Goal: Use online tool/utility: Use online tool/utility

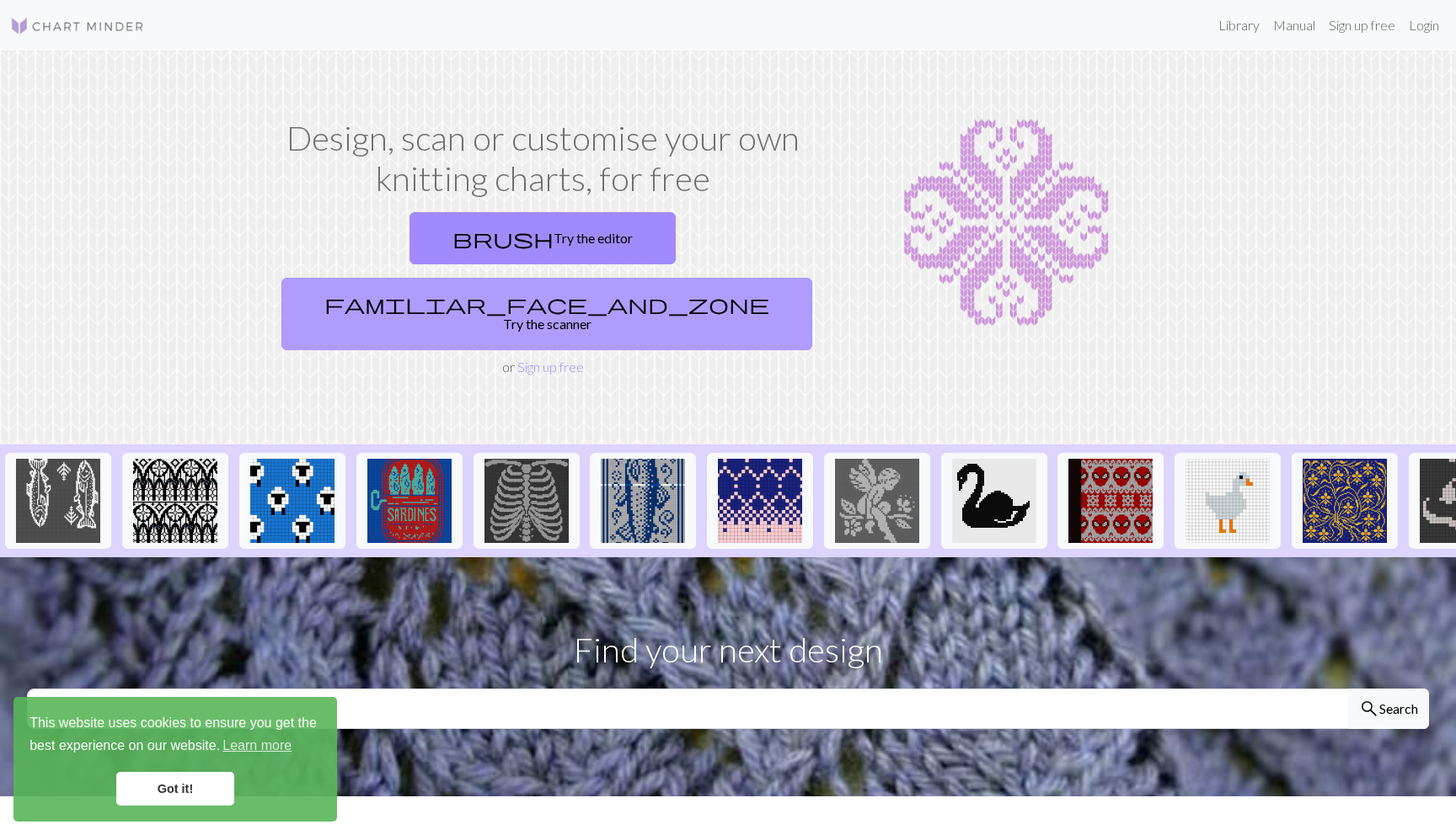
click at [702, 278] on link "familiar_face_and_zone Try the scanner" at bounding box center [547, 314] width 531 height 72
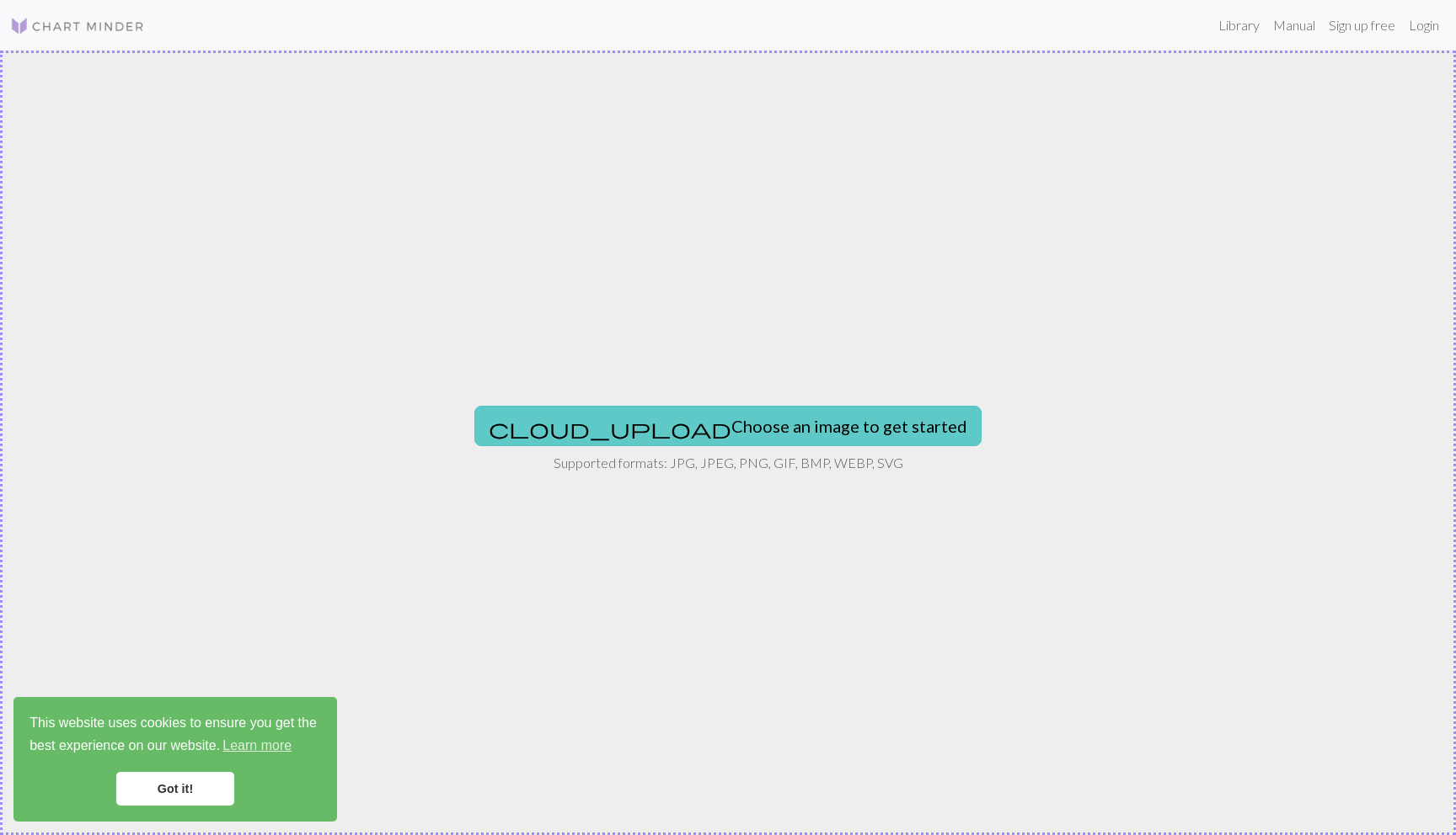
click at [711, 425] on button "cloud_upload Choose an image to get started" at bounding box center [728, 426] width 507 height 41
type input "C:\fakepath\anchovy-chart.png"
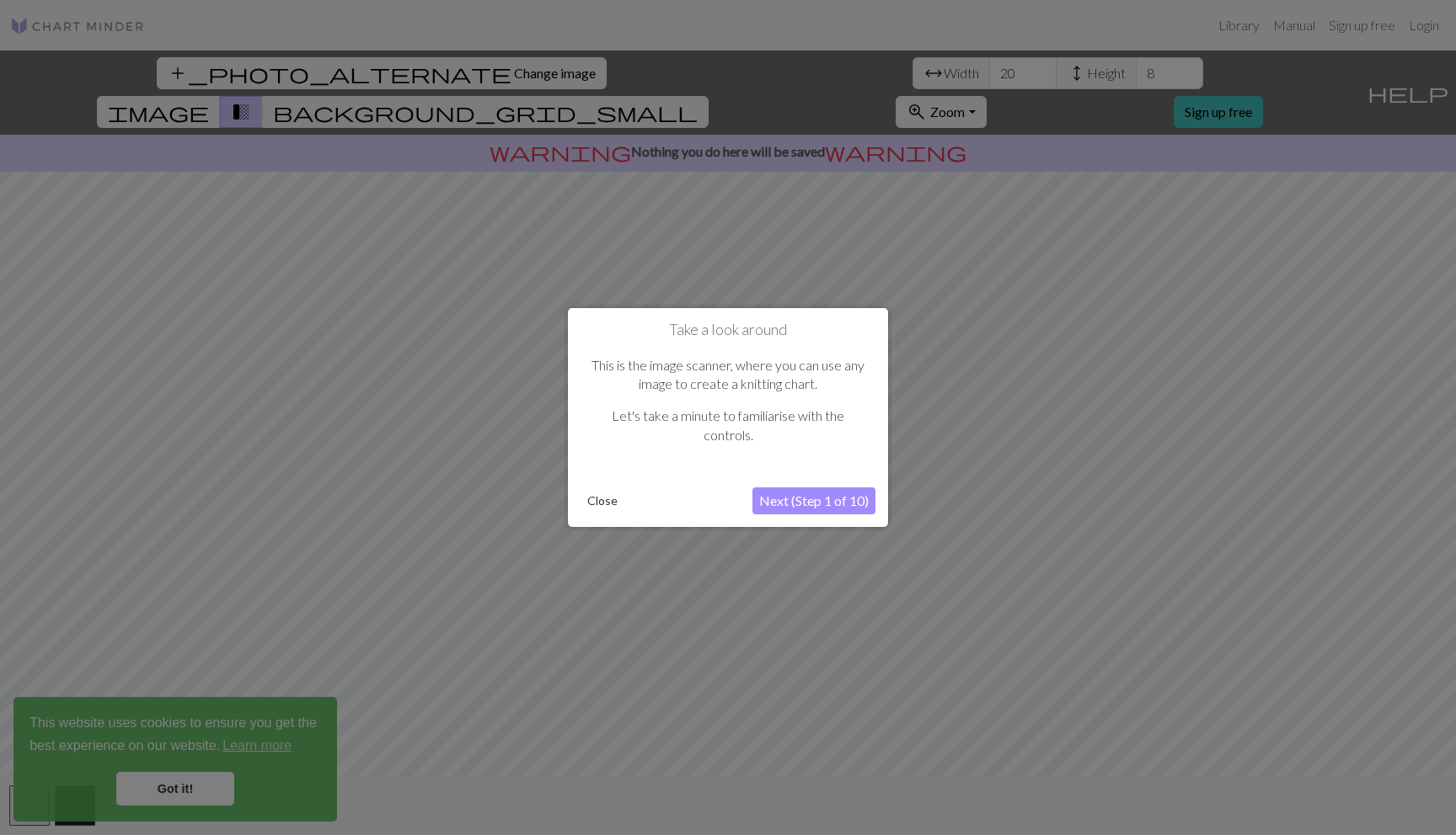
click at [816, 506] on button "Next (Step 1 of 10)" at bounding box center [813, 500] width 123 height 27
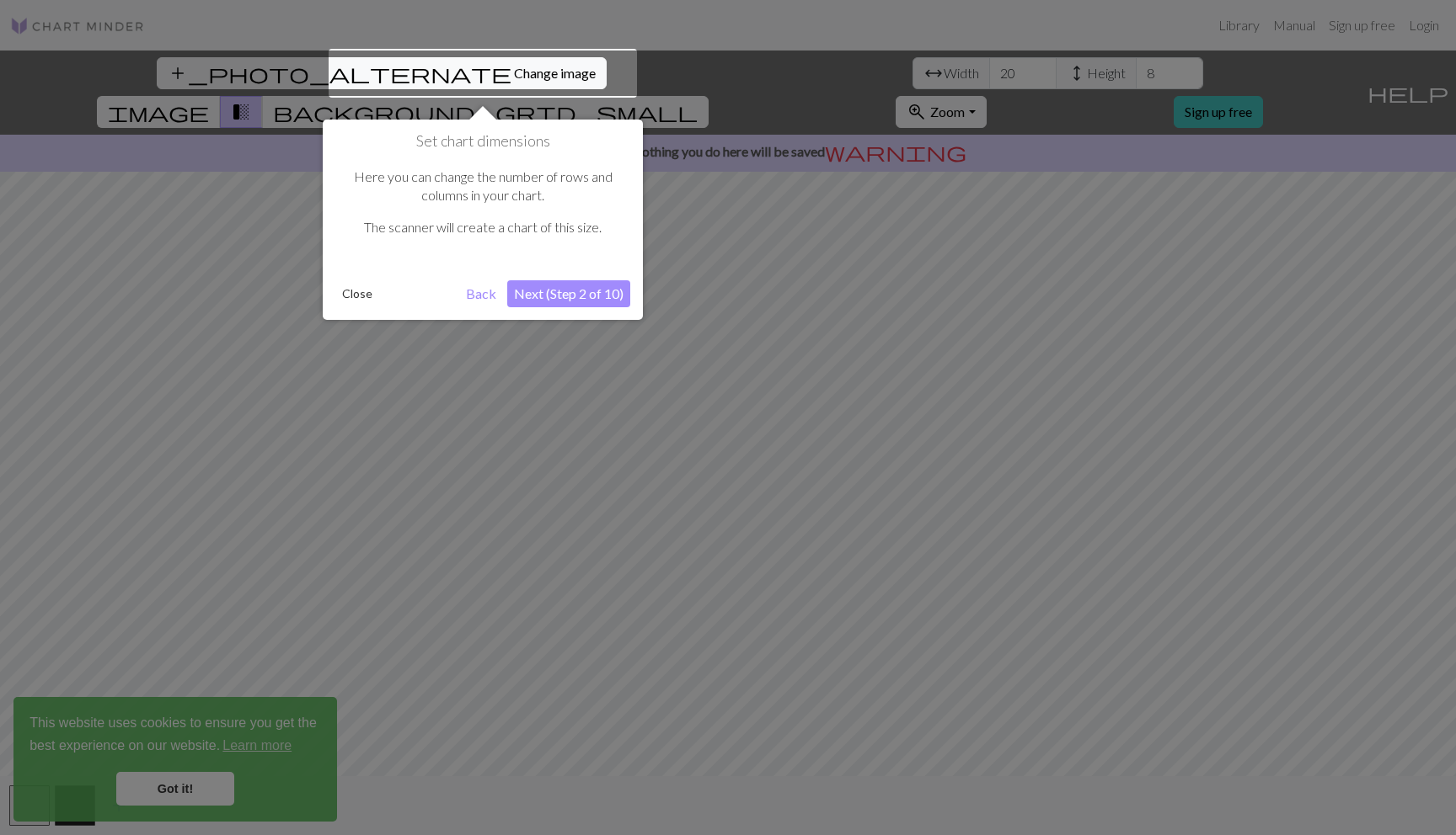
click at [428, 79] on div at bounding box center [482, 72] width 308 height 49
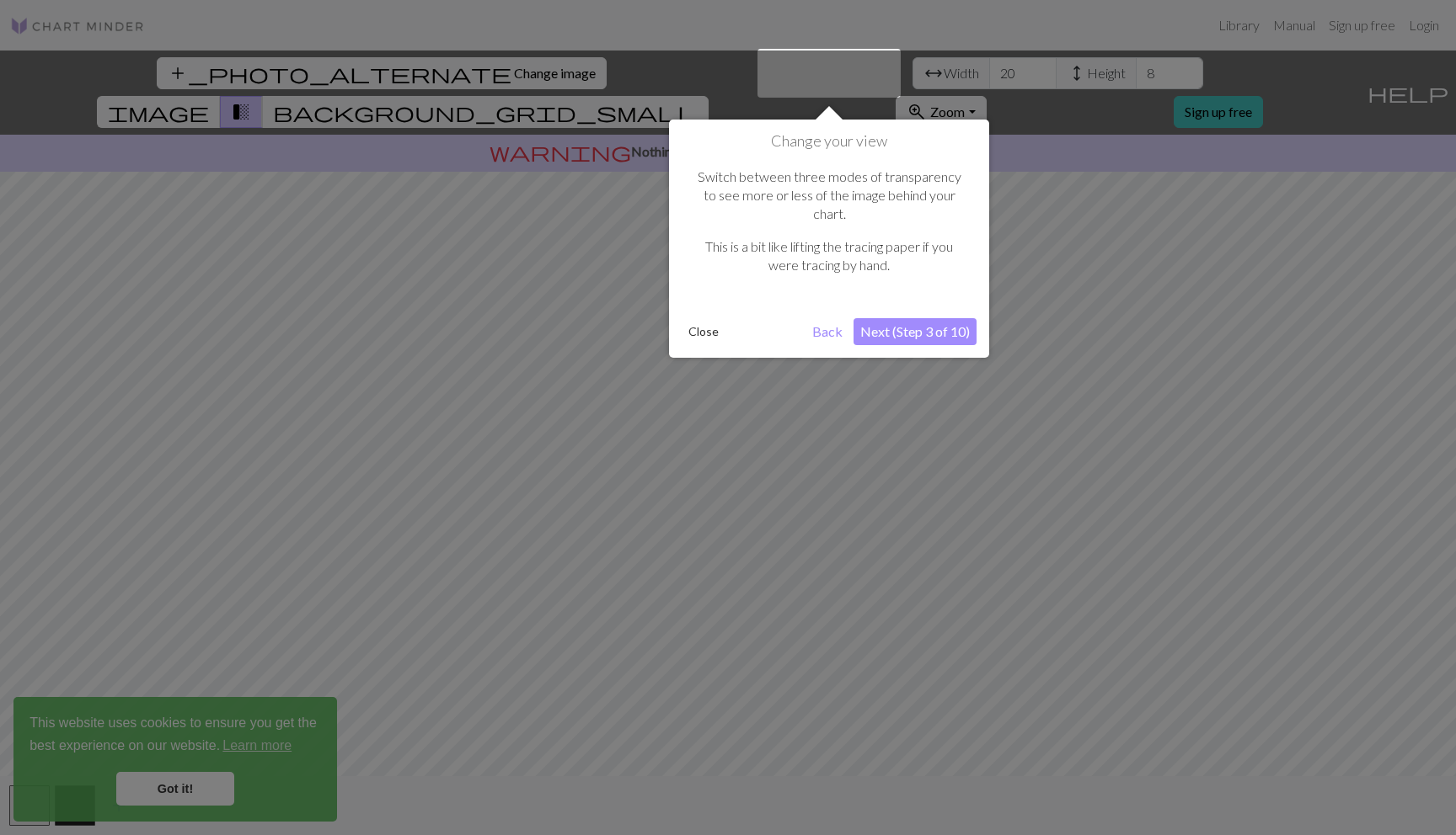
click at [428, 79] on div at bounding box center [728, 418] width 1456 height 835
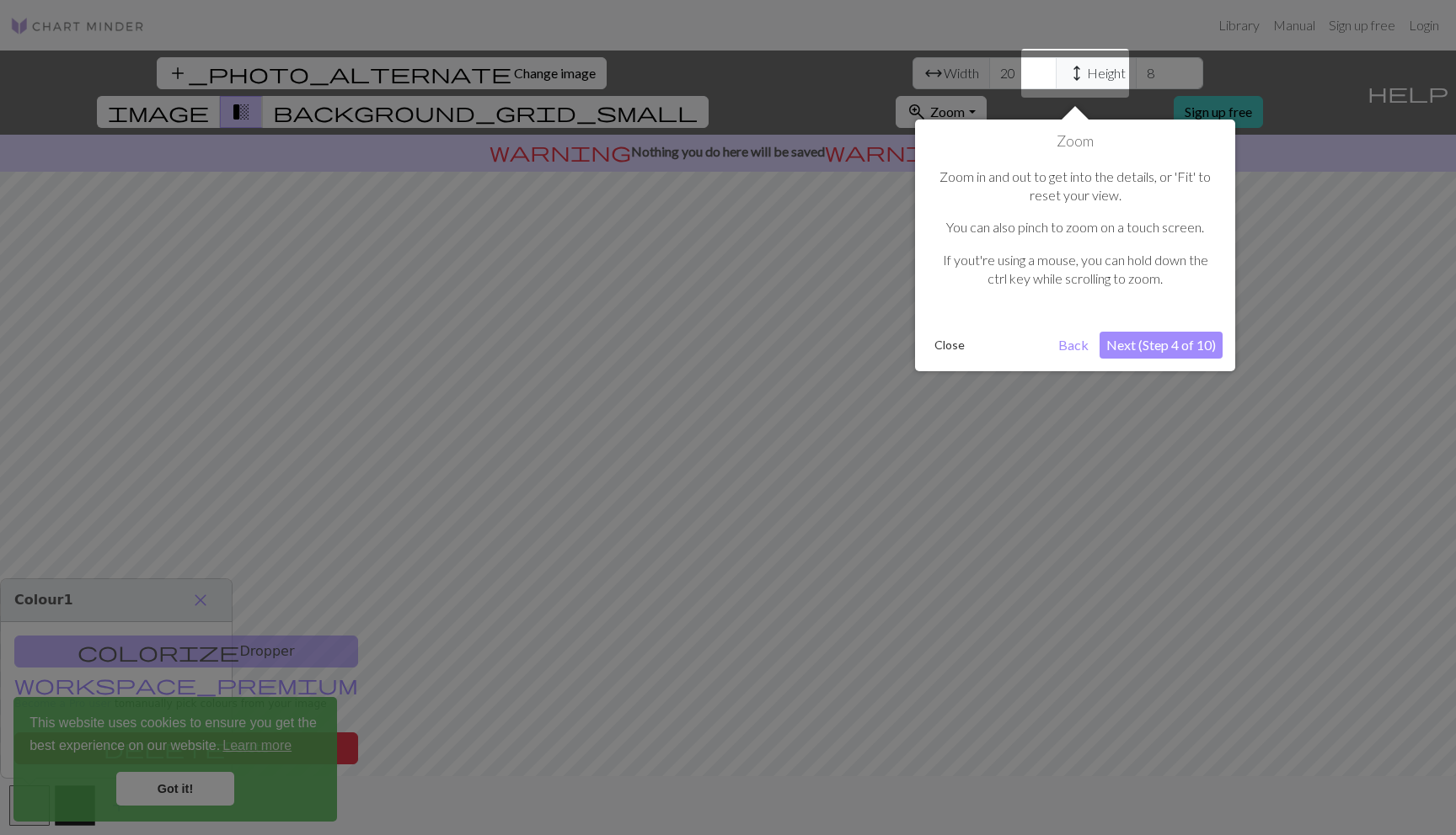
click at [428, 79] on div at bounding box center [728, 418] width 1456 height 835
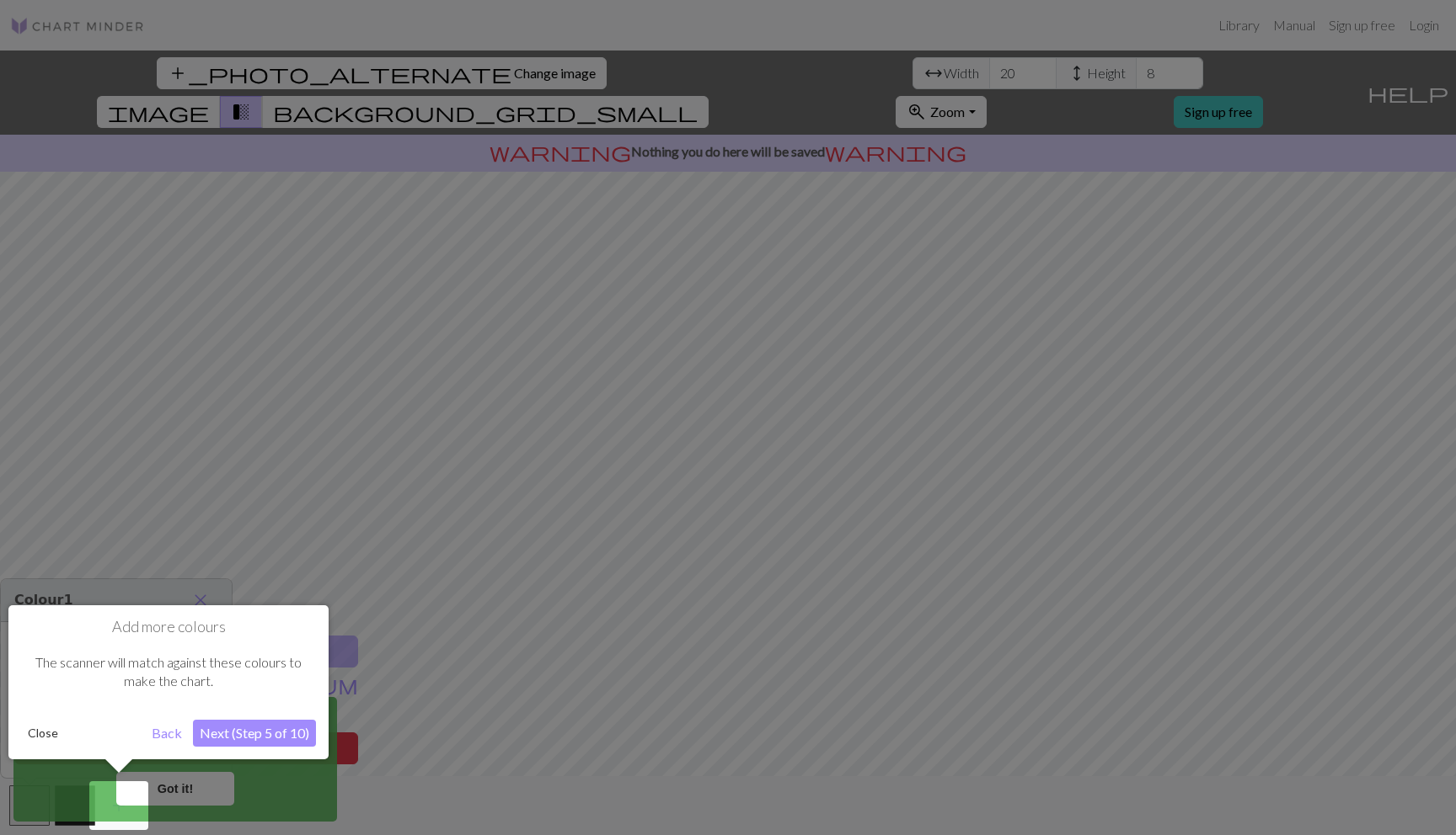
click at [428, 79] on div at bounding box center [728, 418] width 1456 height 835
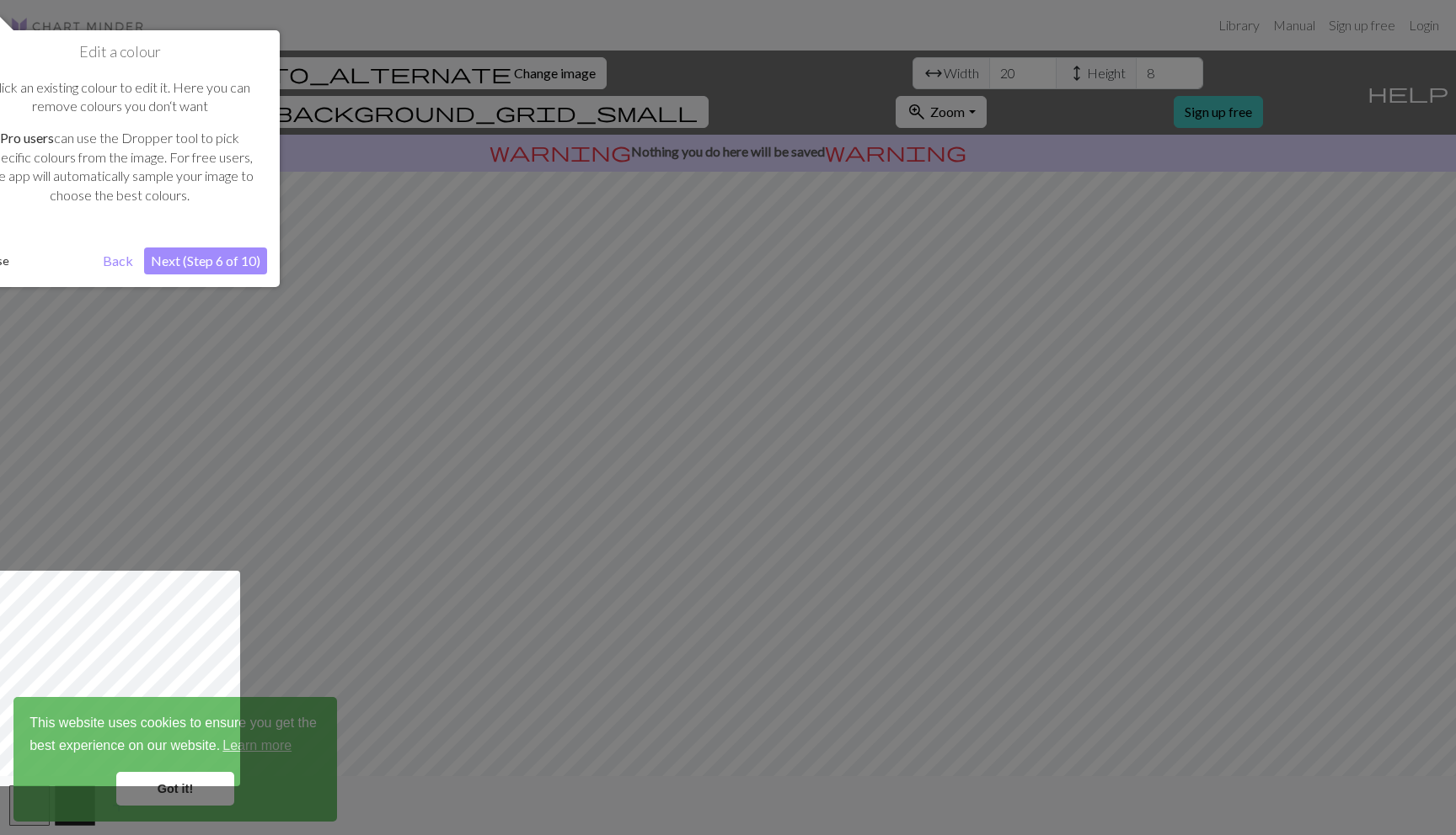
click at [428, 79] on div at bounding box center [728, 418] width 1456 height 835
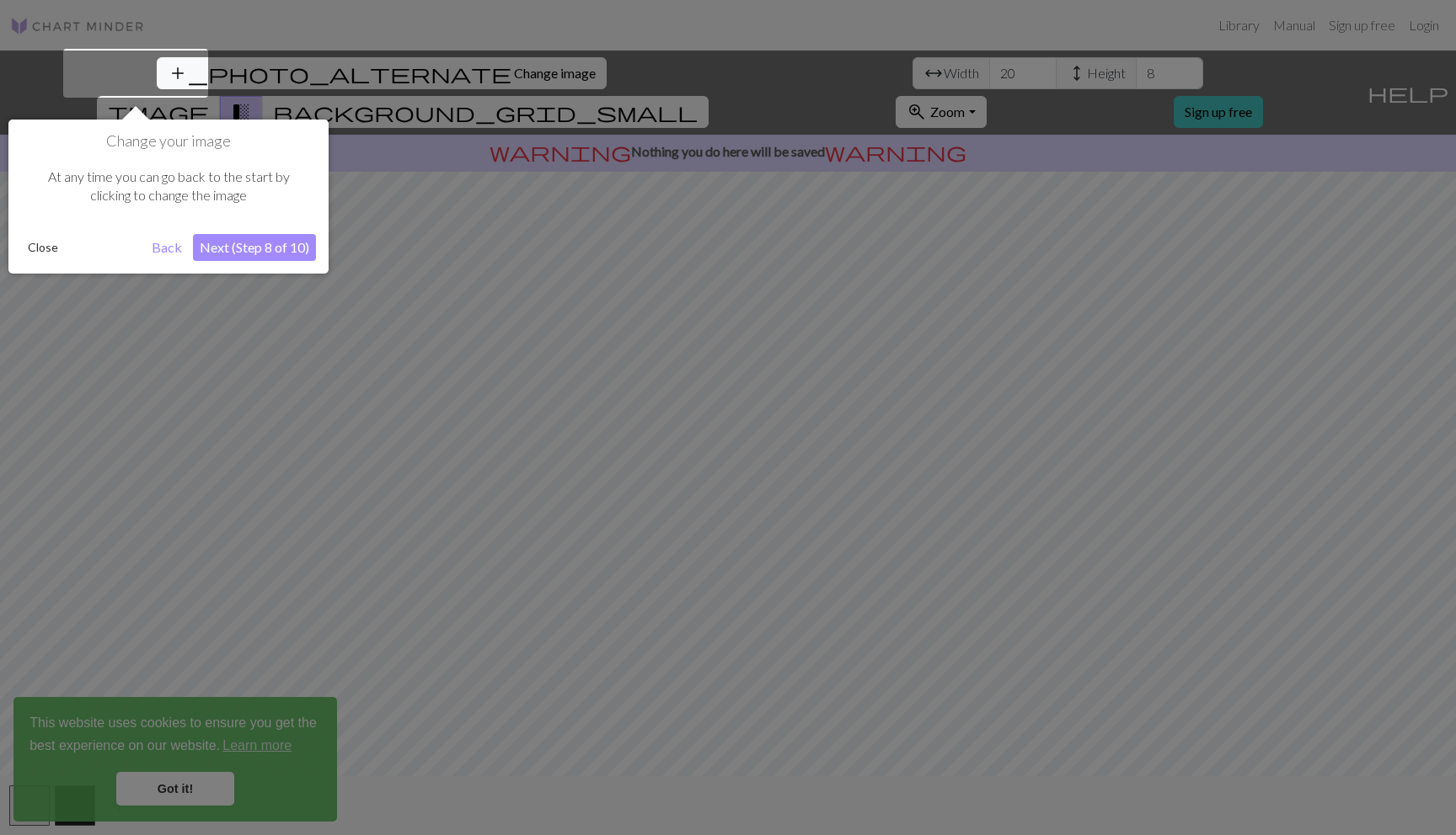
click at [428, 79] on div at bounding box center [728, 418] width 1456 height 835
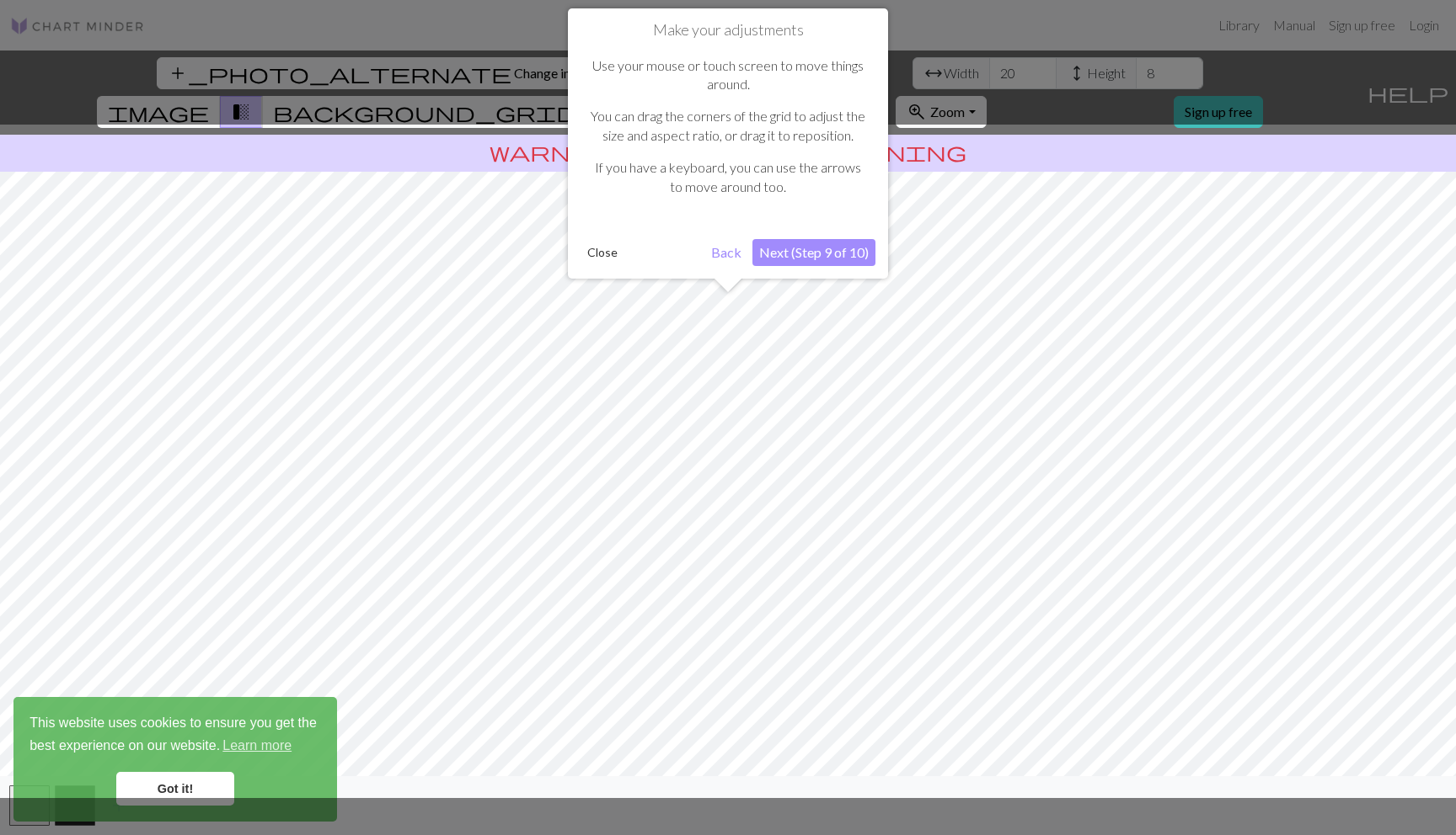
click at [428, 79] on div at bounding box center [728, 418] width 1456 height 835
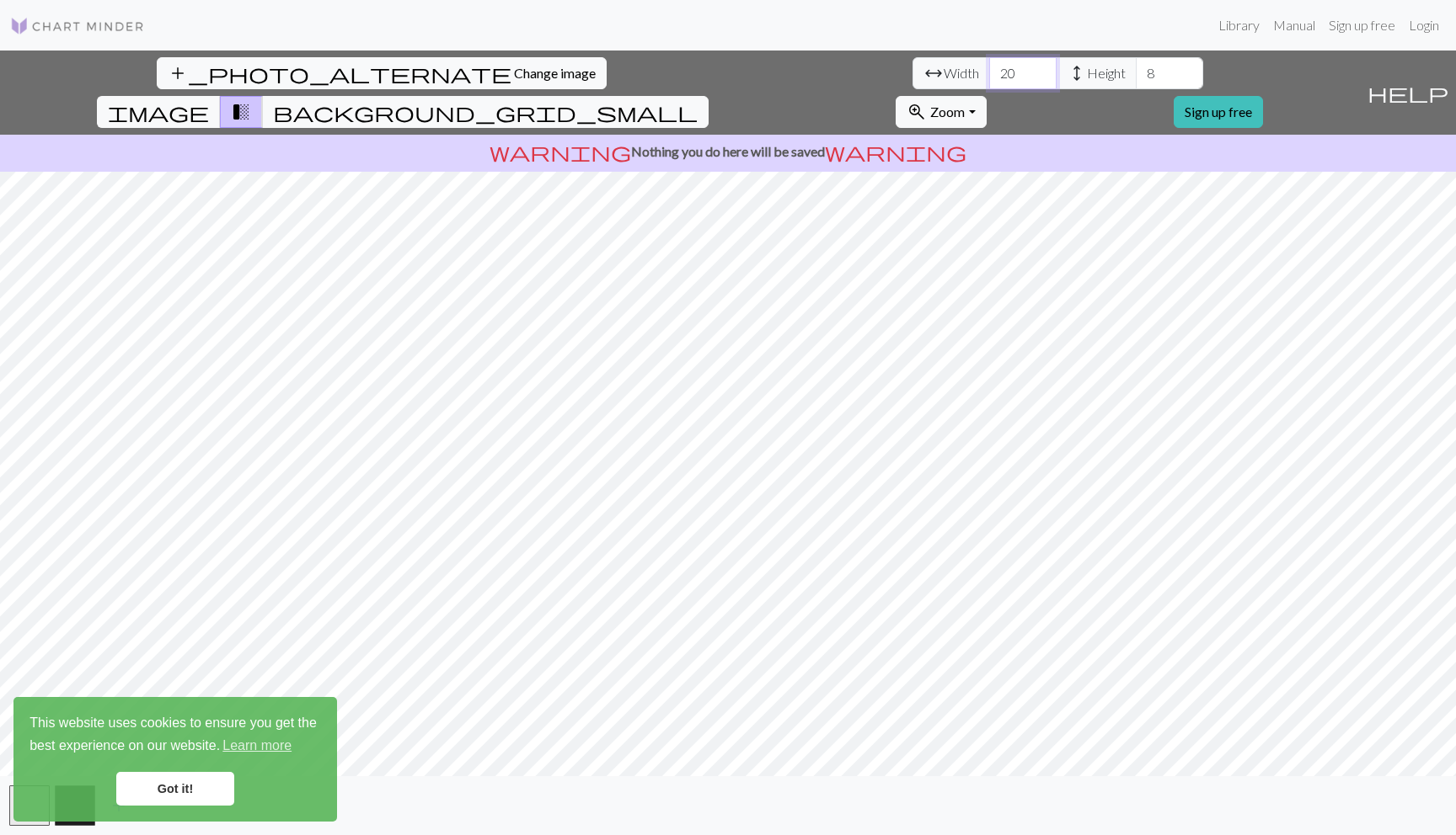
click at [989, 73] on input "20" at bounding box center [1022, 73] width 67 height 32
click at [989, 65] on input "21" at bounding box center [1022, 73] width 67 height 32
click at [989, 65] on input "22" at bounding box center [1022, 73] width 67 height 32
click at [989, 65] on input "23" at bounding box center [1022, 73] width 67 height 32
click at [989, 65] on input "24" at bounding box center [1022, 73] width 67 height 32
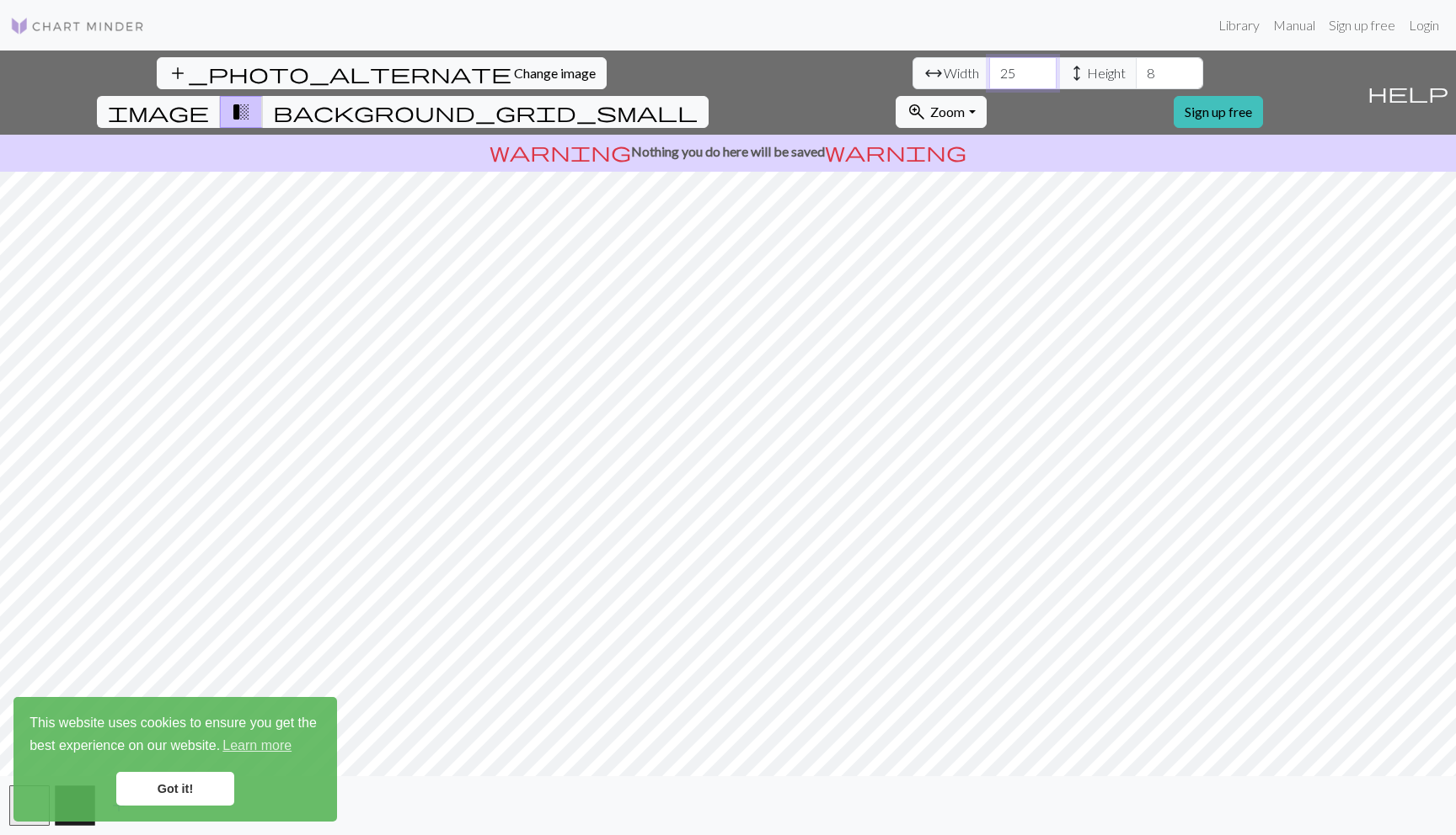
click at [989, 65] on input "25" at bounding box center [1022, 73] width 67 height 32
click at [989, 65] on input "26" at bounding box center [1022, 73] width 67 height 32
click at [989, 65] on input "27" at bounding box center [1022, 73] width 67 height 32
click at [989, 65] on input "28" at bounding box center [1022, 73] width 67 height 32
click at [989, 65] on input "29" at bounding box center [1022, 73] width 67 height 32
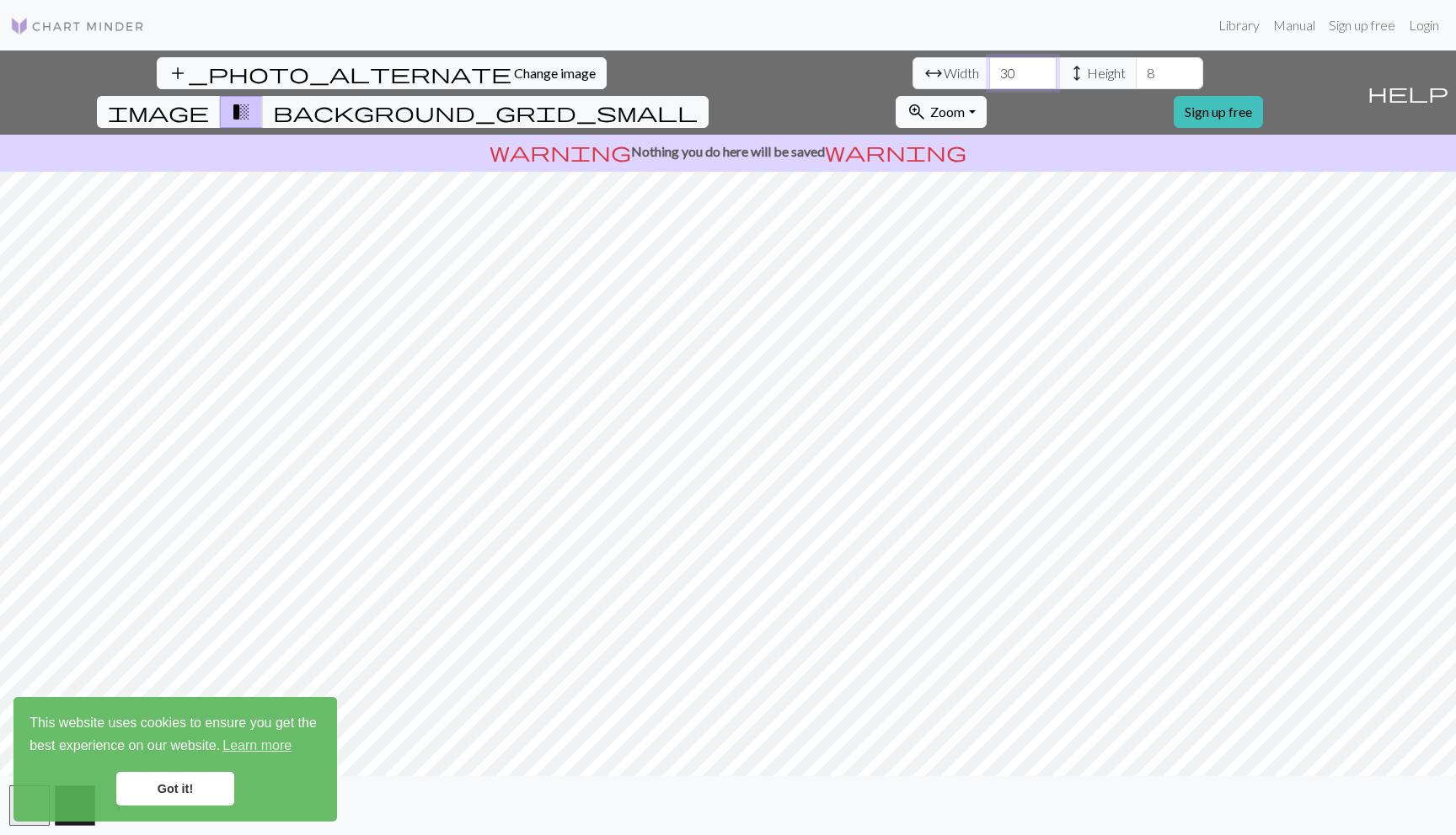
click at [989, 65] on input "30" at bounding box center [1022, 73] width 67 height 32
click at [989, 65] on input "31" at bounding box center [1022, 73] width 67 height 32
click at [989, 65] on input "32" at bounding box center [1022, 73] width 67 height 32
click at [989, 65] on input "33" at bounding box center [1022, 73] width 67 height 32
type input "36"
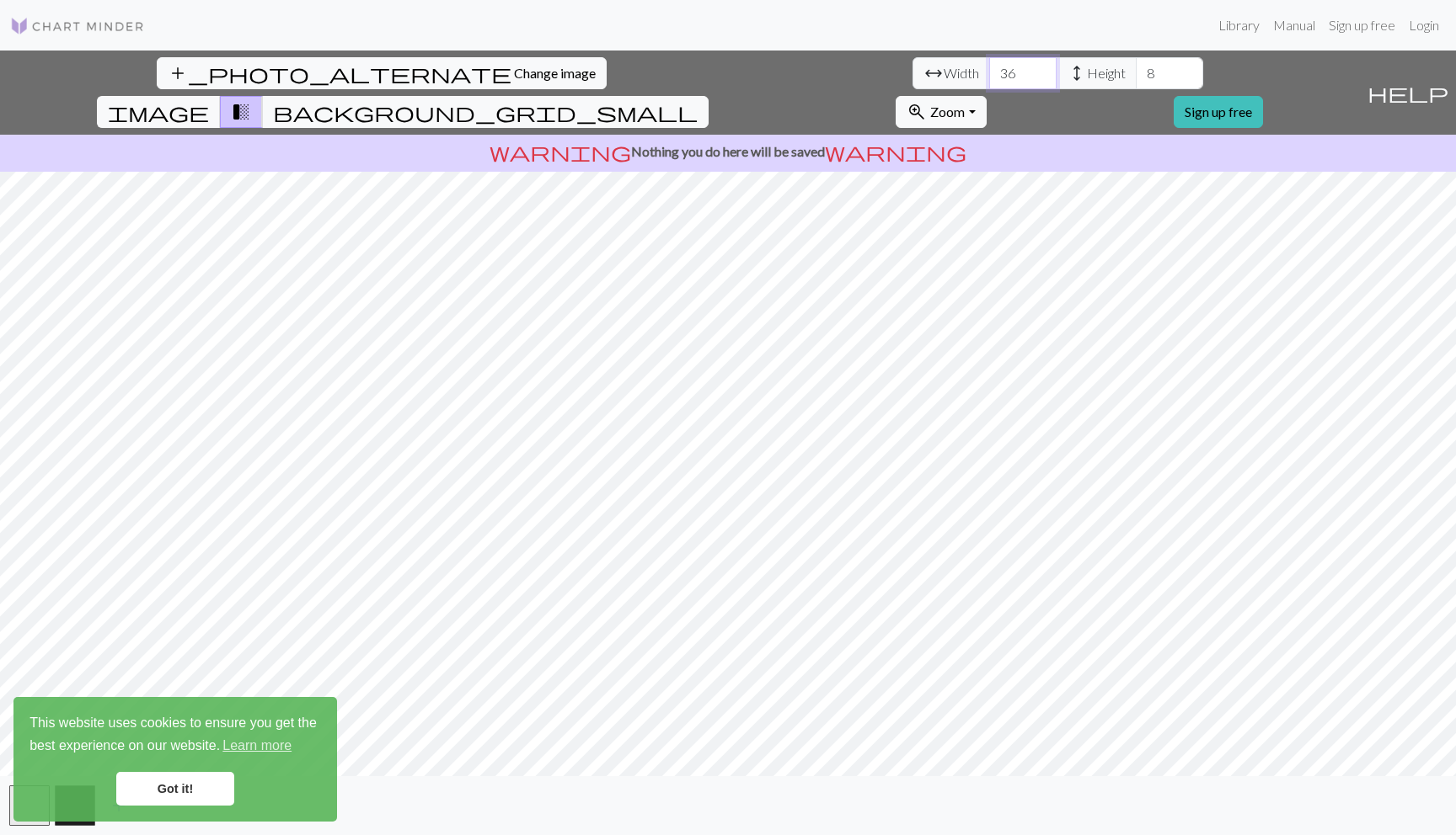
click at [989, 65] on input "36" at bounding box center [1022, 73] width 67 height 32
click at [1135, 70] on input "9" at bounding box center [1169, 73] width 67 height 32
click at [1135, 70] on input "10" at bounding box center [1169, 73] width 67 height 32
click at [1135, 70] on input "11" at bounding box center [1169, 73] width 67 height 32
click at [1135, 70] on input "12" at bounding box center [1169, 73] width 67 height 32
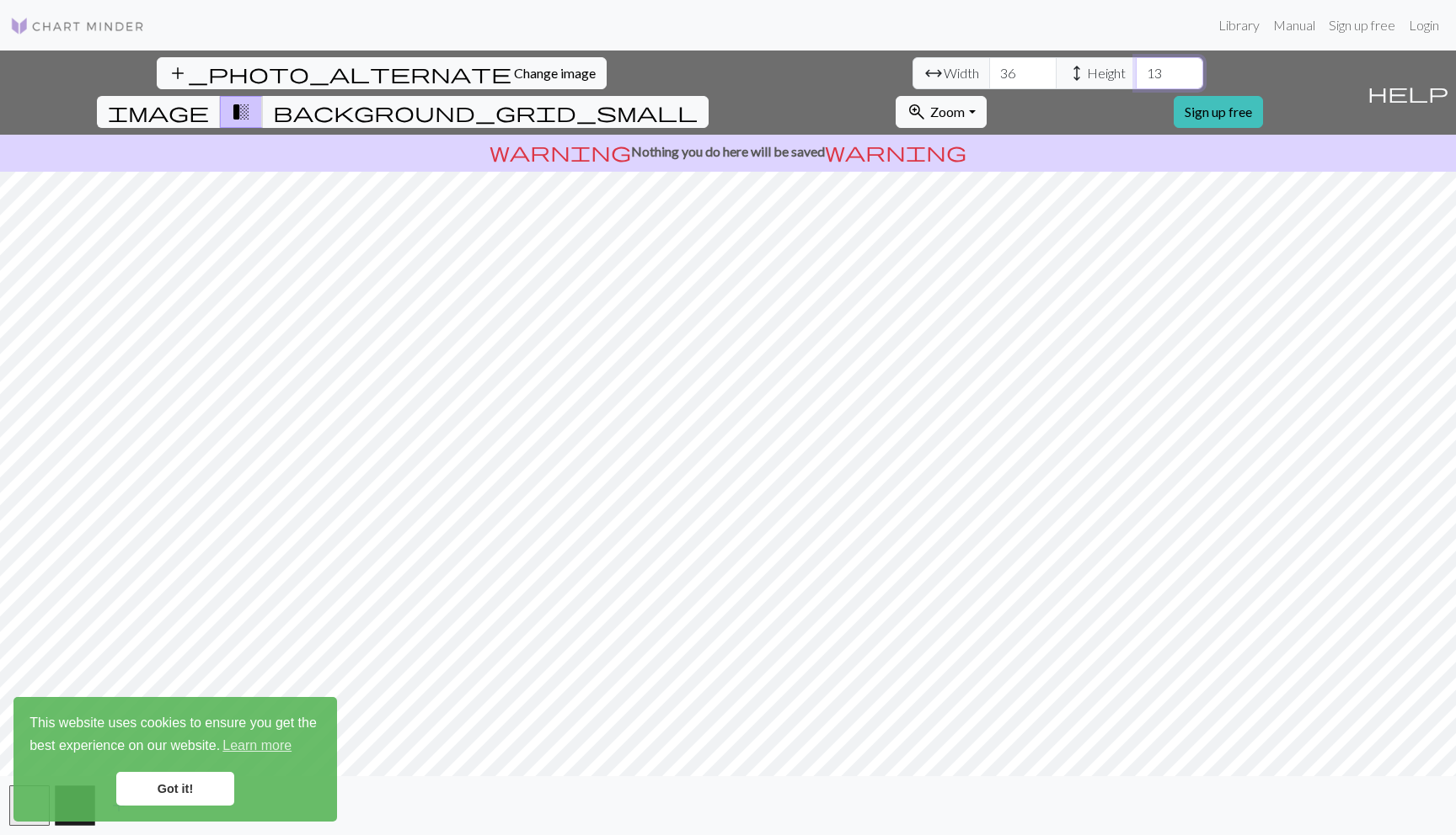
click at [1135, 70] on input "13" at bounding box center [1169, 73] width 67 height 32
click at [1135, 70] on input "14" at bounding box center [1169, 73] width 67 height 32
click at [1135, 70] on input "15" at bounding box center [1169, 73] width 67 height 32
click at [1135, 70] on input "16" at bounding box center [1169, 73] width 67 height 32
click at [1135, 70] on input "17" at bounding box center [1169, 73] width 67 height 32
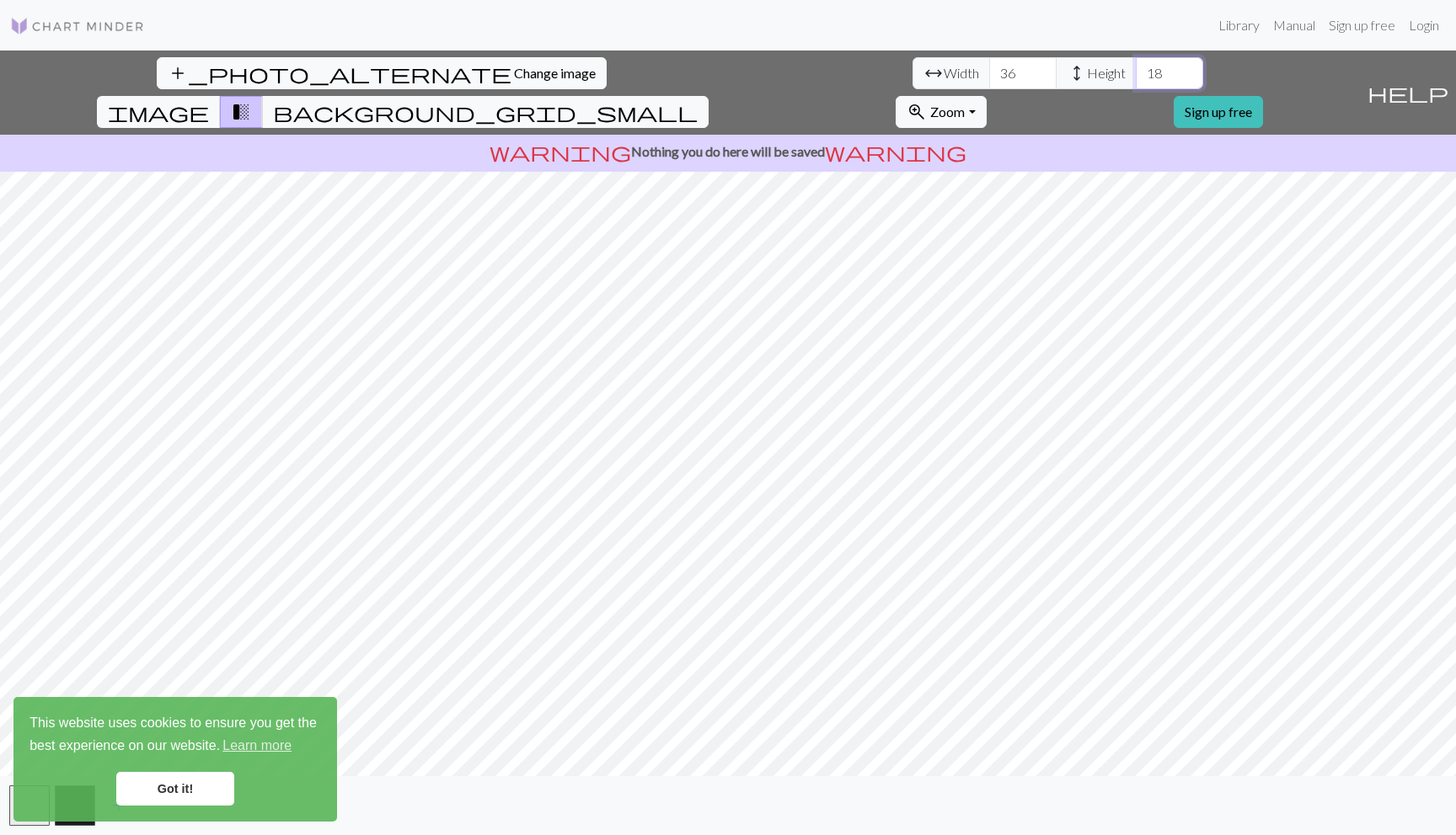
click at [1135, 70] on input "18" at bounding box center [1169, 73] width 67 height 32
click at [1135, 70] on input "19" at bounding box center [1169, 73] width 67 height 32
click at [1135, 70] on input "20" at bounding box center [1169, 73] width 67 height 32
click at [1135, 70] on input "21" at bounding box center [1169, 73] width 67 height 32
click at [1135, 70] on input "22" at bounding box center [1169, 73] width 67 height 32
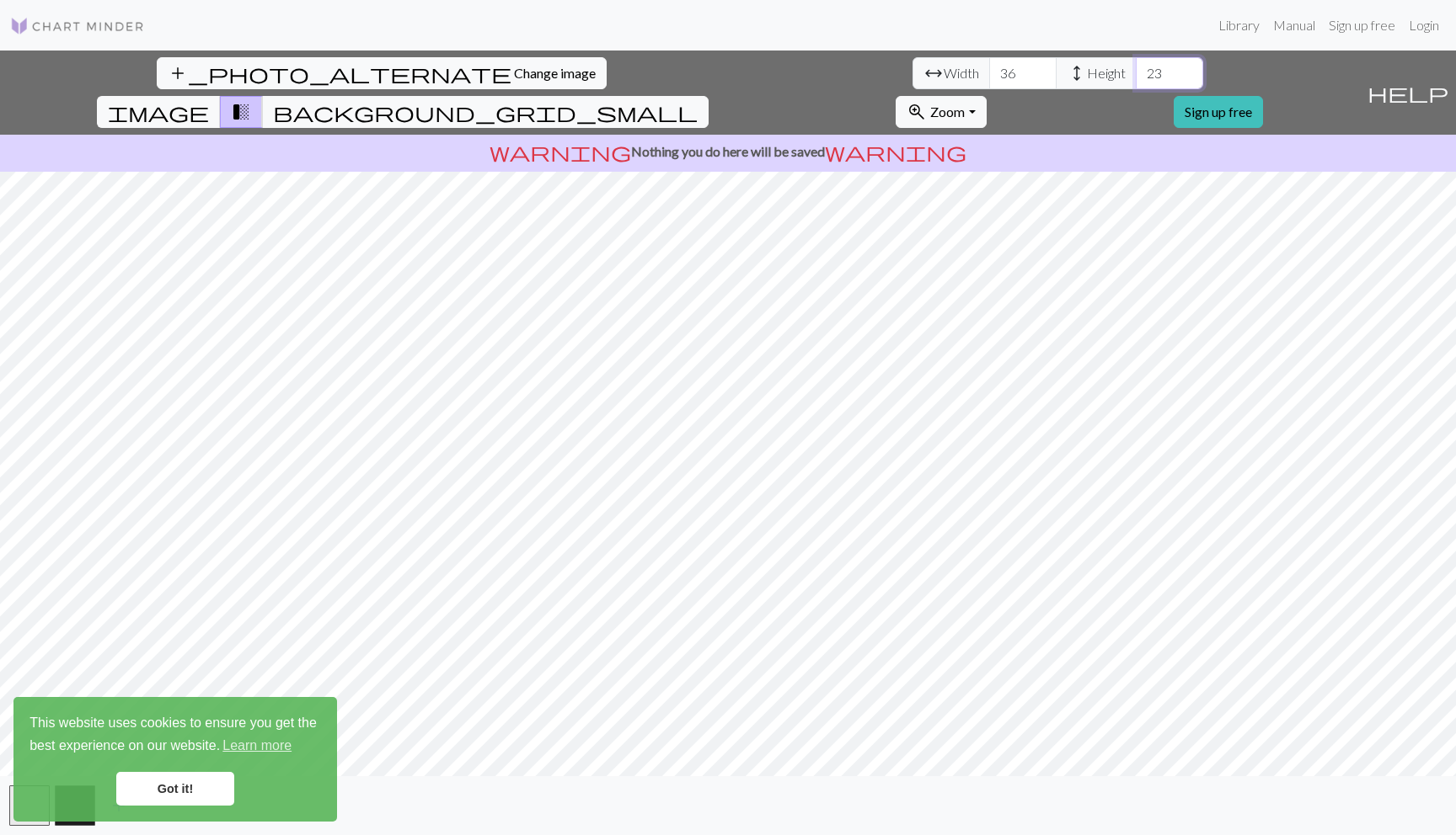
click at [1135, 70] on input "23" at bounding box center [1169, 73] width 67 height 32
click at [1135, 70] on input "24" at bounding box center [1169, 73] width 67 height 32
type input "25"
click at [1135, 70] on input "25" at bounding box center [1169, 73] width 67 height 32
click at [989, 70] on input "36" at bounding box center [1022, 73] width 67 height 32
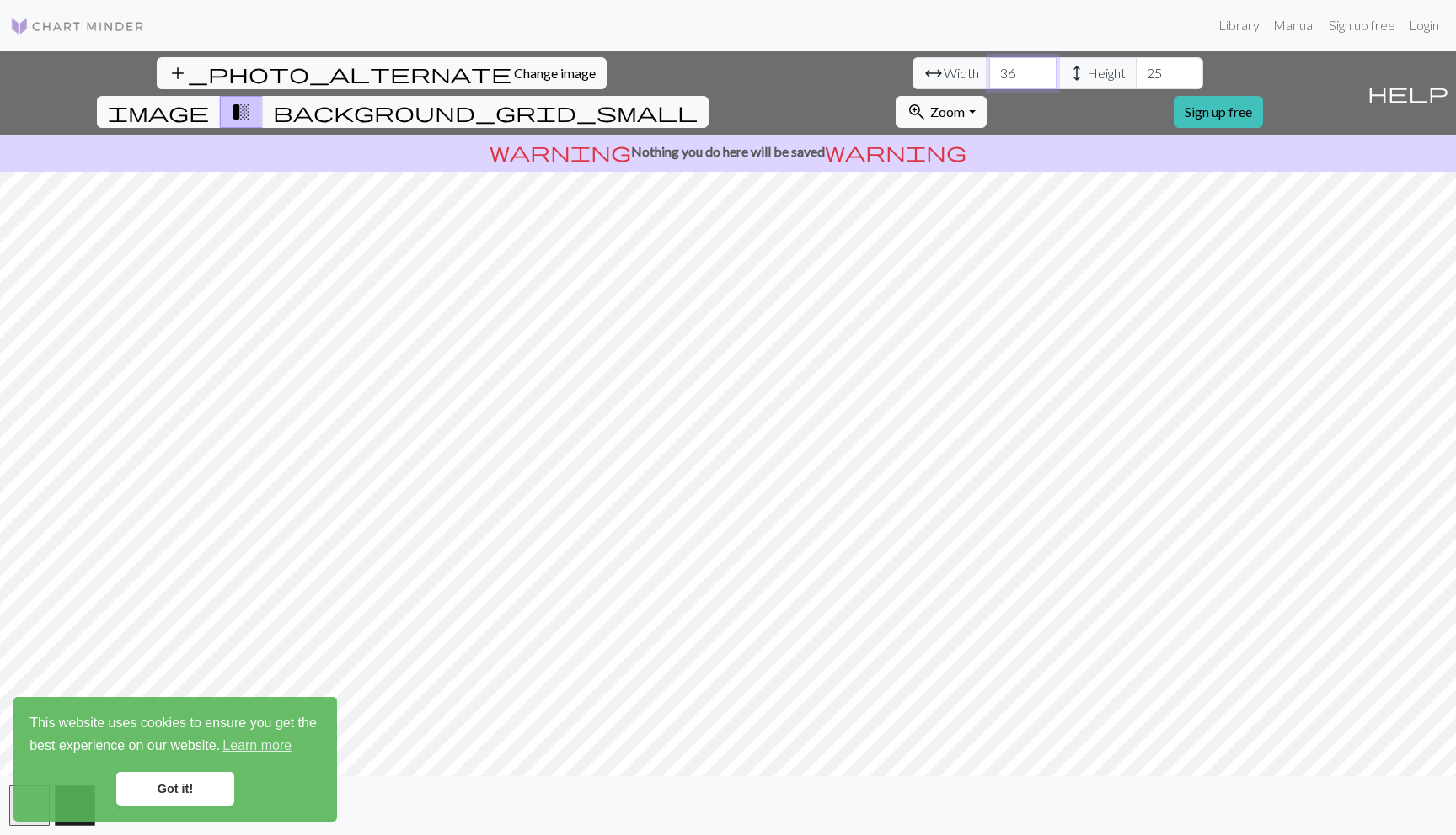
click at [989, 70] on input "36" at bounding box center [1022, 73] width 67 height 32
click at [989, 82] on input "35" at bounding box center [1022, 73] width 67 height 32
click at [989, 82] on input "34" at bounding box center [1022, 73] width 67 height 32
click at [989, 82] on input "33" at bounding box center [1022, 73] width 67 height 32
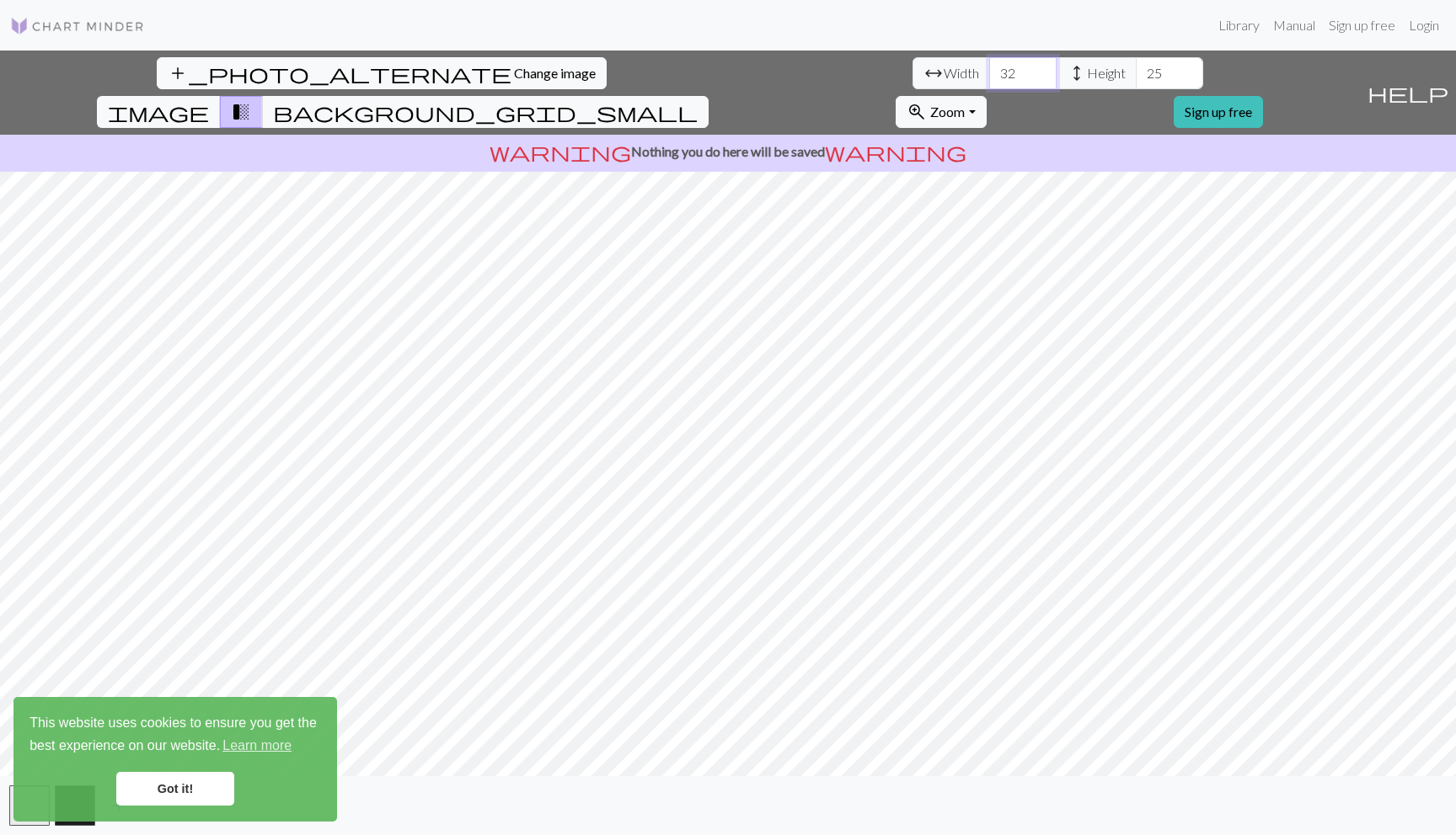
click at [989, 82] on input "32" at bounding box center [1022, 73] width 67 height 32
click at [989, 79] on input "31" at bounding box center [1022, 73] width 67 height 32
click at [989, 79] on input "30" at bounding box center [1022, 73] width 67 height 32
click at [989, 79] on input "29" at bounding box center [1022, 73] width 67 height 32
click at [989, 79] on input "28" at bounding box center [1022, 73] width 67 height 32
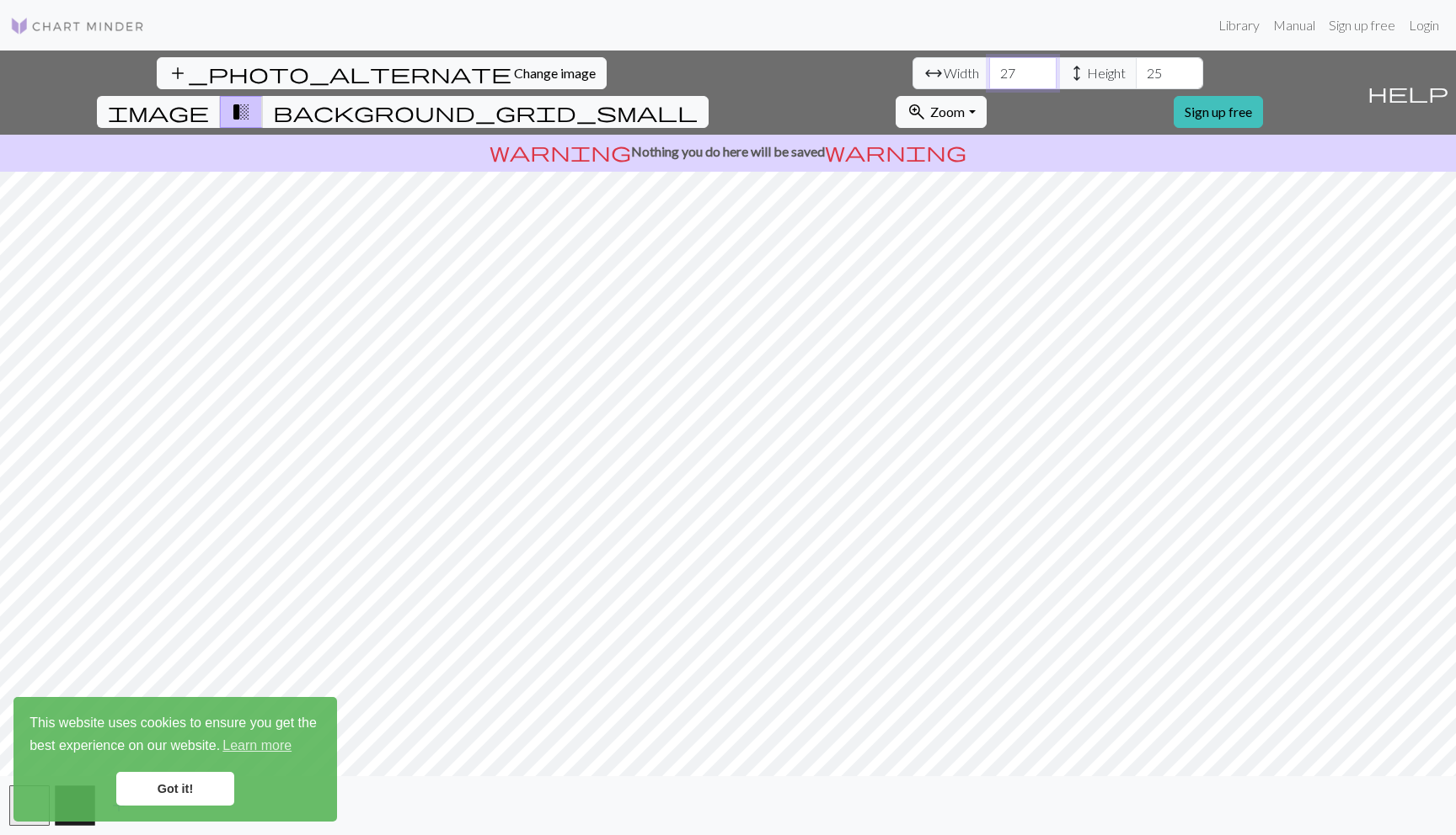
click at [989, 79] on input "27" at bounding box center [1022, 73] width 67 height 32
click at [989, 62] on input "27" at bounding box center [1022, 73] width 67 height 32
click at [989, 64] on input "28" at bounding box center [1022, 73] width 67 height 32
click at [989, 64] on input "29" at bounding box center [1022, 73] width 67 height 32
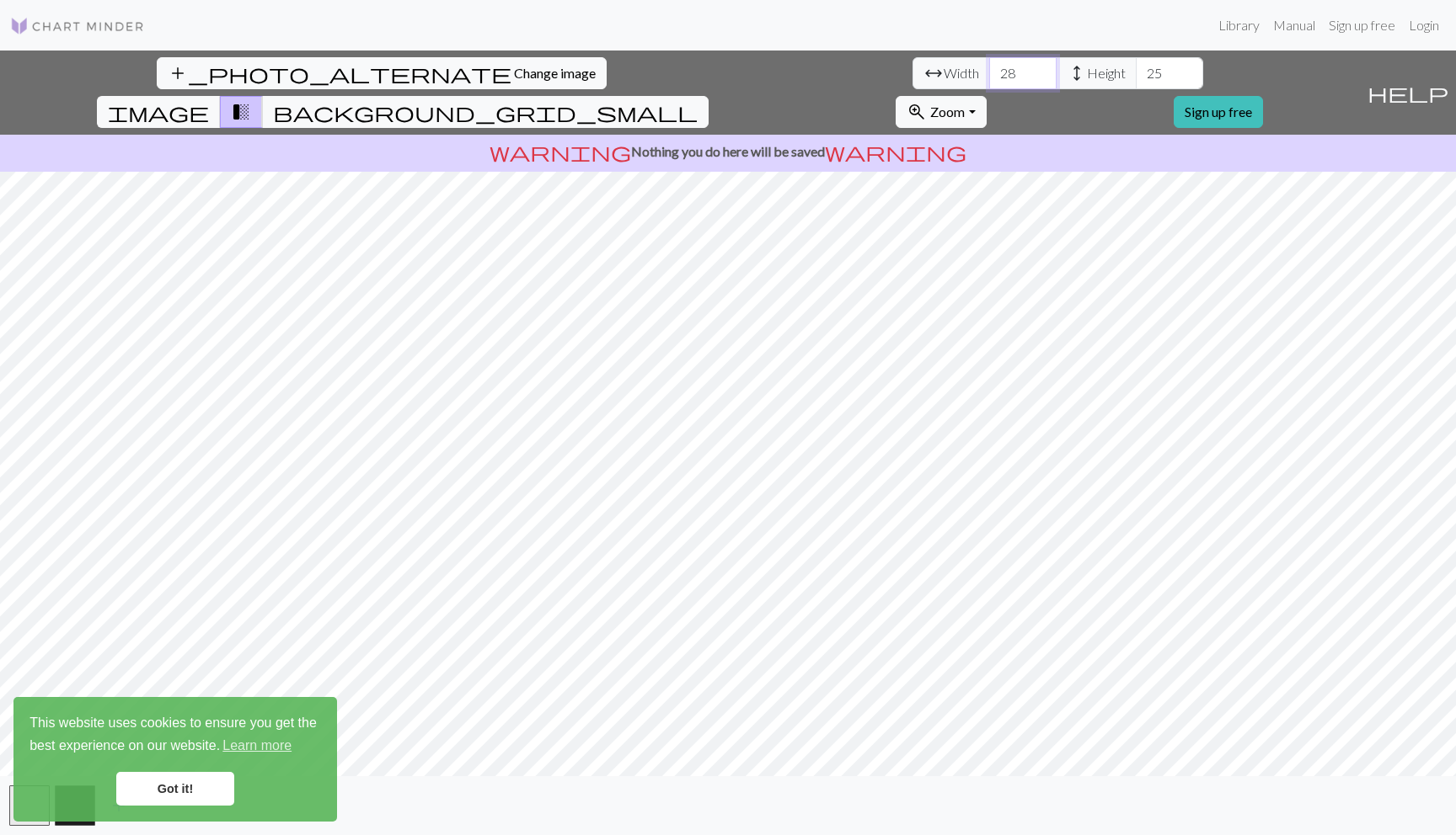
click at [989, 75] on input "28" at bounding box center [1022, 73] width 67 height 32
click at [989, 75] on input "27" at bounding box center [1022, 73] width 67 height 32
click at [989, 75] on input "26" at bounding box center [1022, 73] width 67 height 32
click at [989, 75] on input "25" at bounding box center [1022, 73] width 67 height 32
click at [989, 75] on input "24" at bounding box center [1022, 73] width 67 height 32
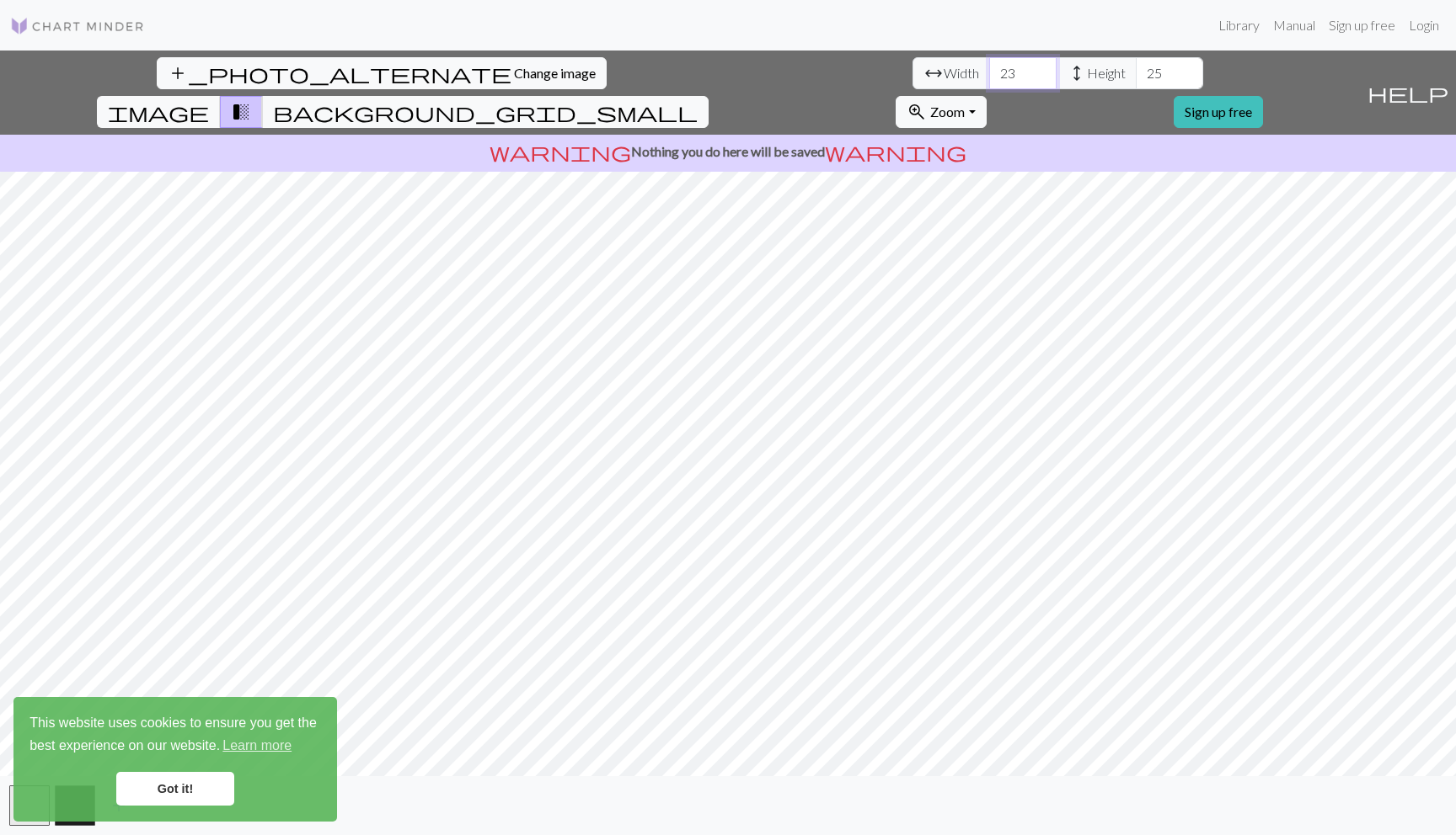
click at [989, 75] on input "23" at bounding box center [1022, 73] width 67 height 32
click at [989, 75] on input "22" at bounding box center [1022, 73] width 67 height 32
click at [989, 58] on input "22" at bounding box center [1022, 73] width 67 height 32
click at [989, 66] on input "23" at bounding box center [1022, 73] width 67 height 32
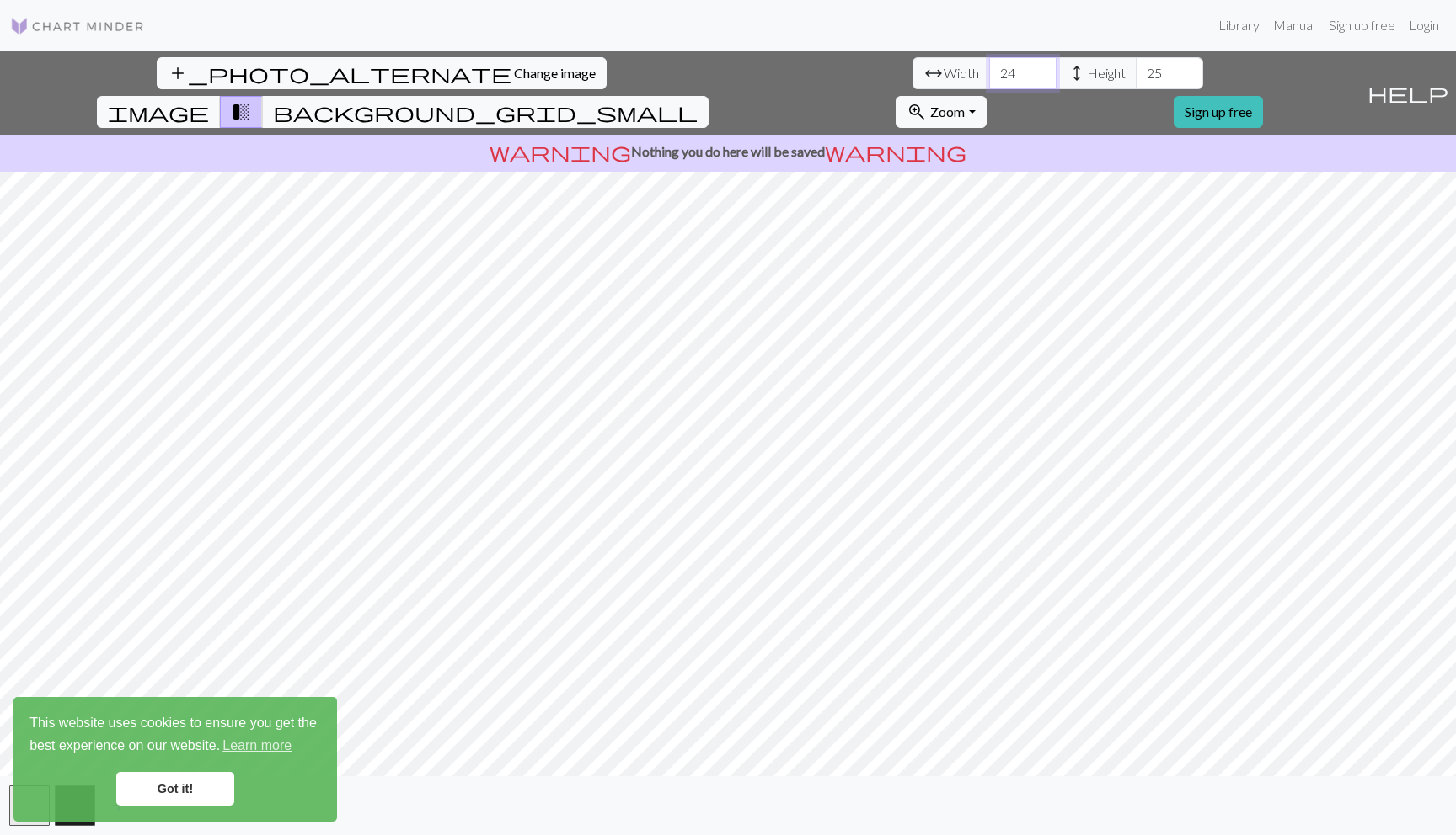
click at [989, 66] on input "24" at bounding box center [1022, 73] width 67 height 32
click at [989, 66] on input "25" at bounding box center [1022, 73] width 67 height 32
click at [989, 66] on input "26" at bounding box center [1022, 73] width 67 height 32
click at [989, 66] on input "27" at bounding box center [1022, 73] width 67 height 32
click at [989, 66] on input "28" at bounding box center [1022, 73] width 67 height 32
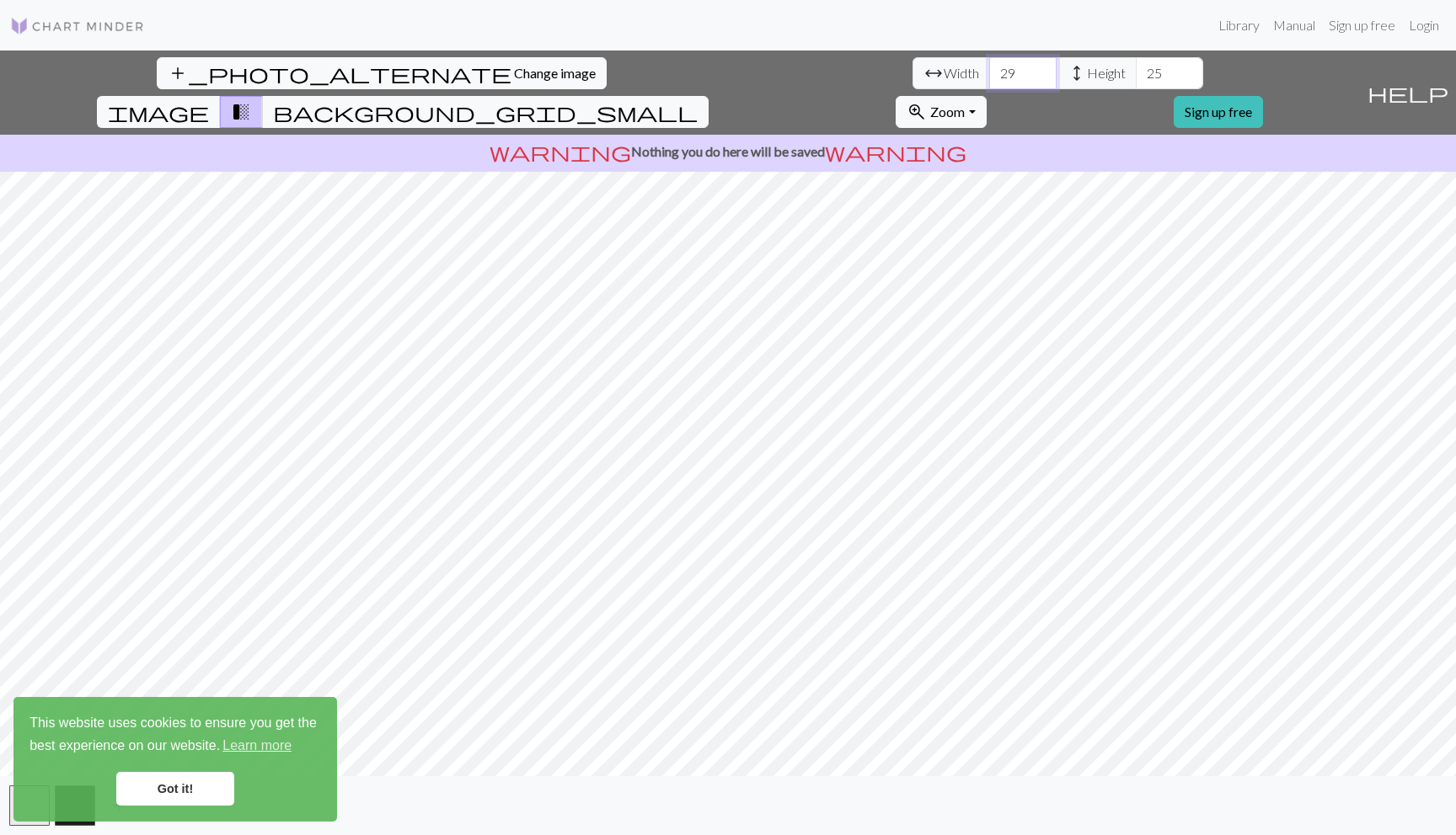
click at [989, 66] on input "29" at bounding box center [1022, 73] width 67 height 32
click at [989, 66] on input "30" at bounding box center [1022, 73] width 67 height 32
click at [989, 66] on input "31" at bounding box center [1022, 73] width 67 height 32
click at [989, 66] on input "32" at bounding box center [1022, 73] width 67 height 32
click at [989, 66] on input "33" at bounding box center [1022, 73] width 67 height 32
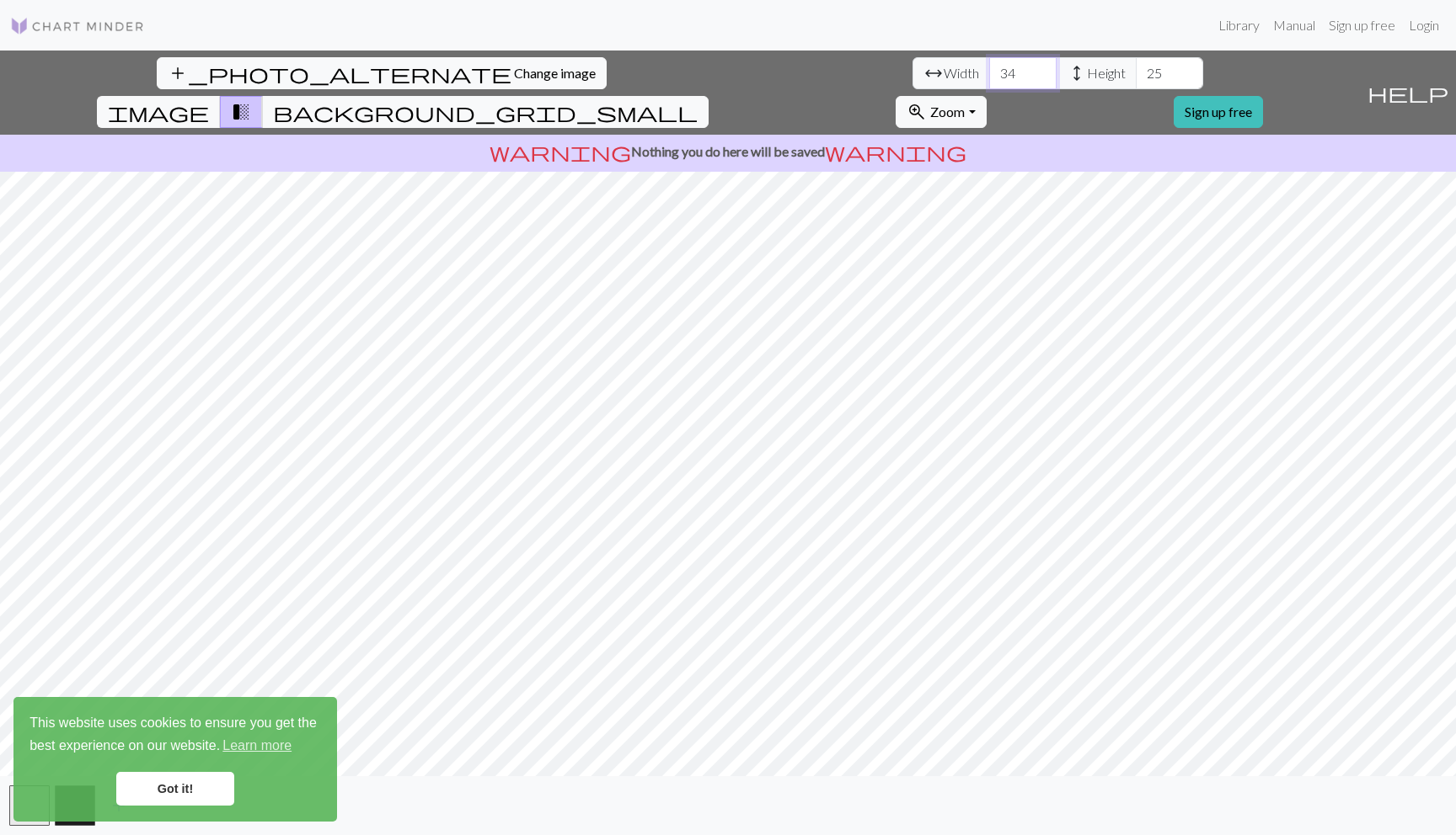
click at [989, 66] on input "34" at bounding box center [1022, 73] width 67 height 32
click at [989, 66] on input "35" at bounding box center [1022, 73] width 67 height 32
click at [989, 66] on input "36" at bounding box center [1022, 73] width 67 height 32
click at [989, 66] on input "37" at bounding box center [1022, 73] width 67 height 32
type input "38"
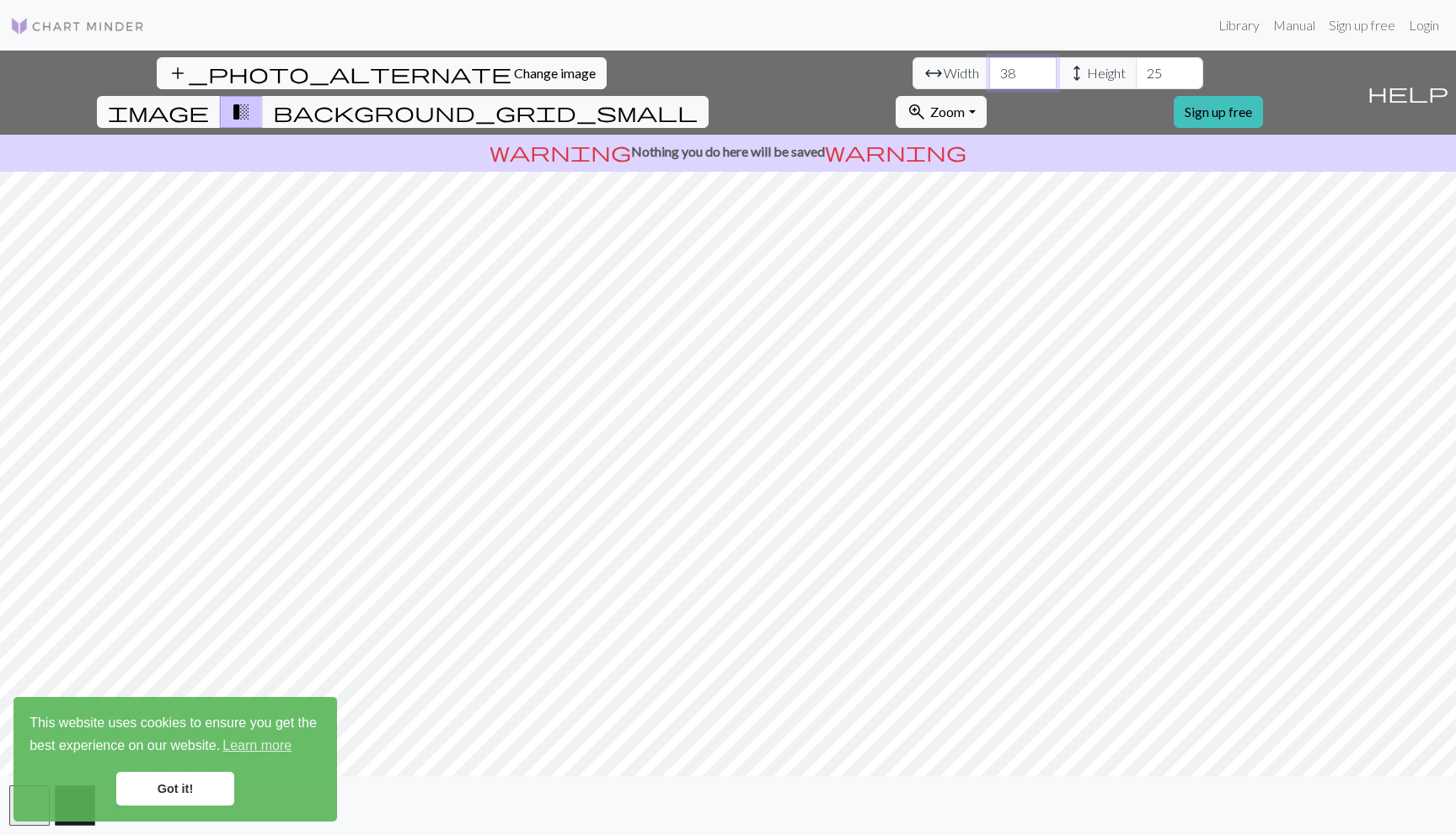
click at [989, 66] on input "38" at bounding box center [1022, 73] width 67 height 32
click at [1135, 65] on input "26" at bounding box center [1169, 73] width 67 height 32
click at [1135, 74] on input "25" at bounding box center [1169, 73] width 67 height 32
click at [1135, 74] on input "24" at bounding box center [1169, 73] width 67 height 32
click at [1135, 62] on input "24" at bounding box center [1169, 73] width 67 height 32
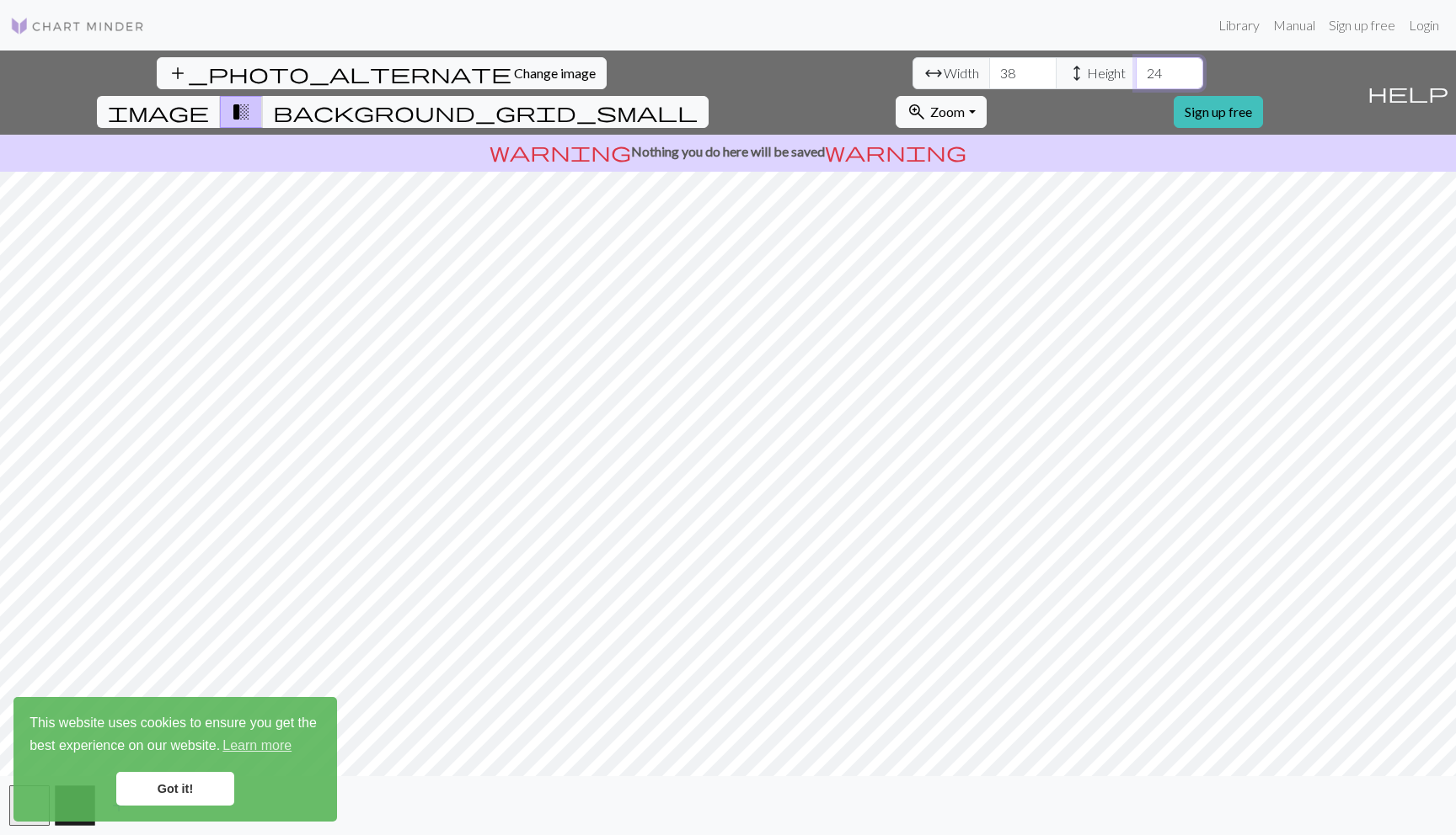
click at [1135, 62] on input "24" at bounding box center [1169, 73] width 67 height 32
click at [1135, 65] on input "25" at bounding box center [1169, 73] width 67 height 32
click at [1135, 65] on input "26" at bounding box center [1169, 73] width 67 height 32
click at [1135, 65] on input "27" at bounding box center [1169, 73] width 67 height 32
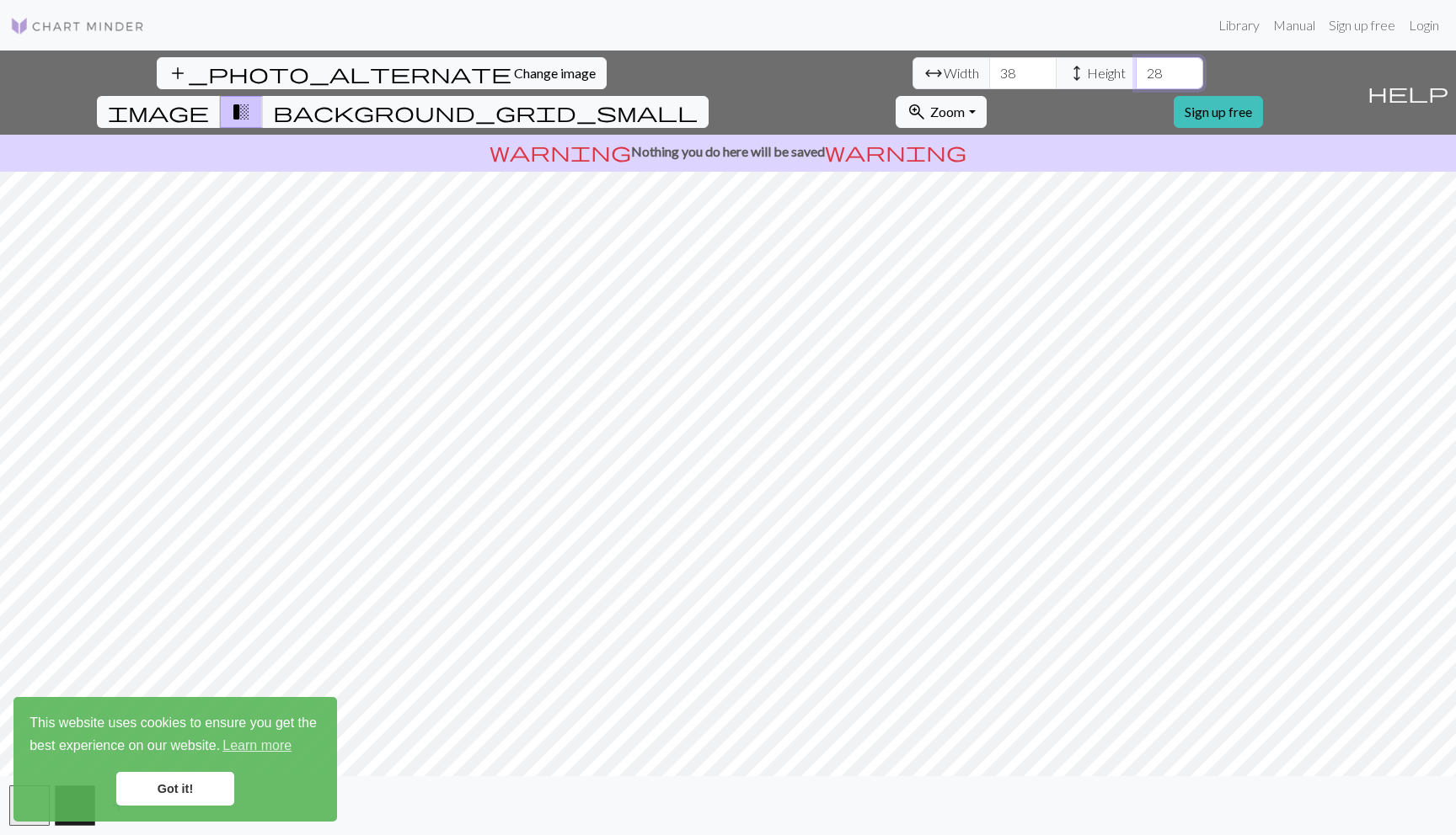
click at [1135, 65] on input "28" at bounding box center [1169, 73] width 67 height 32
click at [1135, 85] on input "28" at bounding box center [1169, 73] width 67 height 32
type input "27"
click at [1135, 79] on input "27" at bounding box center [1169, 73] width 67 height 32
click at [698, 101] on span "background_grid_small" at bounding box center [485, 112] width 425 height 24
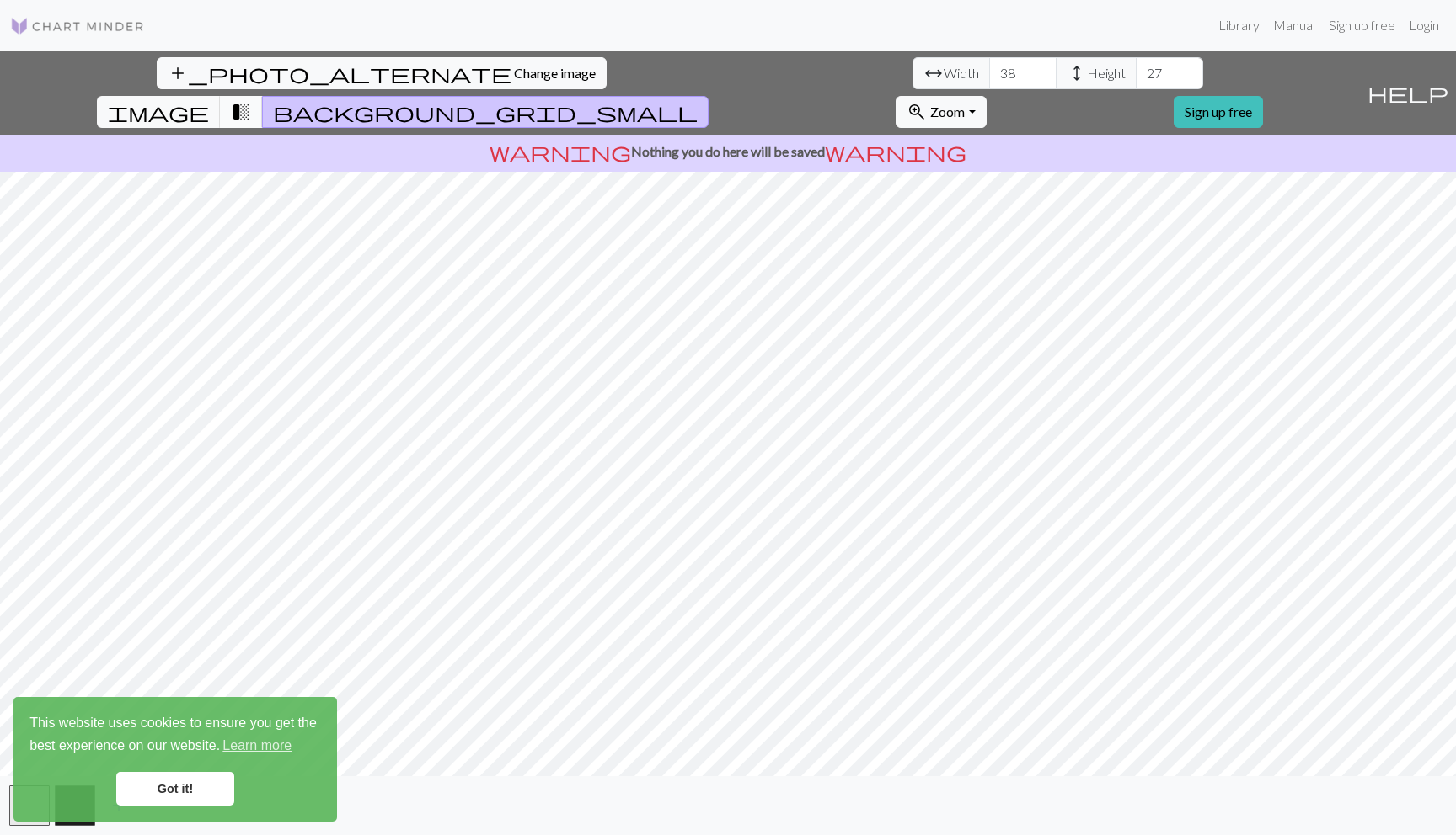
click at [251, 101] on span "transition_fade" at bounding box center [240, 112] width 20 height 24
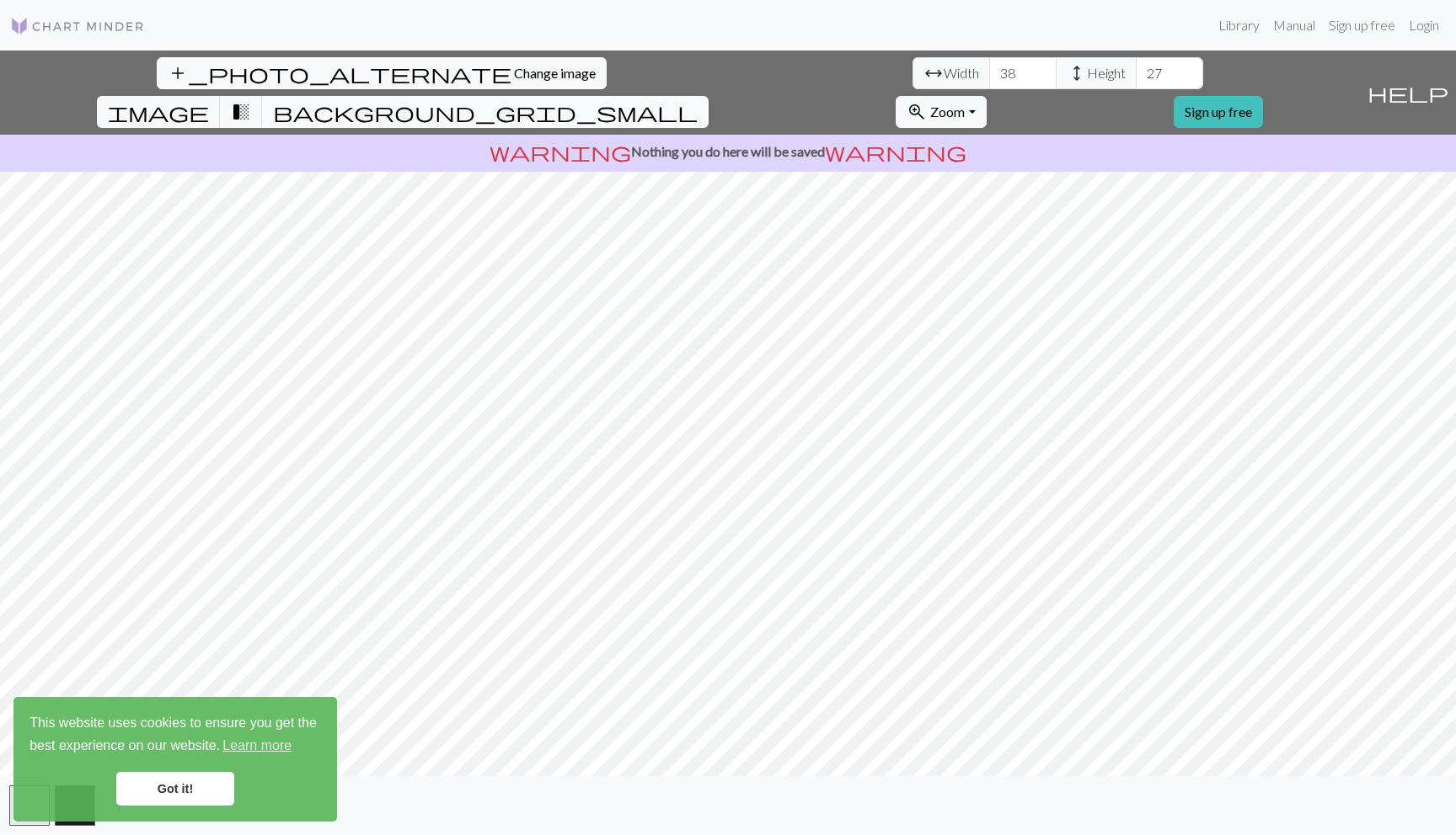
click at [708, 96] on button "background_grid_small" at bounding box center [486, 112] width 447 height 32
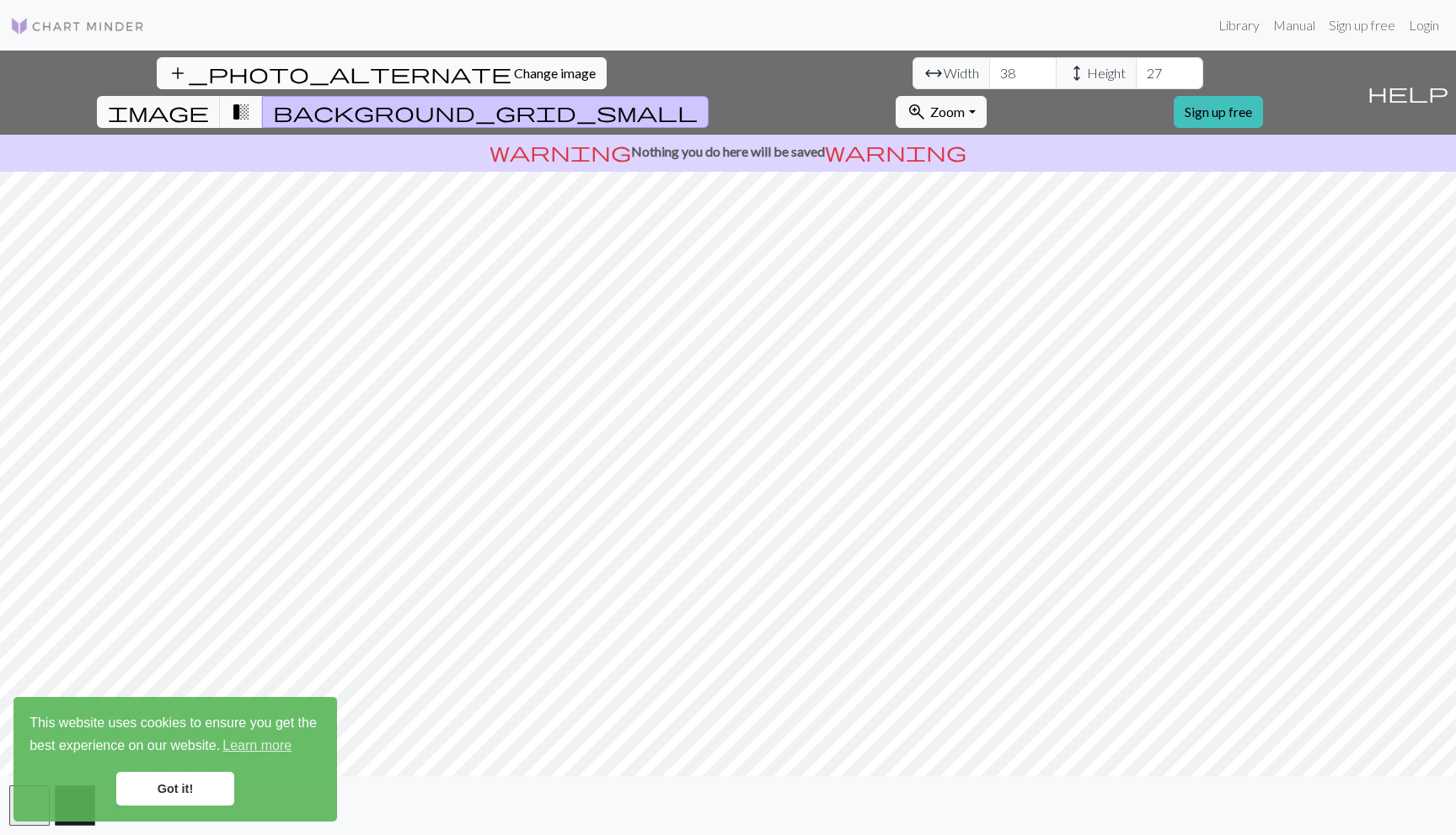
click at [514, 72] on span "Change image" at bounding box center [554, 72] width 82 height 16
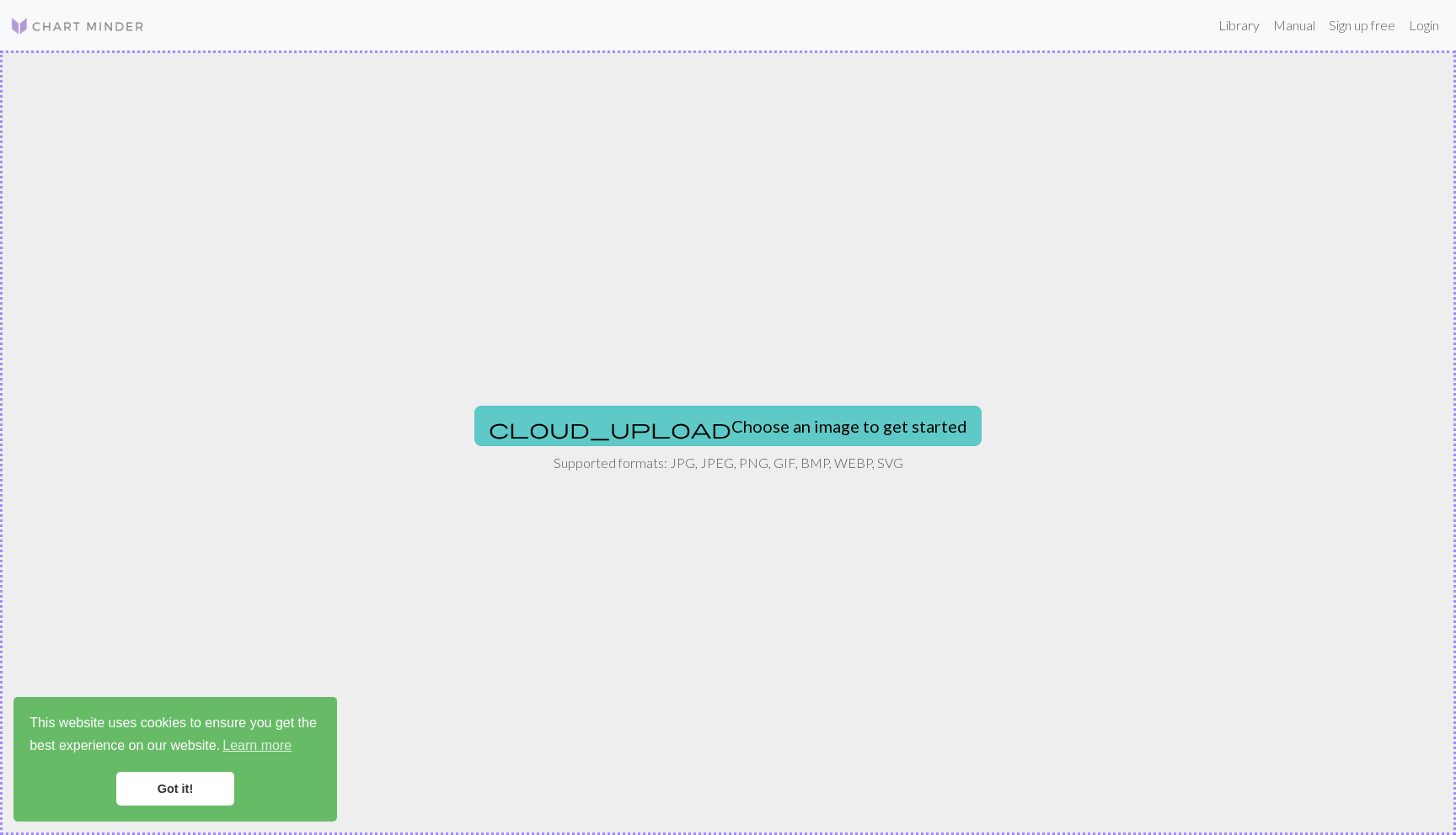
click at [709, 438] on button "cloud_upload Choose an image to get started" at bounding box center [728, 426] width 507 height 41
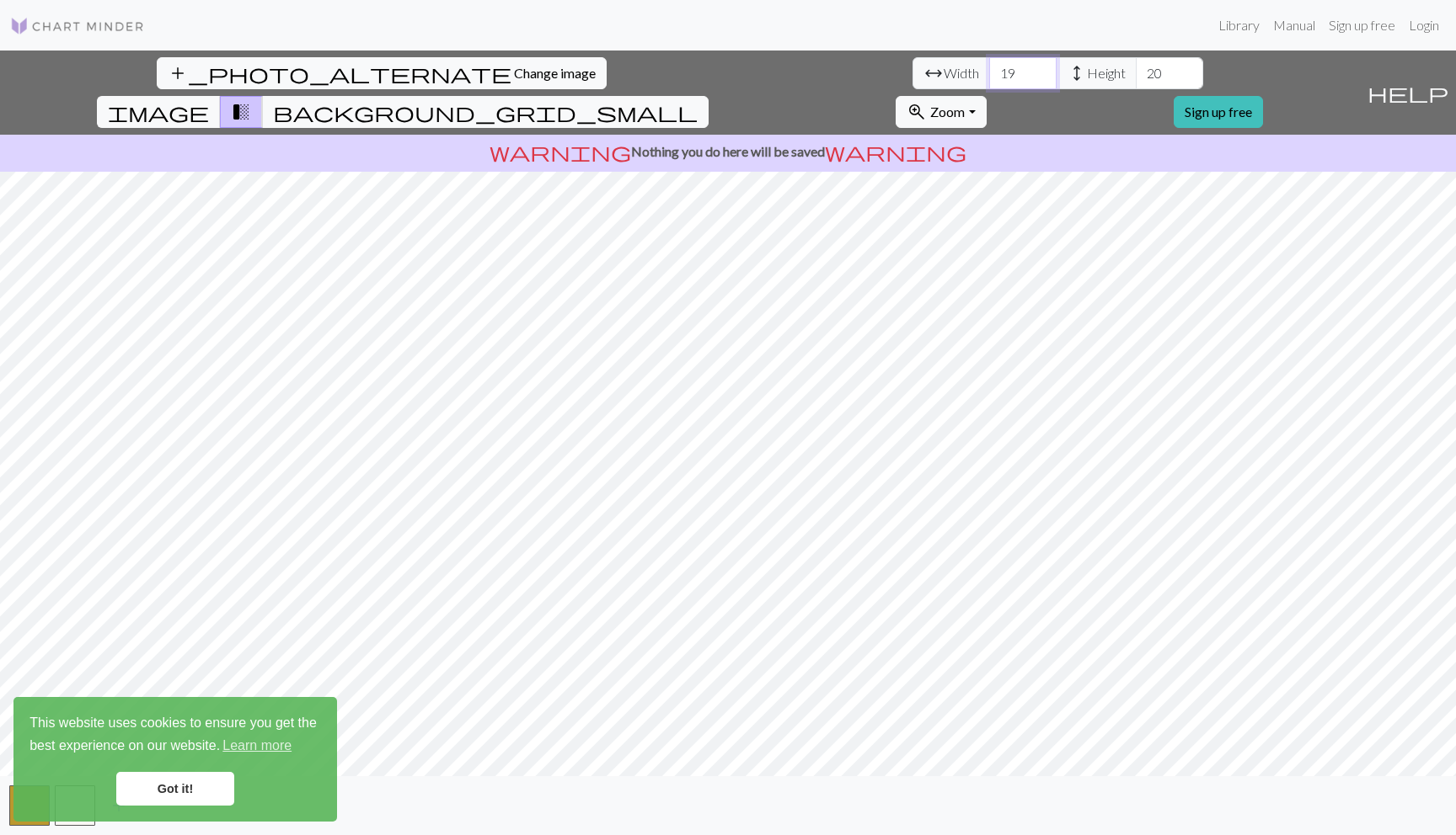
click at [989, 60] on input "19" at bounding box center [1022, 73] width 67 height 32
click at [989, 69] on input "20" at bounding box center [1022, 73] width 67 height 32
click at [989, 69] on input "21" at bounding box center [1022, 73] width 67 height 32
click at [989, 69] on input "22" at bounding box center [1022, 73] width 67 height 32
click at [989, 69] on input "23" at bounding box center [1022, 73] width 67 height 32
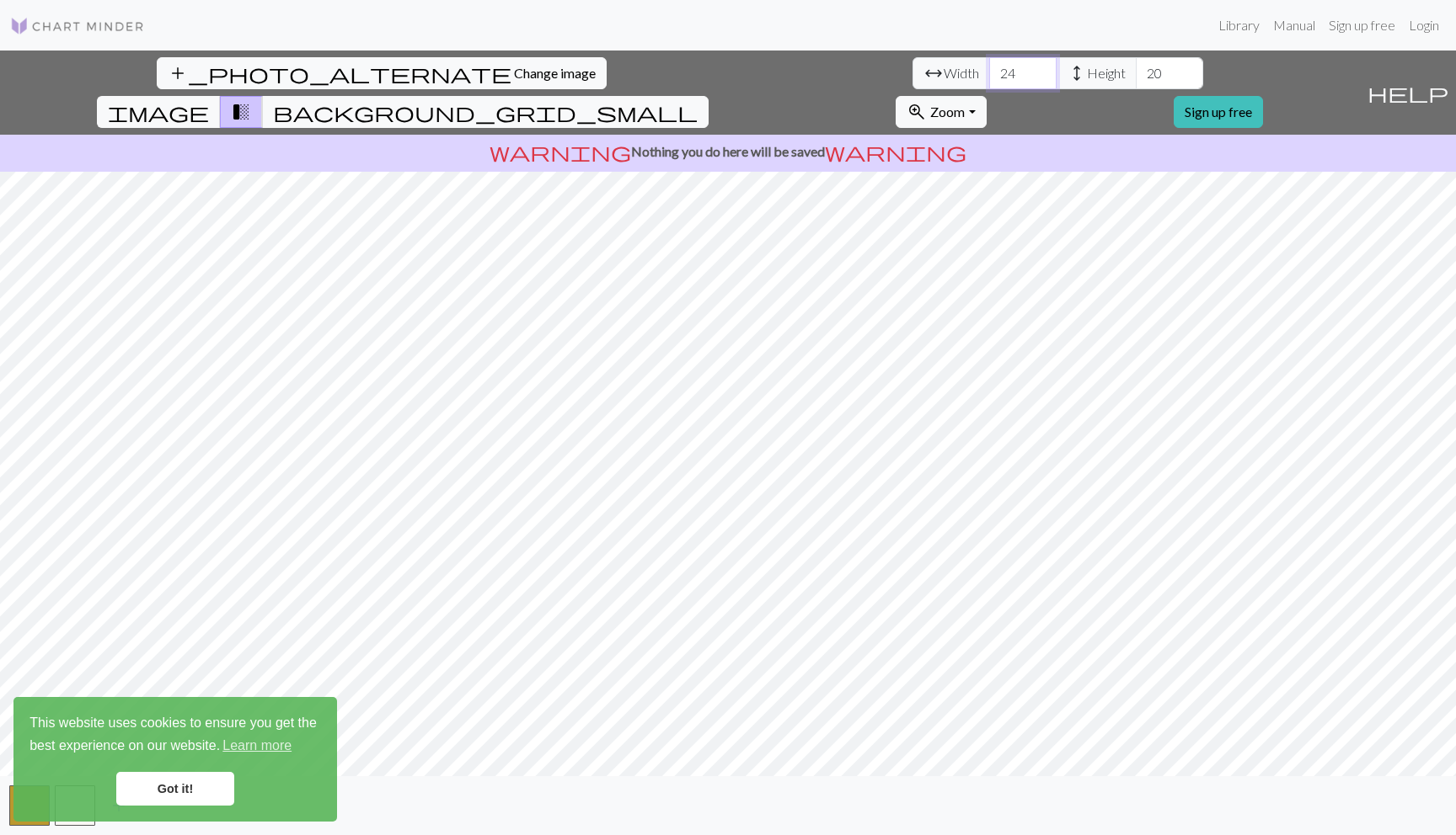
click at [989, 69] on input "24" at bounding box center [1022, 73] width 67 height 32
click at [989, 69] on input "25" at bounding box center [1022, 73] width 67 height 32
click at [989, 69] on input "26" at bounding box center [1022, 73] width 67 height 32
click at [989, 69] on input "27" at bounding box center [1022, 73] width 67 height 32
click at [989, 69] on input "28" at bounding box center [1022, 73] width 67 height 32
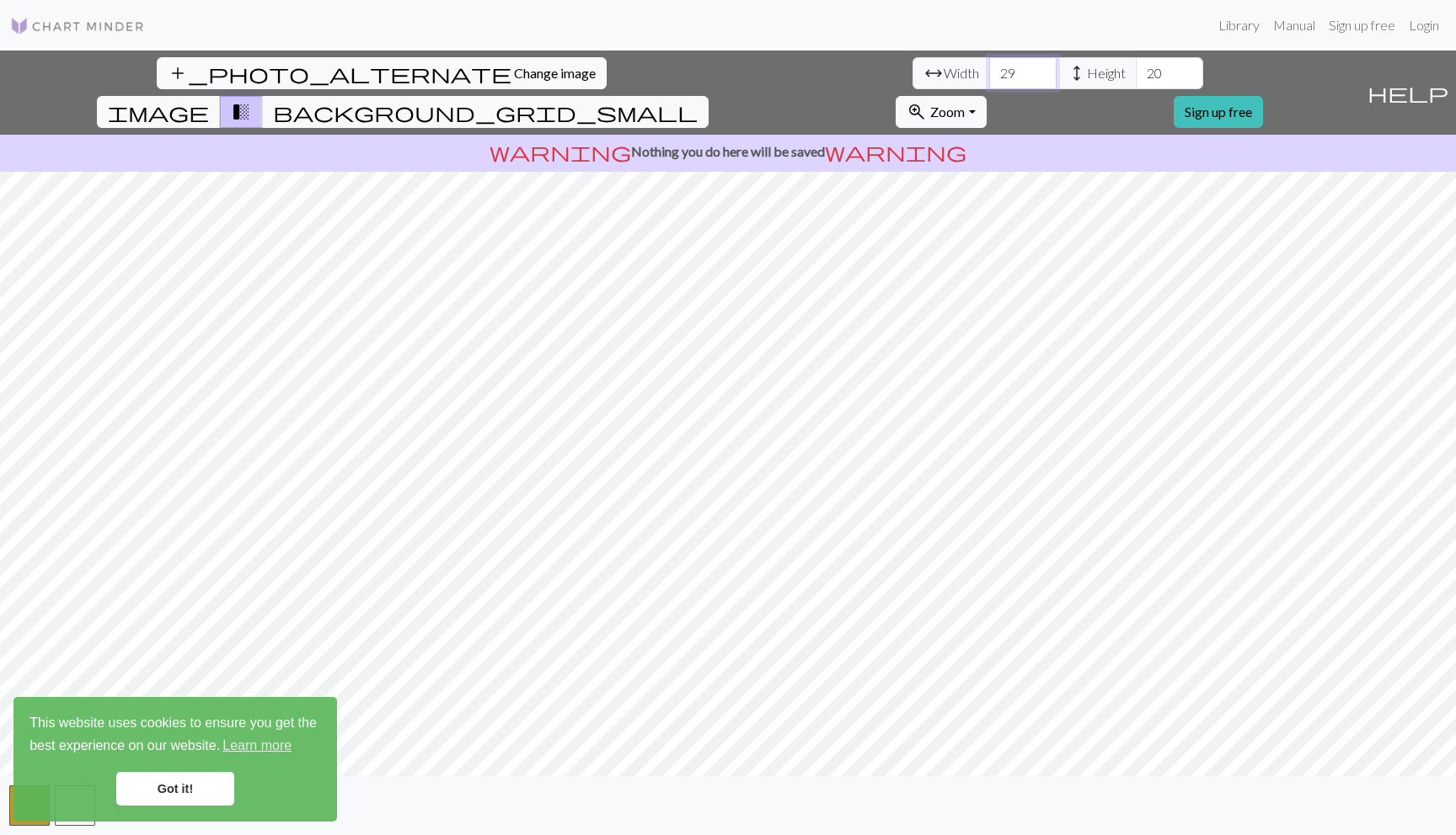
click at [989, 69] on input "29" at bounding box center [1022, 73] width 67 height 32
click at [989, 69] on input "30" at bounding box center [1022, 73] width 67 height 32
click at [989, 69] on input "31" at bounding box center [1022, 73] width 67 height 32
type input "32"
click at [989, 69] on input "32" at bounding box center [1022, 73] width 67 height 32
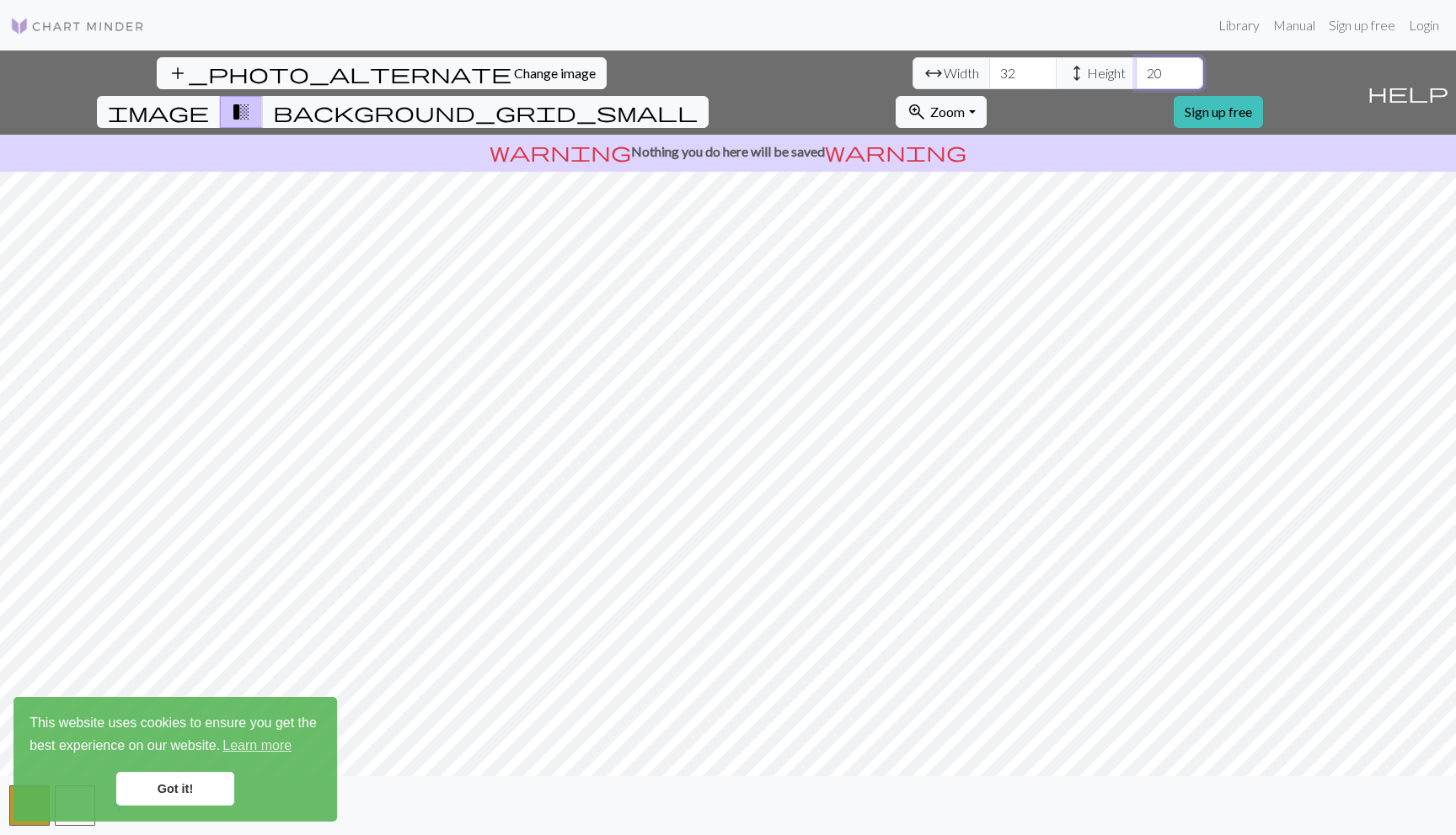
click at [1135, 72] on input "20" at bounding box center [1169, 73] width 67 height 32
type input "32"
click at [979, 788] on div "add_photo_alternate Change image arrow_range Width 32 height Height 32 image tr…" at bounding box center [728, 442] width 1456 height 785
click at [514, 67] on span "Change image" at bounding box center [554, 72] width 82 height 16
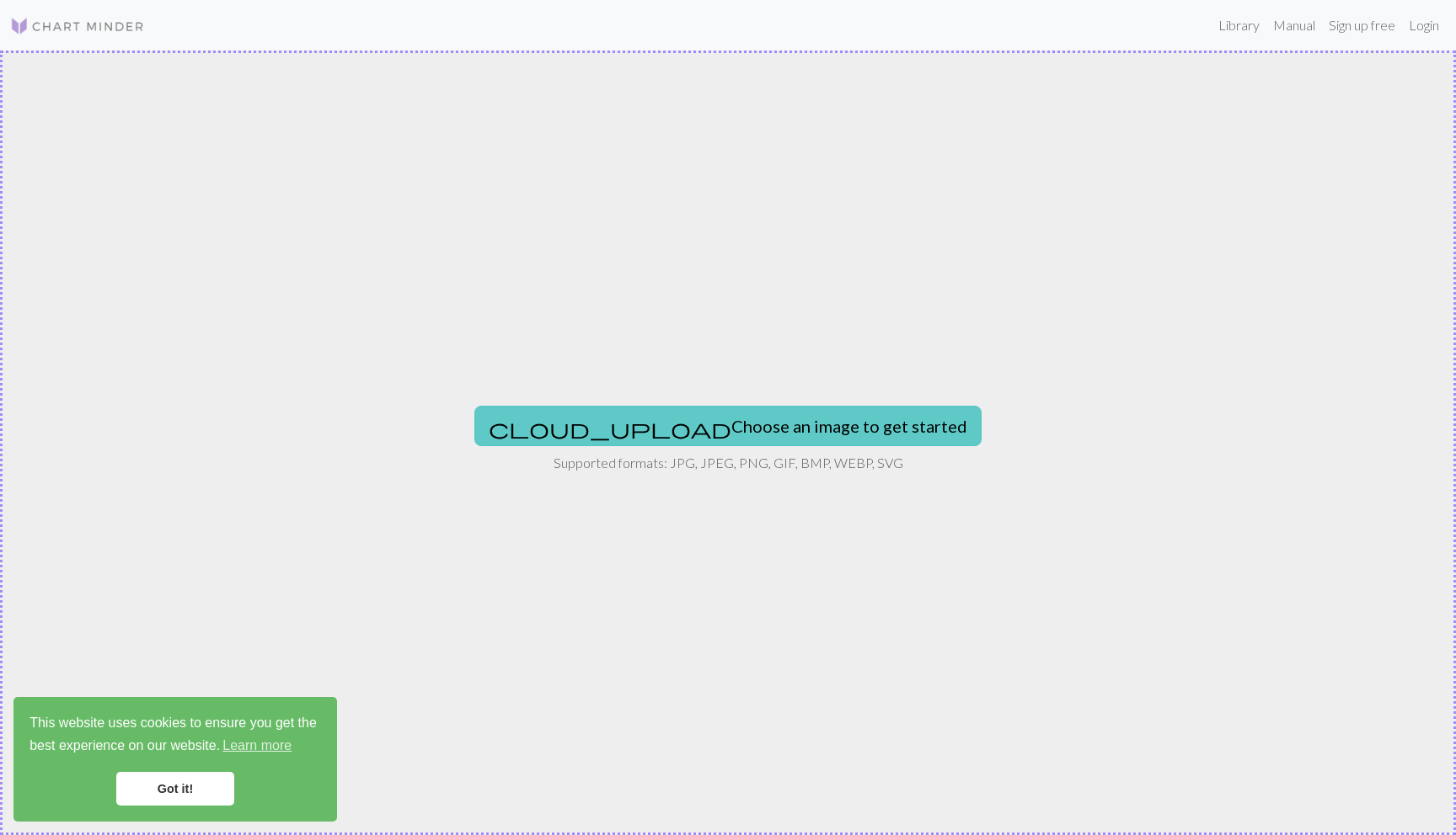
click at [673, 431] on button "cloud_upload Choose an image to get started" at bounding box center [728, 426] width 507 height 41
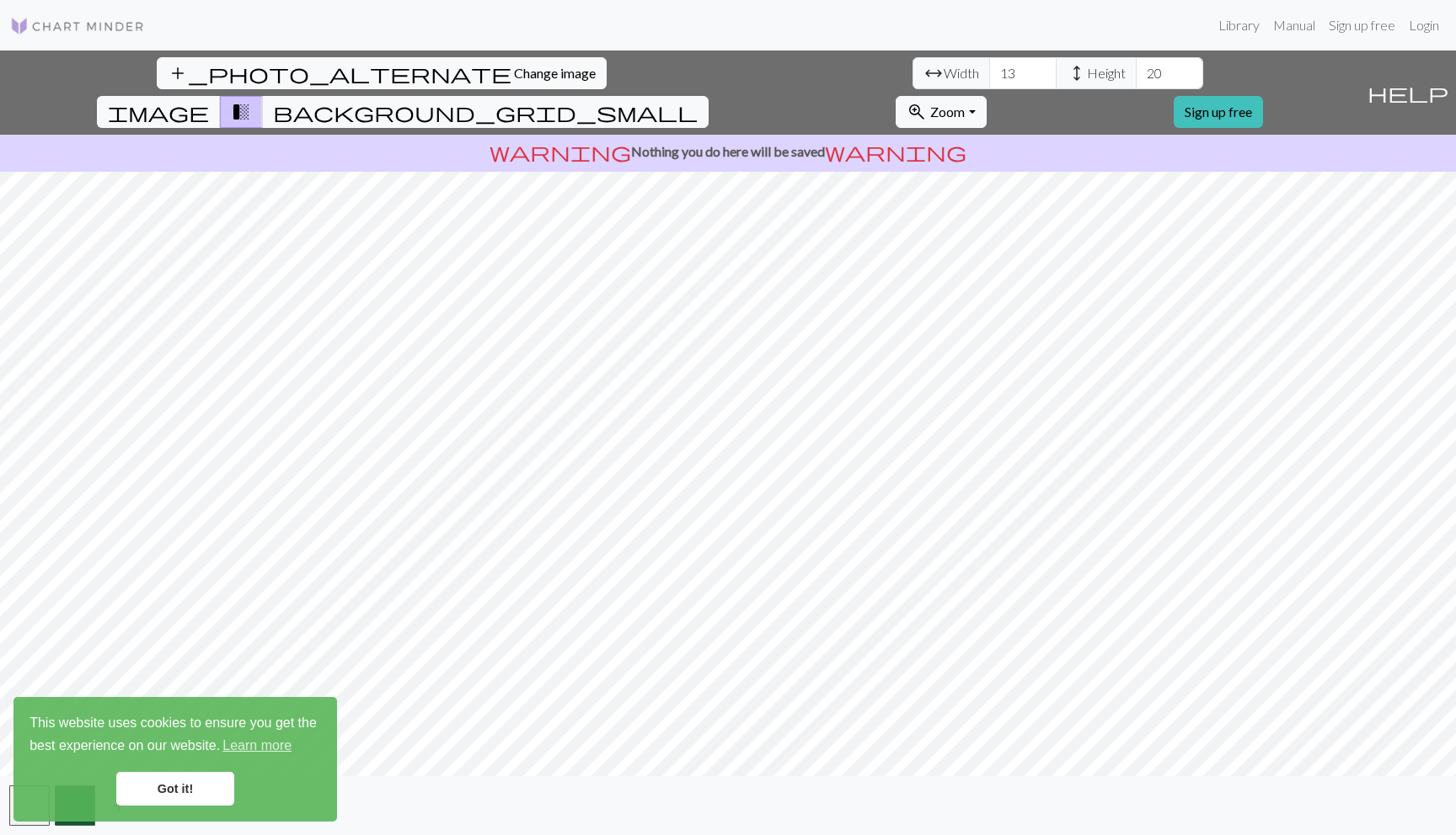
click at [959, 833] on div "add_photo_alternate Change image arrow_range Width 13 height Height 20 image tr…" at bounding box center [728, 442] width 1456 height 785
click at [989, 68] on input "14" at bounding box center [1022, 73] width 67 height 32
click at [989, 68] on input "15" at bounding box center [1022, 73] width 67 height 32
click at [989, 68] on input "16" at bounding box center [1022, 73] width 67 height 32
click at [989, 68] on input "17" at bounding box center [1022, 73] width 67 height 32
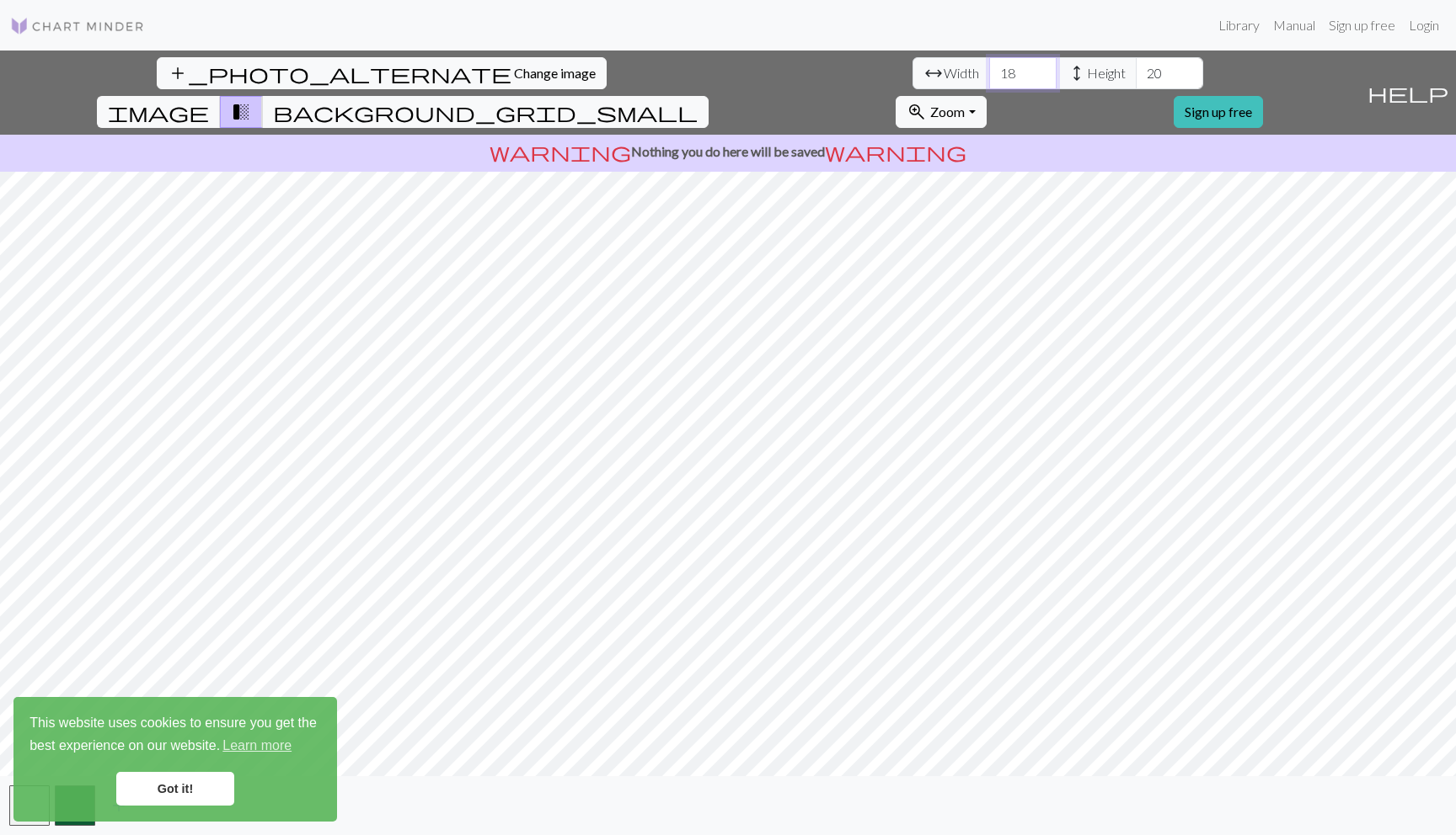
click at [989, 68] on input "18" at bounding box center [1022, 73] width 67 height 32
click at [989, 67] on input "19" at bounding box center [1022, 73] width 67 height 32
click at [989, 67] on input "20" at bounding box center [1022, 73] width 67 height 32
click at [989, 67] on input "21" at bounding box center [1022, 73] width 67 height 32
click at [989, 67] on input "22" at bounding box center [1022, 73] width 67 height 32
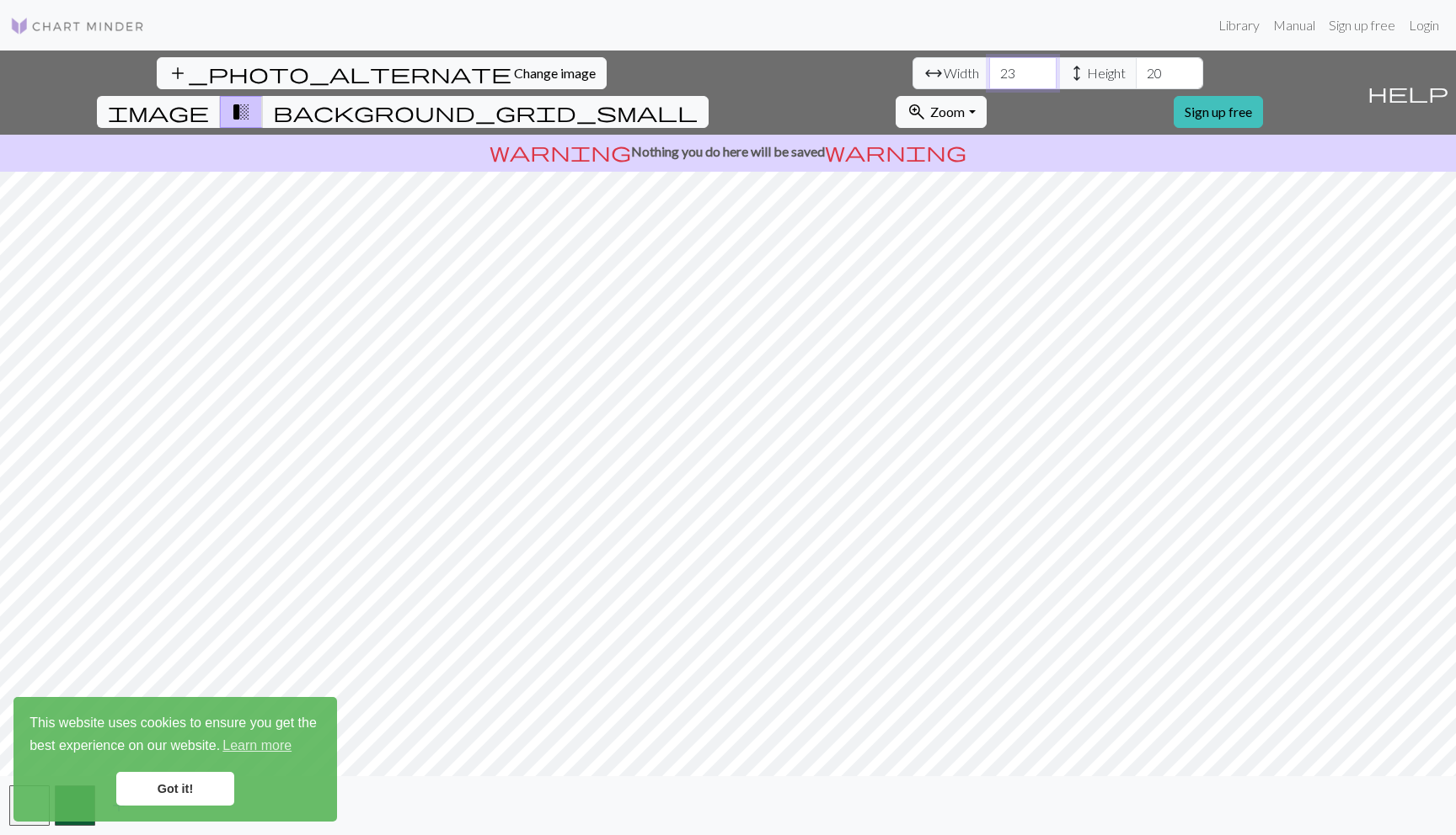
click at [989, 67] on input "23" at bounding box center [1022, 73] width 67 height 32
click at [989, 67] on input "24" at bounding box center [1022, 73] width 67 height 32
click at [989, 67] on input "25" at bounding box center [1022, 73] width 67 height 32
type input "26"
click at [989, 67] on input "26" at bounding box center [1022, 73] width 67 height 32
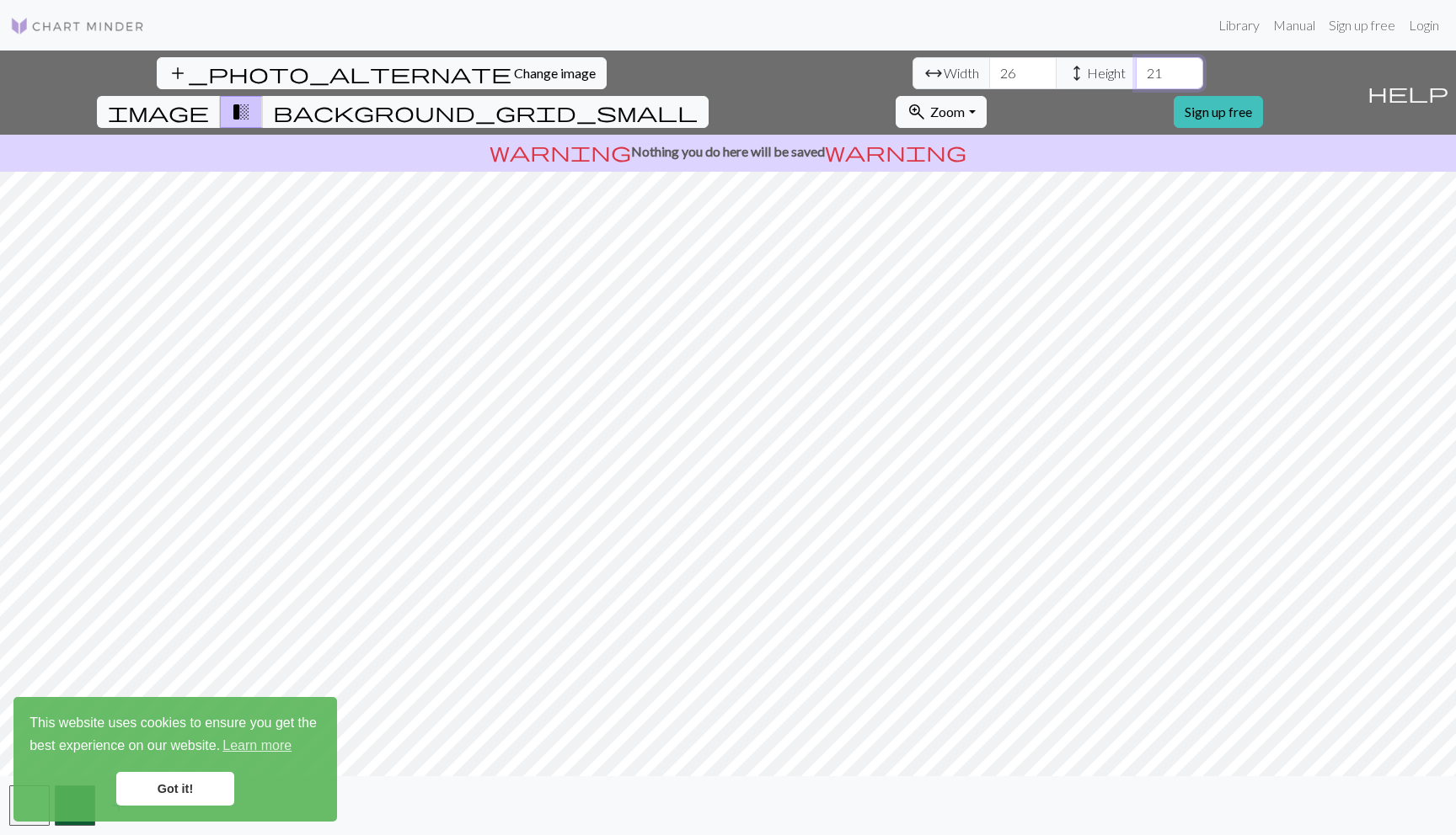
click at [1135, 68] on input "21" at bounding box center [1169, 73] width 67 height 32
click at [1135, 68] on input "22" at bounding box center [1169, 73] width 67 height 32
click at [1135, 68] on input "23" at bounding box center [1169, 73] width 67 height 32
click at [1135, 68] on input "24" at bounding box center [1169, 73] width 67 height 32
click at [1135, 68] on input "25" at bounding box center [1169, 73] width 67 height 32
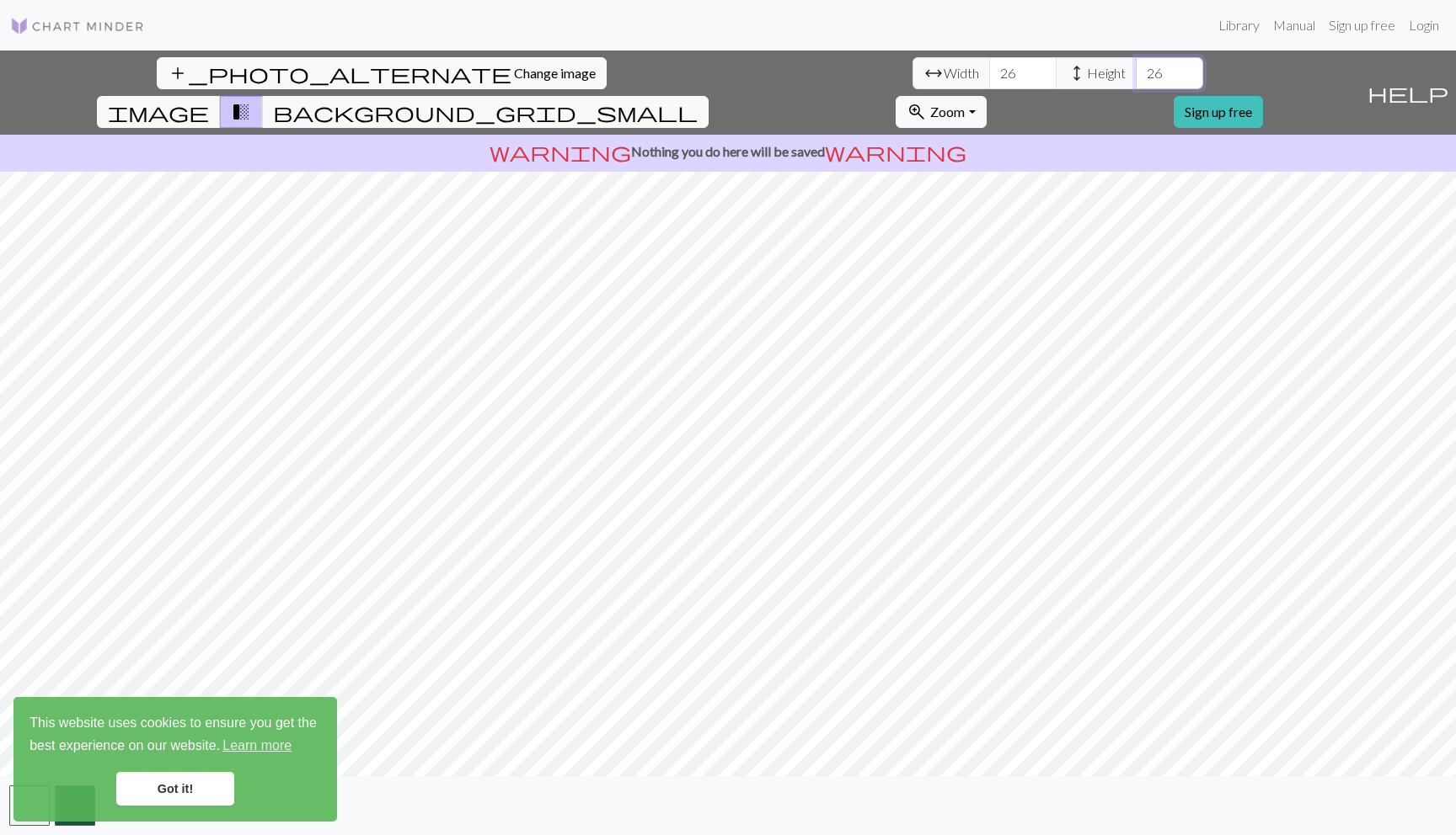
click at [1135, 68] on input "26" at bounding box center [1169, 73] width 67 height 32
click at [1135, 68] on input "27" at bounding box center [1169, 73] width 67 height 32
click at [1135, 68] on input "28" at bounding box center [1169, 73] width 67 height 32
click at [1135, 68] on input "29" at bounding box center [1169, 73] width 67 height 32
click at [1135, 68] on input "30" at bounding box center [1169, 73] width 67 height 32
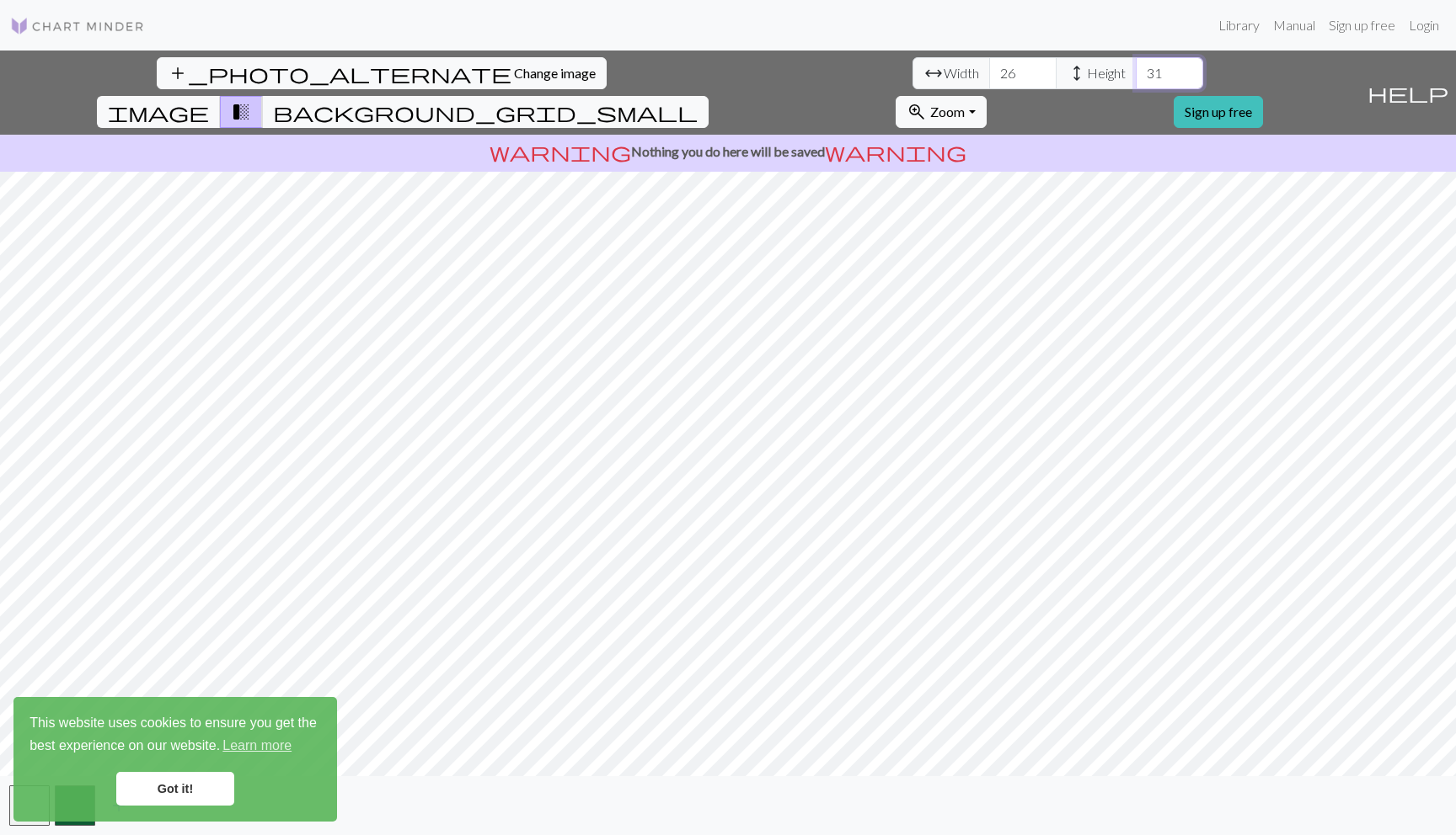
click at [1135, 68] on input "31" at bounding box center [1169, 73] width 67 height 32
click at [1135, 68] on input "34" at bounding box center [1169, 73] width 67 height 32
click at [1135, 68] on input "35" at bounding box center [1169, 73] width 67 height 32
type input "36"
click at [1135, 68] on input "36" at bounding box center [1169, 73] width 67 height 32
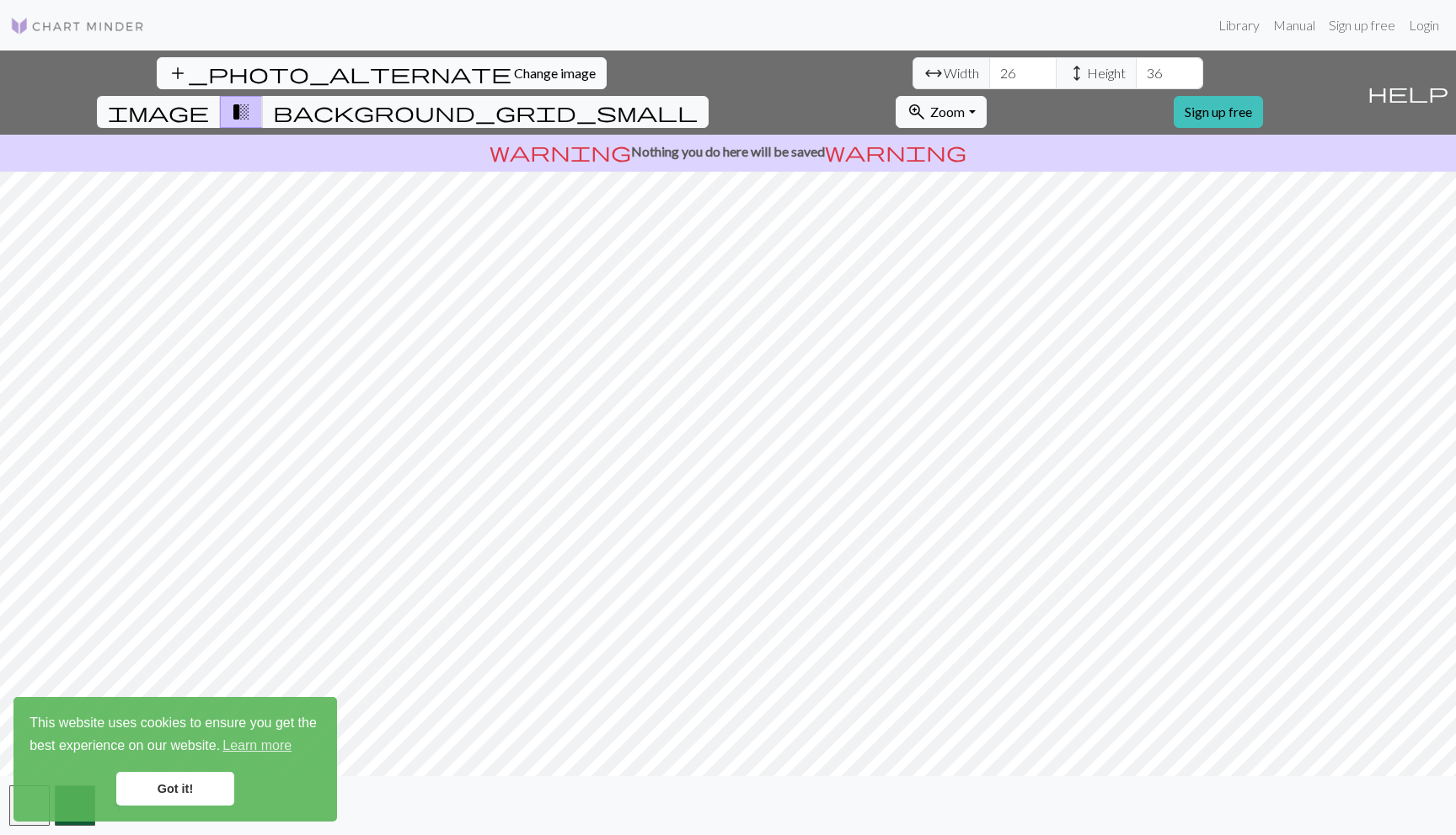
click at [514, 68] on span "Change image" at bounding box center [554, 72] width 82 height 16
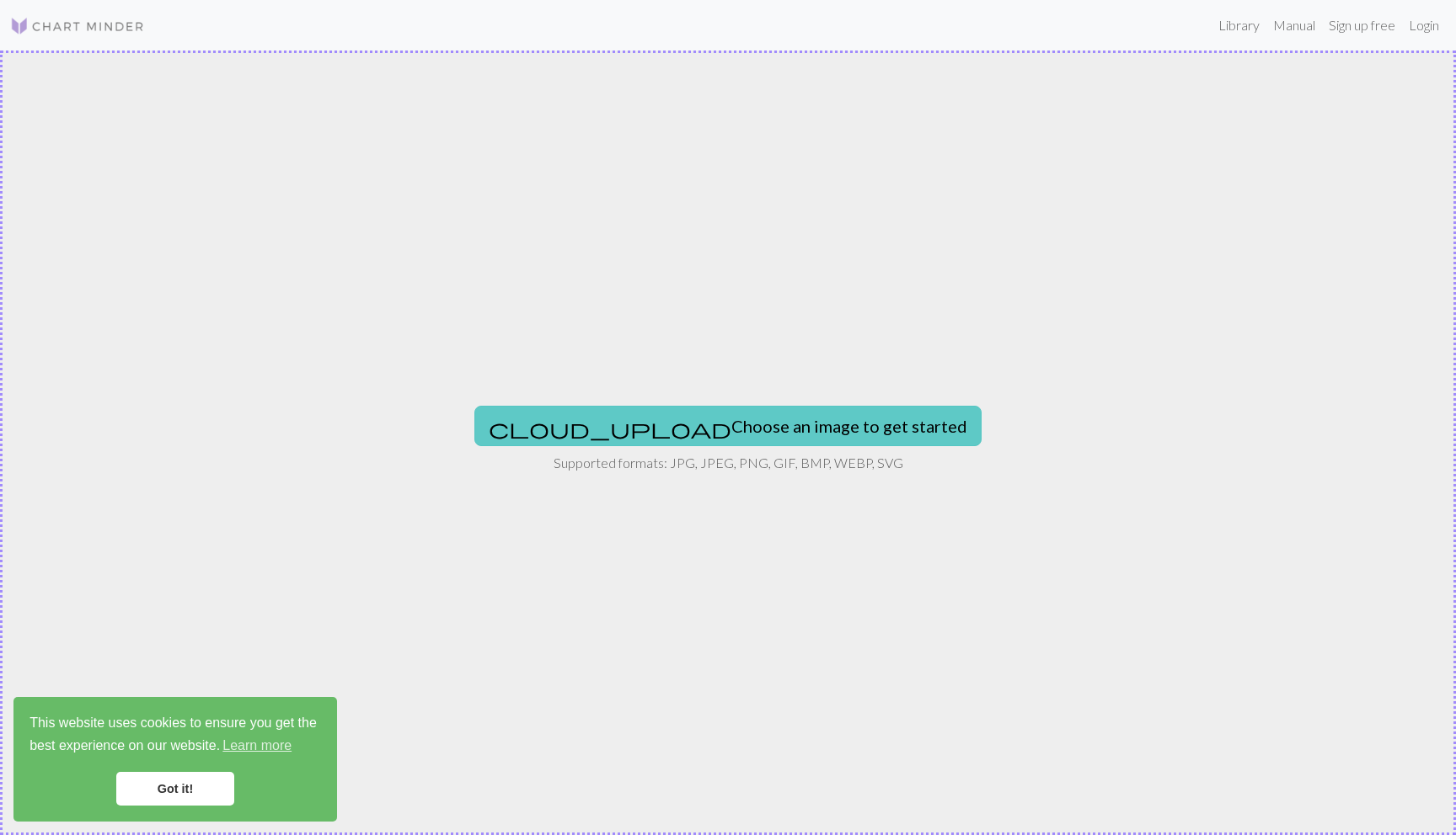
click at [771, 423] on button "cloud_upload Choose an image to get started" at bounding box center [728, 426] width 507 height 41
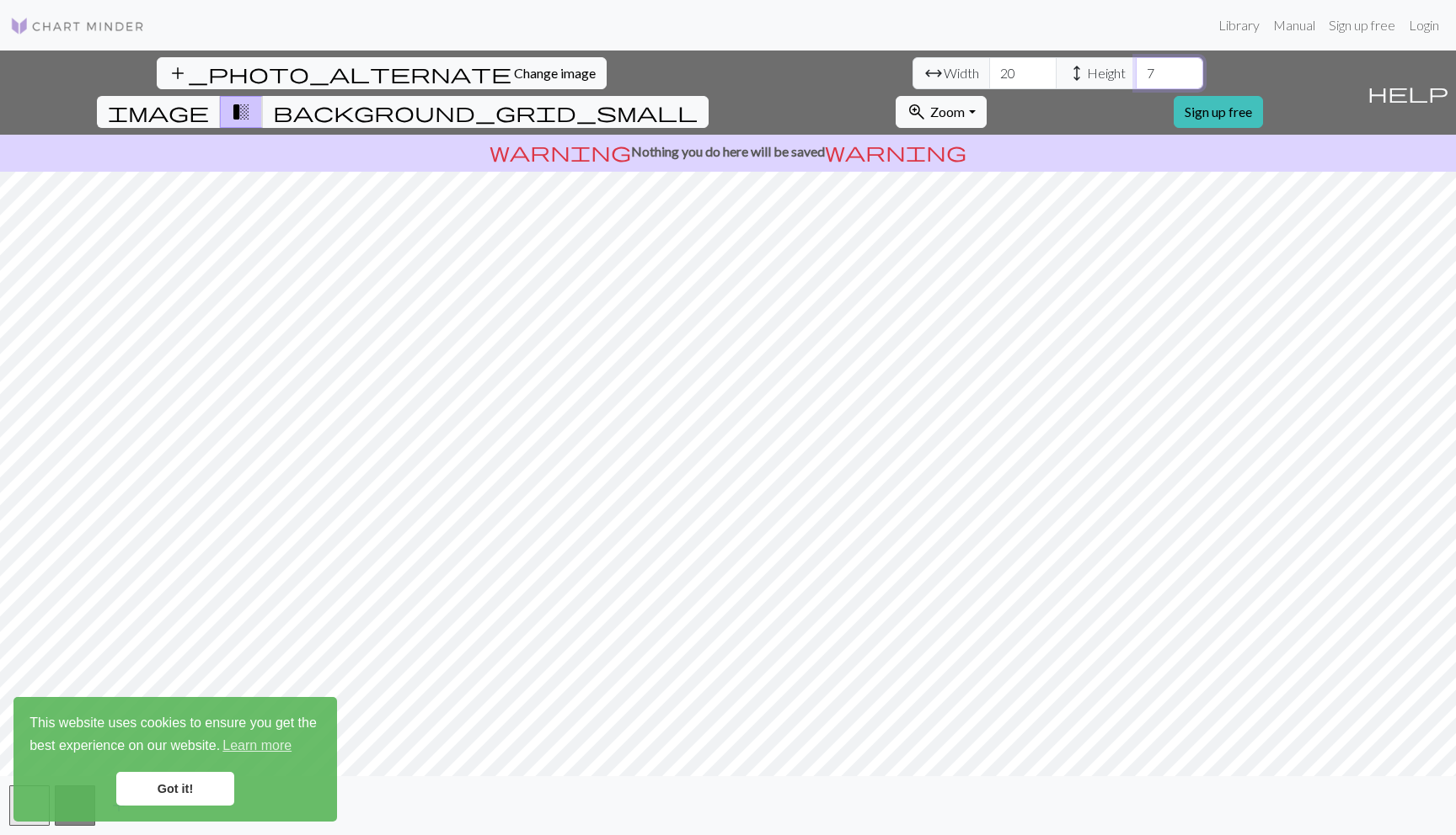
click at [1135, 73] on input "7" at bounding box center [1169, 73] width 67 height 32
click at [1135, 69] on input "736" at bounding box center [1169, 73] width 67 height 32
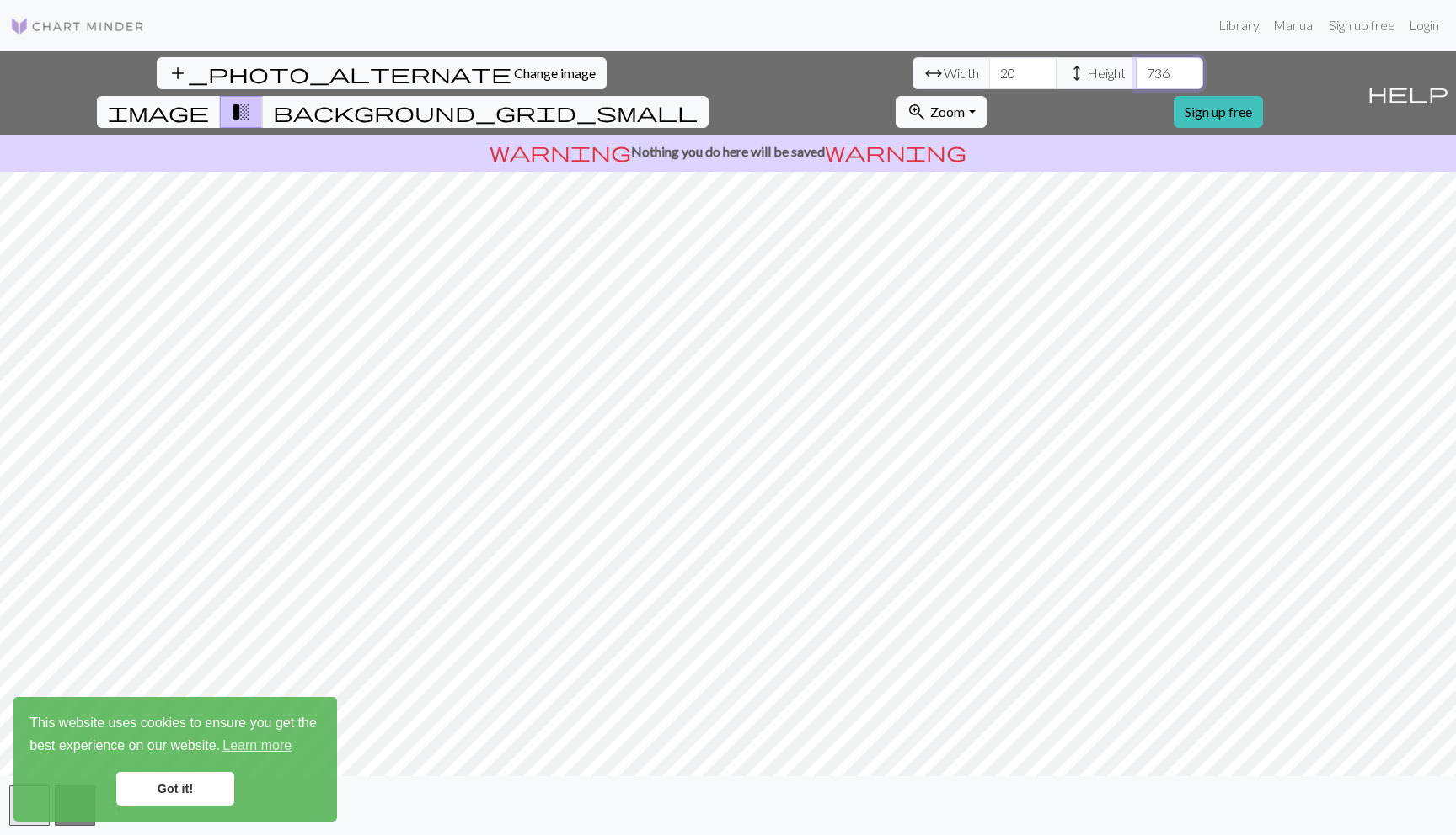
click at [1135, 69] on input "736" at bounding box center [1169, 73] width 67 height 32
type input "36"
click at [989, 74] on input "20" at bounding box center [1022, 73] width 67 height 32
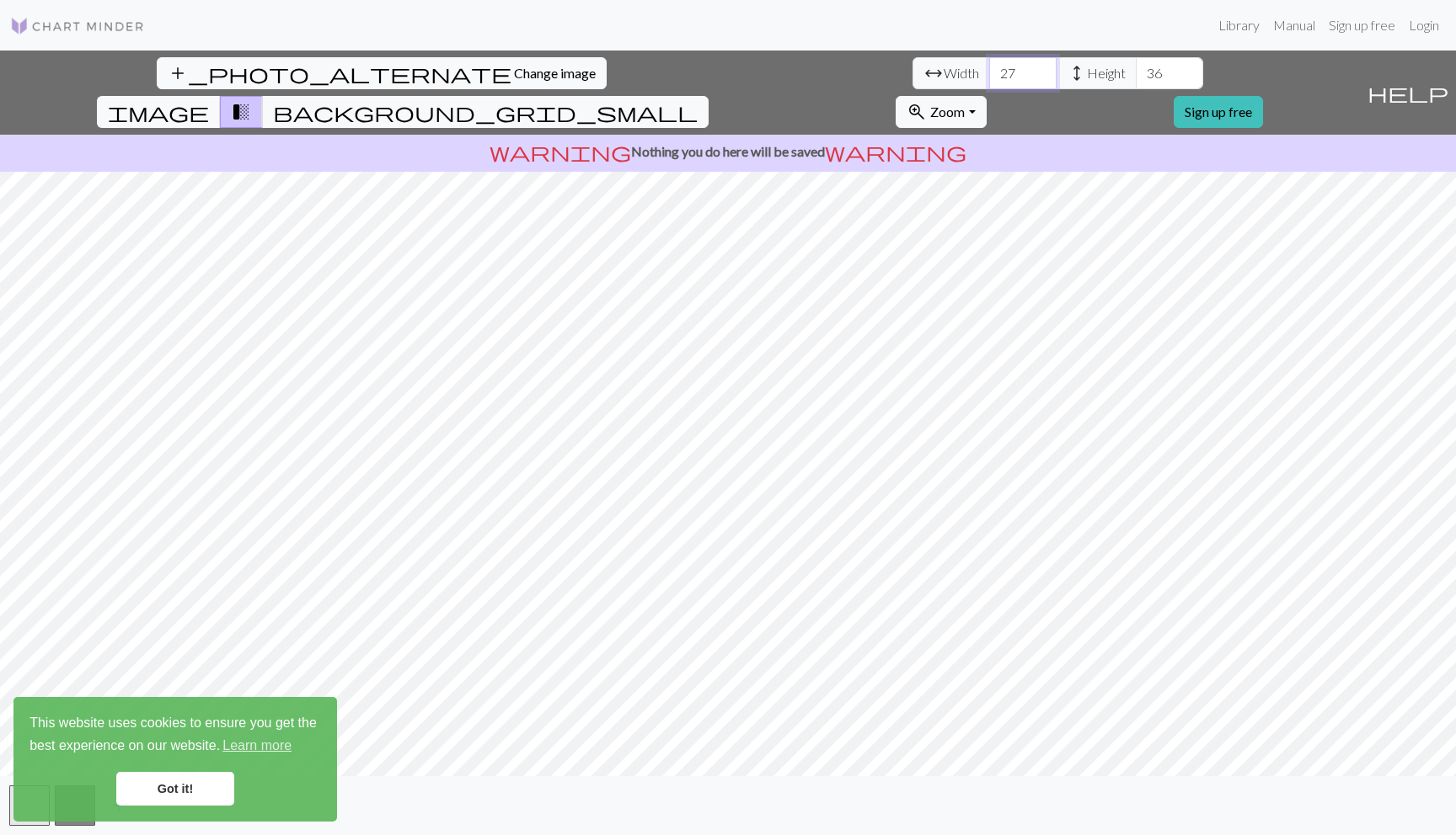
click at [989, 67] on input "27" at bounding box center [1022, 73] width 67 height 32
click at [989, 67] on input "28" at bounding box center [1022, 73] width 67 height 32
click at [989, 67] on input "29" at bounding box center [1022, 73] width 67 height 32
click at [989, 67] on input "30" at bounding box center [1022, 73] width 67 height 32
click at [989, 67] on input "31" at bounding box center [1022, 73] width 67 height 32
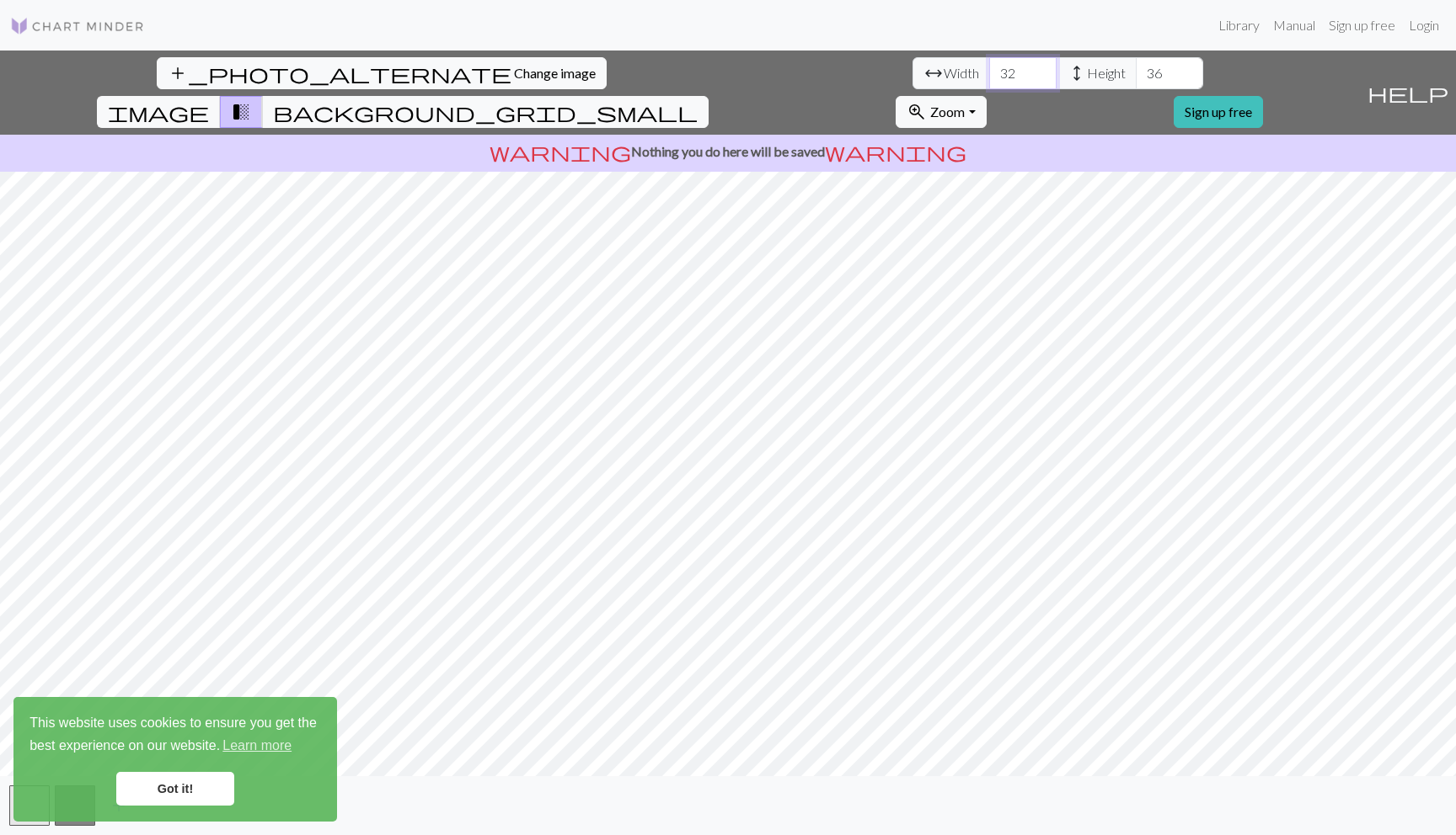
click at [989, 67] on input "32" at bounding box center [1022, 73] width 67 height 32
click at [989, 67] on input "33" at bounding box center [1022, 73] width 67 height 32
click at [989, 67] on input "34" at bounding box center [1022, 73] width 67 height 32
click at [989, 67] on input "35" at bounding box center [1022, 73] width 67 height 32
click at [989, 67] on input "36" at bounding box center [1022, 73] width 67 height 32
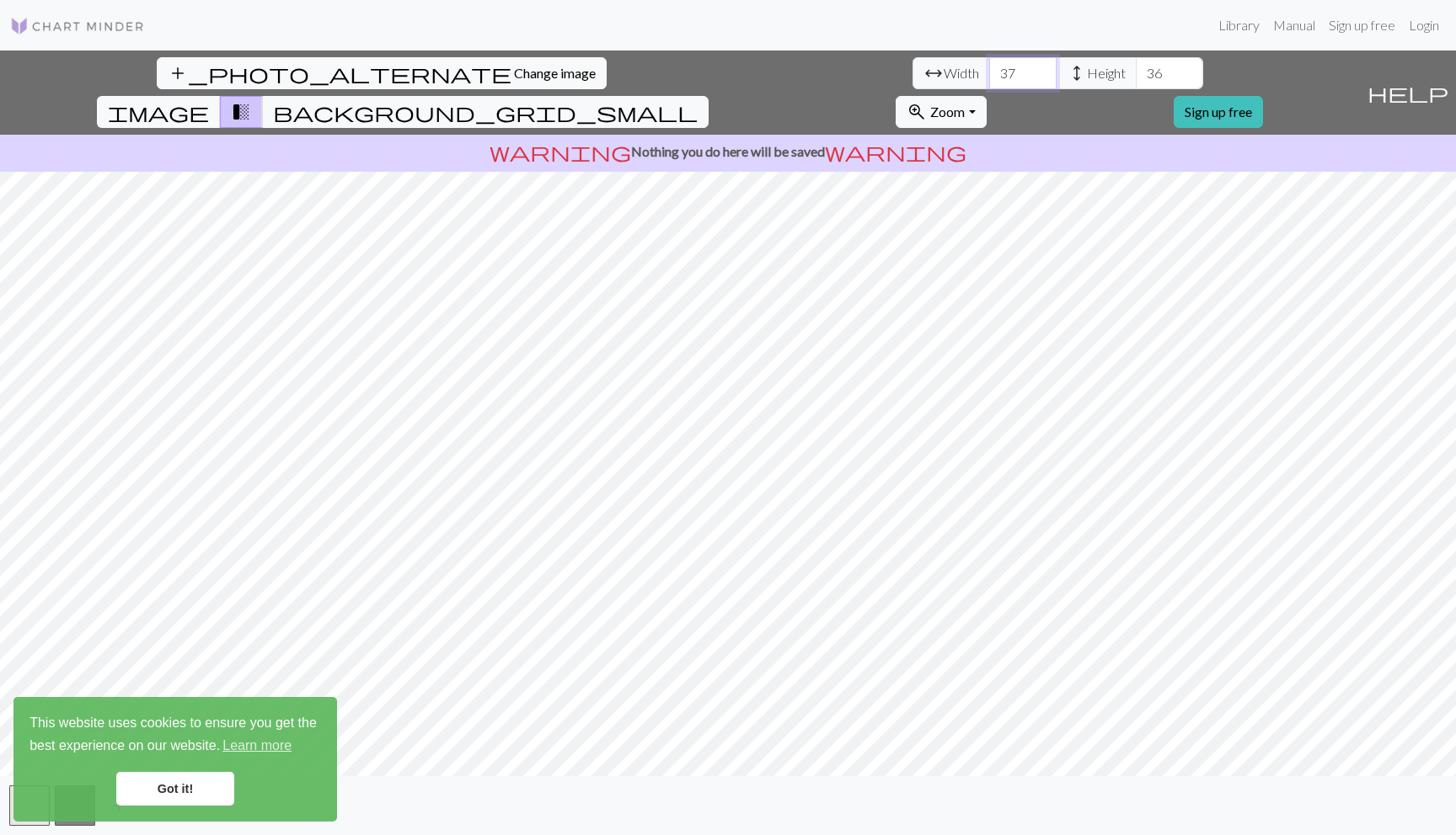
click at [989, 67] on input "37" at bounding box center [1022, 73] width 67 height 32
click at [989, 67] on input "38" at bounding box center [1022, 73] width 67 height 32
click at [989, 67] on input "39" at bounding box center [1022, 73] width 67 height 32
click at [989, 67] on input "40" at bounding box center [1022, 73] width 67 height 32
click at [989, 67] on input "41" at bounding box center [1022, 73] width 67 height 32
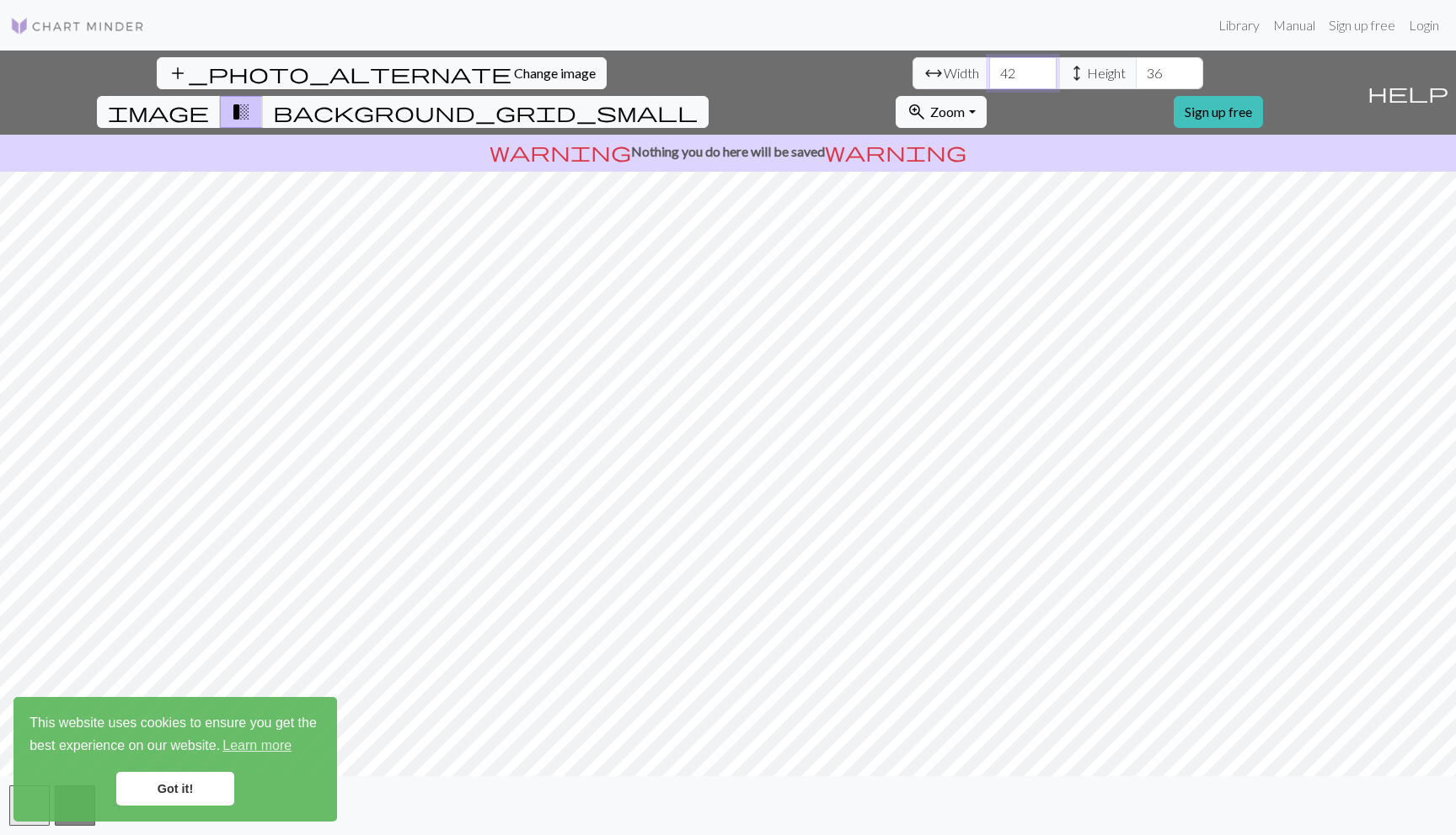
click at [989, 67] on input "42" at bounding box center [1022, 73] width 67 height 32
click at [989, 67] on input "43" at bounding box center [1022, 73] width 67 height 32
click at [989, 81] on input "42" at bounding box center [1022, 73] width 67 height 32
click at [989, 81] on input "41" at bounding box center [1022, 73] width 67 height 32
click at [989, 81] on input "40" at bounding box center [1022, 73] width 67 height 32
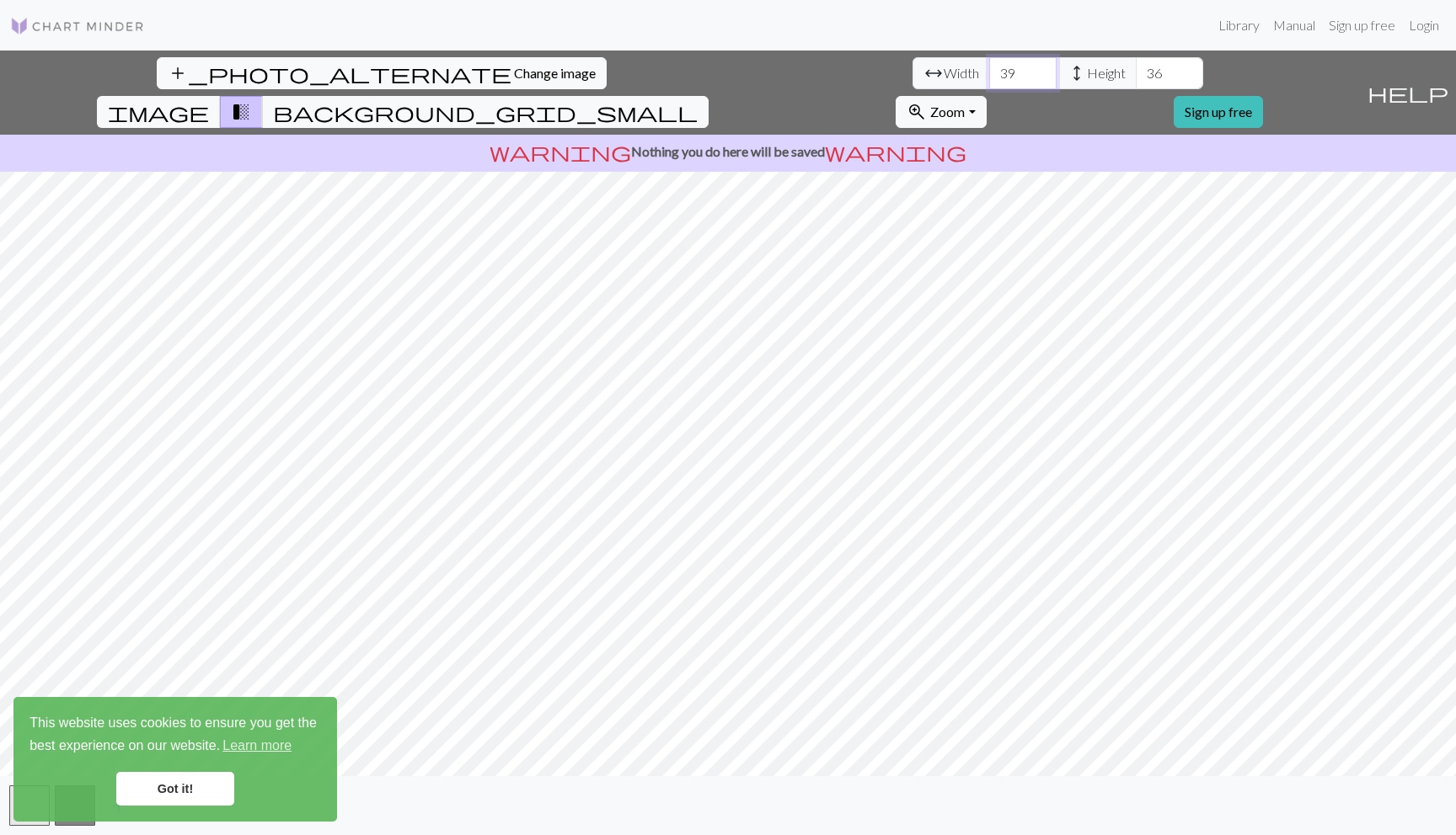
click at [989, 81] on input "39" at bounding box center [1022, 73] width 67 height 32
click at [989, 81] on input "38" at bounding box center [1022, 73] width 67 height 32
click at [989, 81] on input "37" at bounding box center [1022, 73] width 67 height 32
click at [989, 81] on input "36" at bounding box center [1022, 73] width 67 height 32
click at [989, 81] on input "35" at bounding box center [1022, 73] width 67 height 32
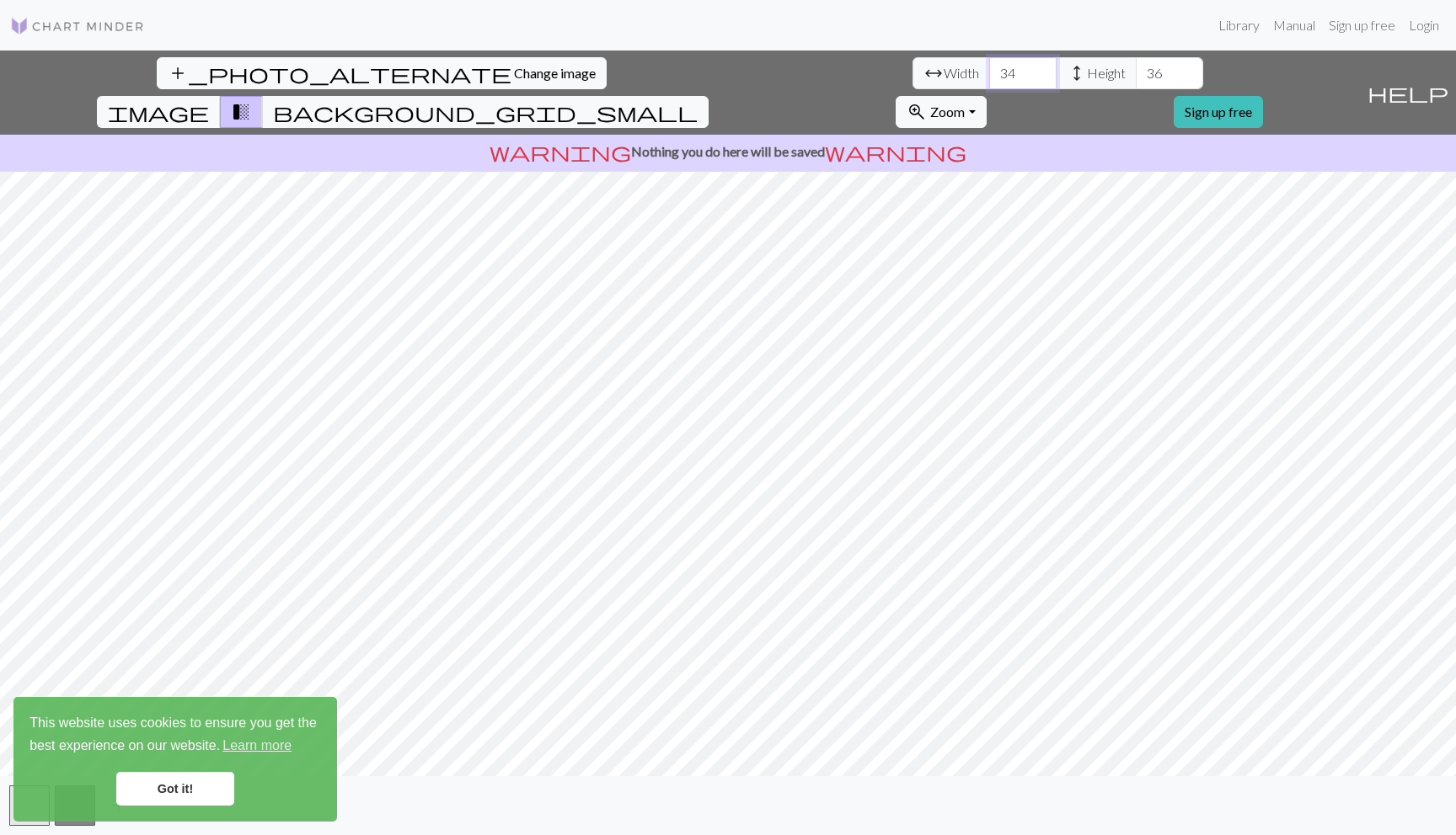
click at [989, 81] on input "34" at bounding box center [1022, 73] width 67 height 32
click at [989, 81] on input "33" at bounding box center [1022, 73] width 67 height 32
click at [989, 81] on input "32" at bounding box center [1022, 73] width 67 height 32
click at [989, 81] on input "31" at bounding box center [1022, 73] width 67 height 32
click at [989, 81] on input "30" at bounding box center [1022, 73] width 67 height 32
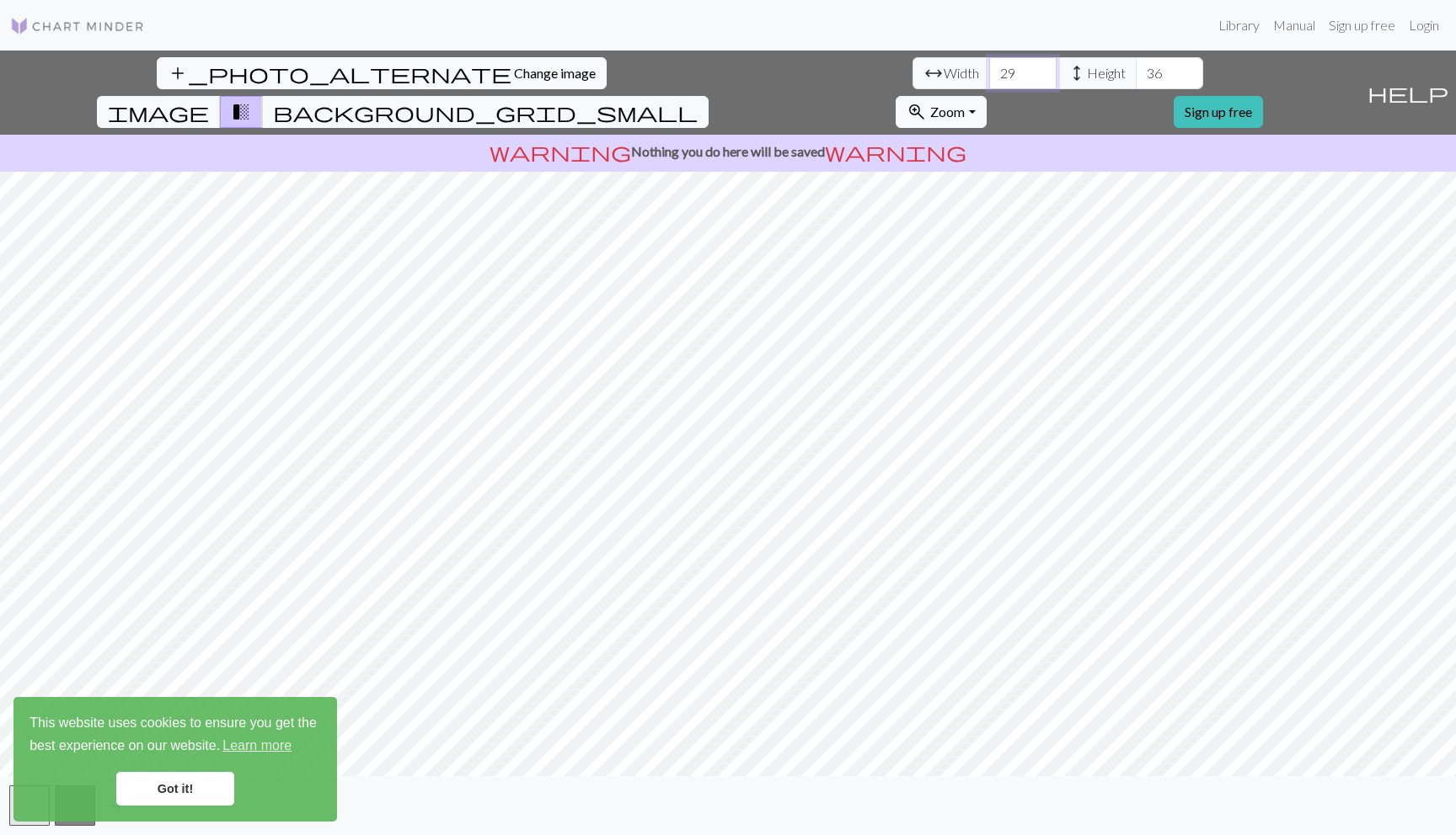
click at [989, 81] on input "29" at bounding box center [1022, 73] width 67 height 32
click at [989, 81] on input "28" at bounding box center [1022, 73] width 67 height 32
click at [989, 81] on input "27" at bounding box center [1022, 73] width 67 height 32
click at [989, 81] on input "26" at bounding box center [1022, 73] width 67 height 32
click at [989, 81] on input "25" at bounding box center [1022, 73] width 67 height 32
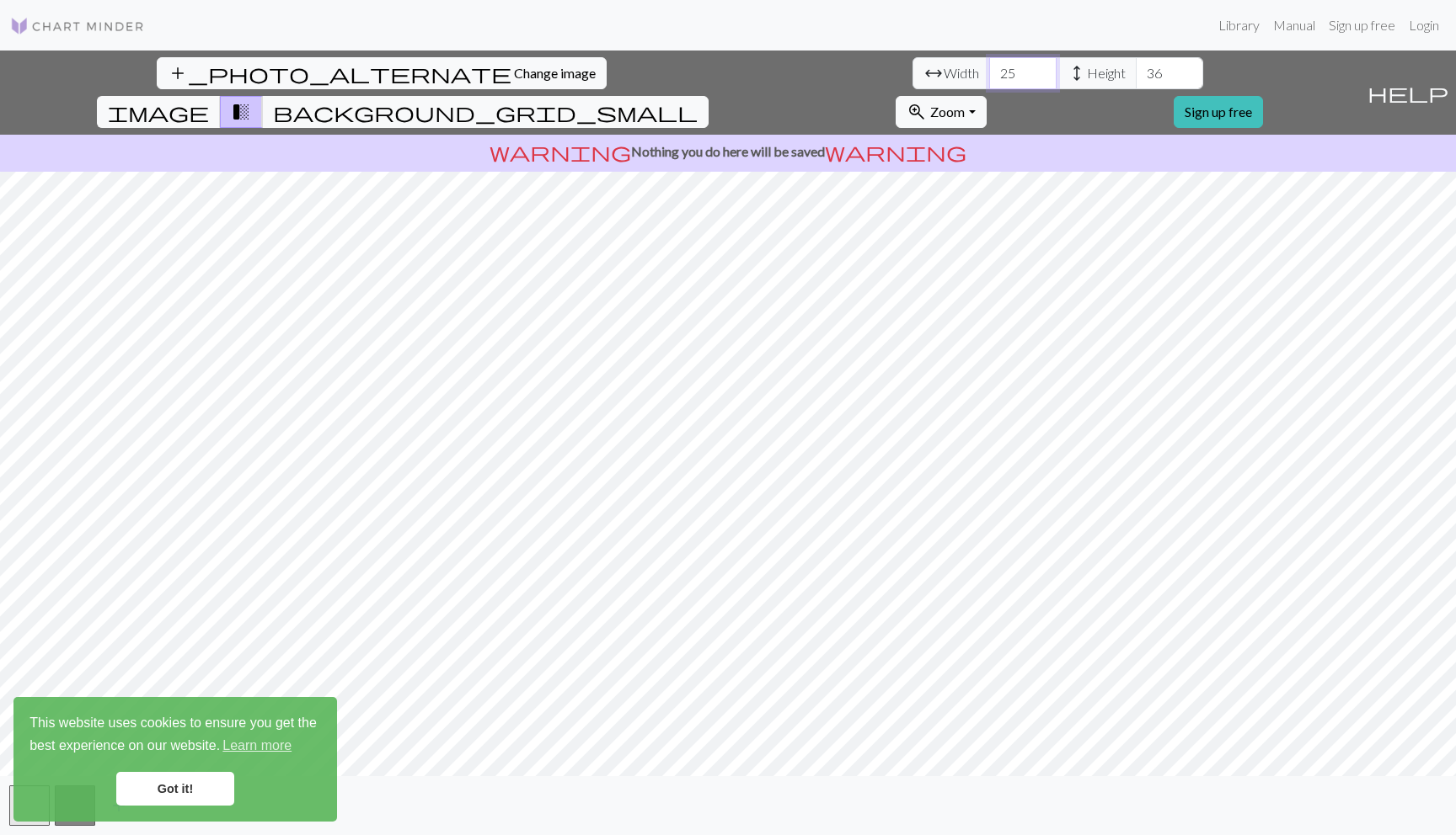
click at [989, 63] on input "25" at bounding box center [1022, 73] width 67 height 32
click at [989, 64] on input "26" at bounding box center [1022, 73] width 67 height 32
click at [989, 64] on input "27" at bounding box center [1022, 73] width 67 height 32
type input "28"
click at [989, 64] on input "28" at bounding box center [1022, 73] width 67 height 32
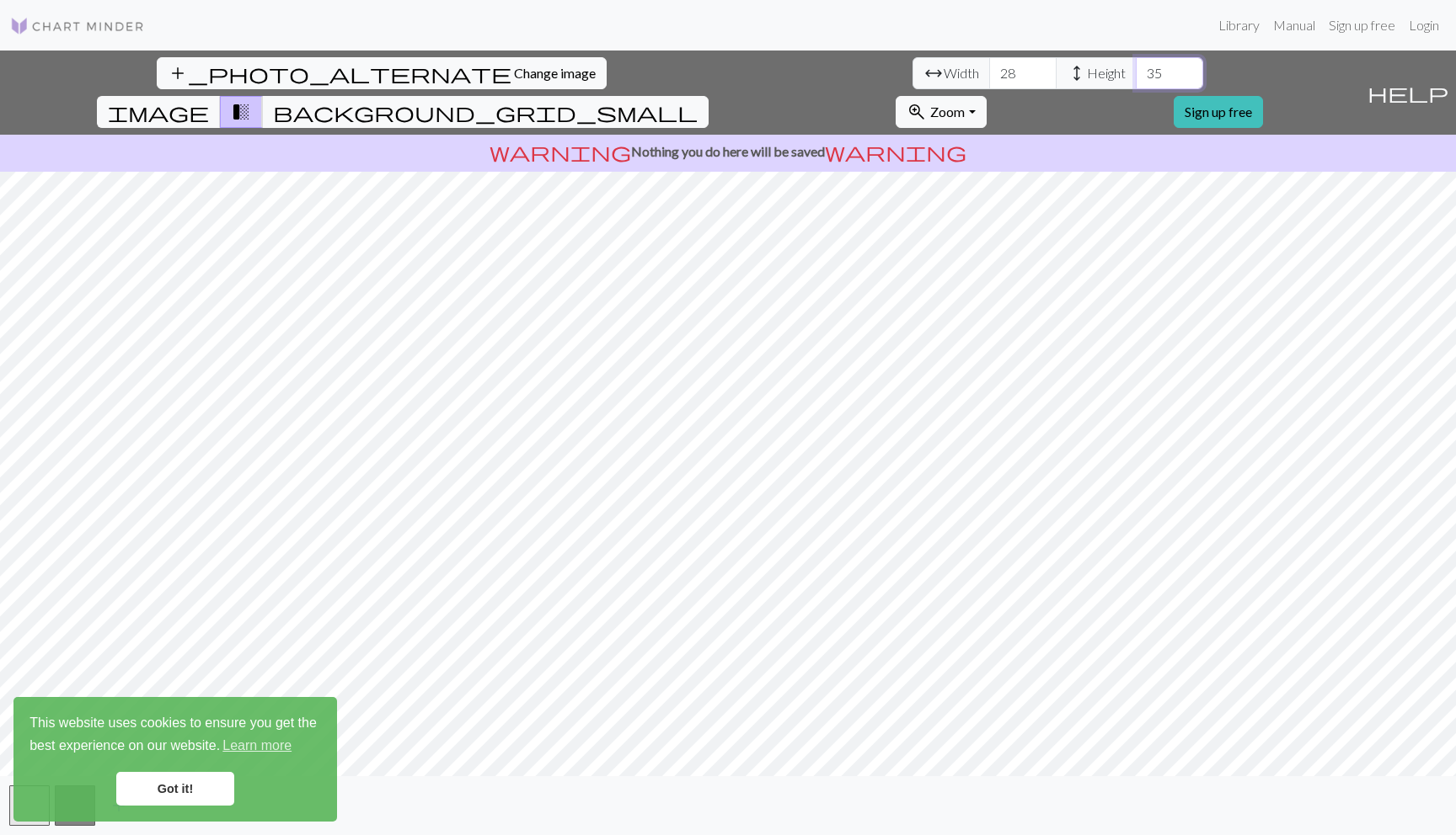
click at [1135, 77] on input "35" at bounding box center [1169, 73] width 67 height 32
click at [1135, 77] on input "34" at bounding box center [1169, 73] width 67 height 32
click at [1135, 67] on input "35" at bounding box center [1169, 73] width 67 height 32
click at [1135, 67] on input "36" at bounding box center [1169, 73] width 67 height 32
click at [1135, 67] on input "37" at bounding box center [1169, 73] width 67 height 32
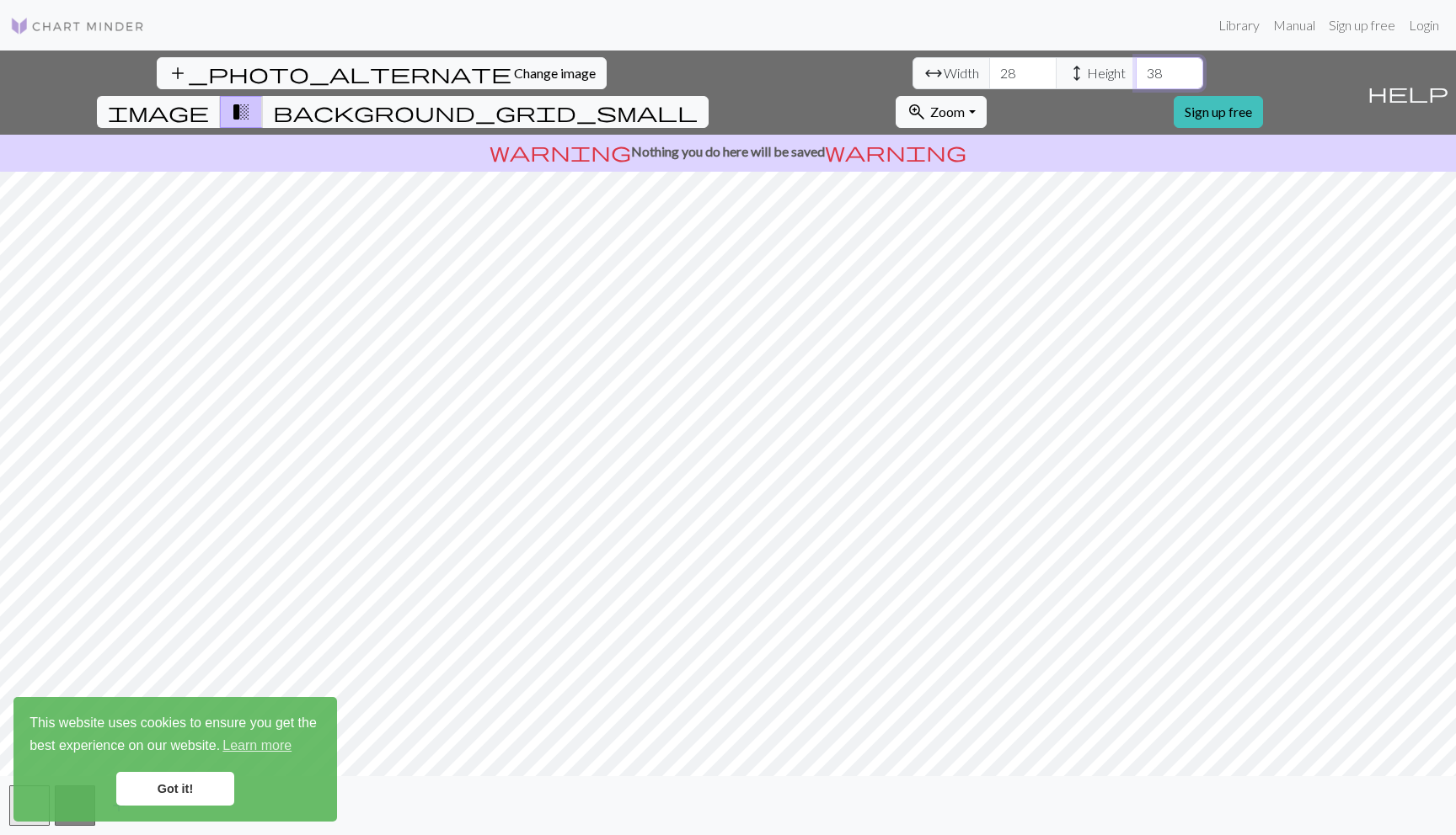
click at [1135, 67] on input "38" at bounding box center [1169, 73] width 67 height 32
click at [1135, 79] on input "37" at bounding box center [1169, 73] width 67 height 32
click at [1135, 79] on input "36" at bounding box center [1169, 73] width 67 height 32
click at [1135, 79] on input "35" at bounding box center [1169, 73] width 67 height 32
click at [1135, 79] on input "34" at bounding box center [1169, 73] width 67 height 32
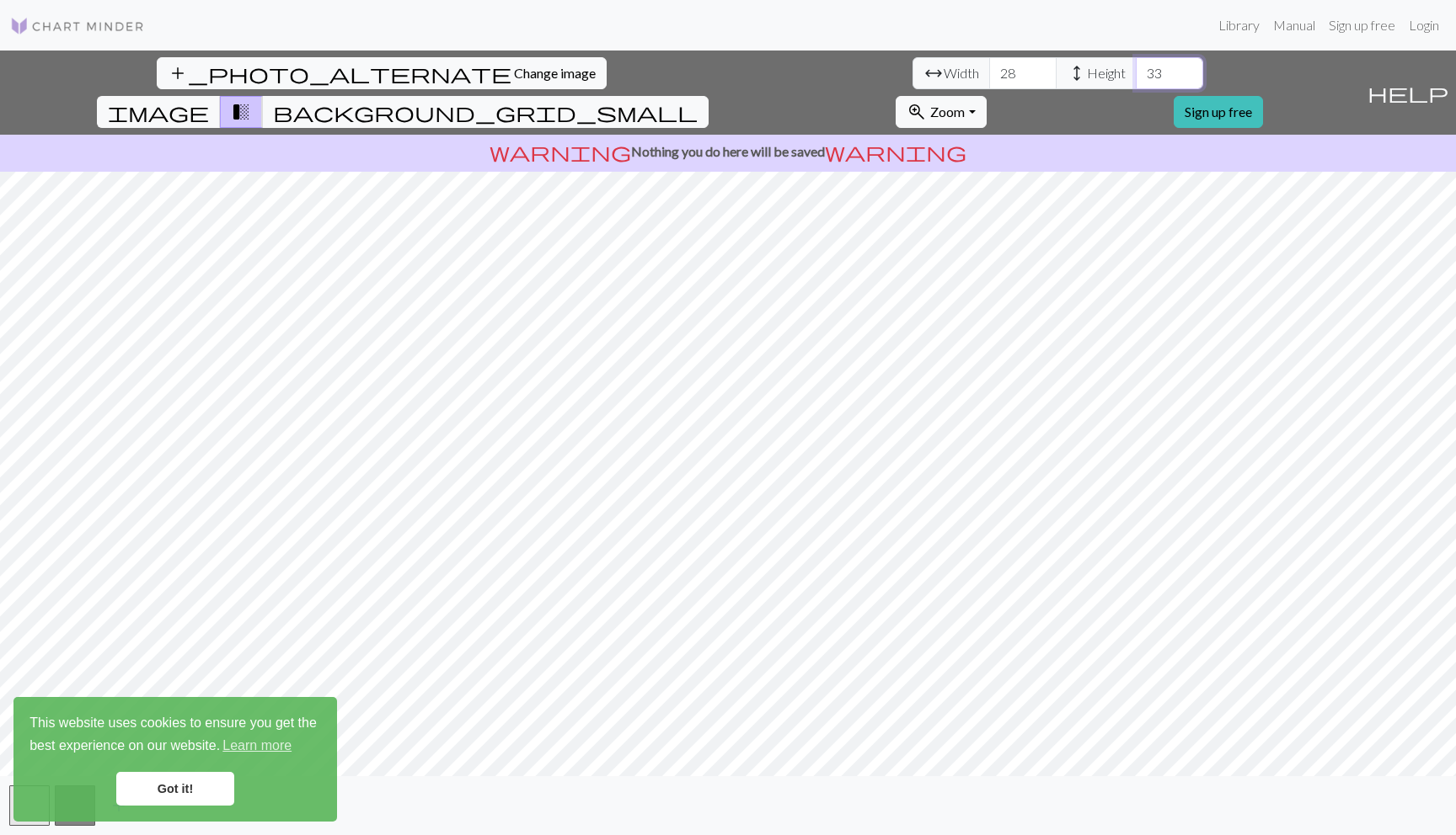
click at [1135, 79] on input "33" at bounding box center [1169, 73] width 67 height 32
click at [1135, 79] on input "32" at bounding box center [1169, 73] width 67 height 32
click at [1135, 79] on input "21" at bounding box center [1169, 73] width 67 height 32
click at [1135, 67] on input "22" at bounding box center [1169, 73] width 67 height 32
click at [1135, 67] on input "23" at bounding box center [1169, 73] width 67 height 32
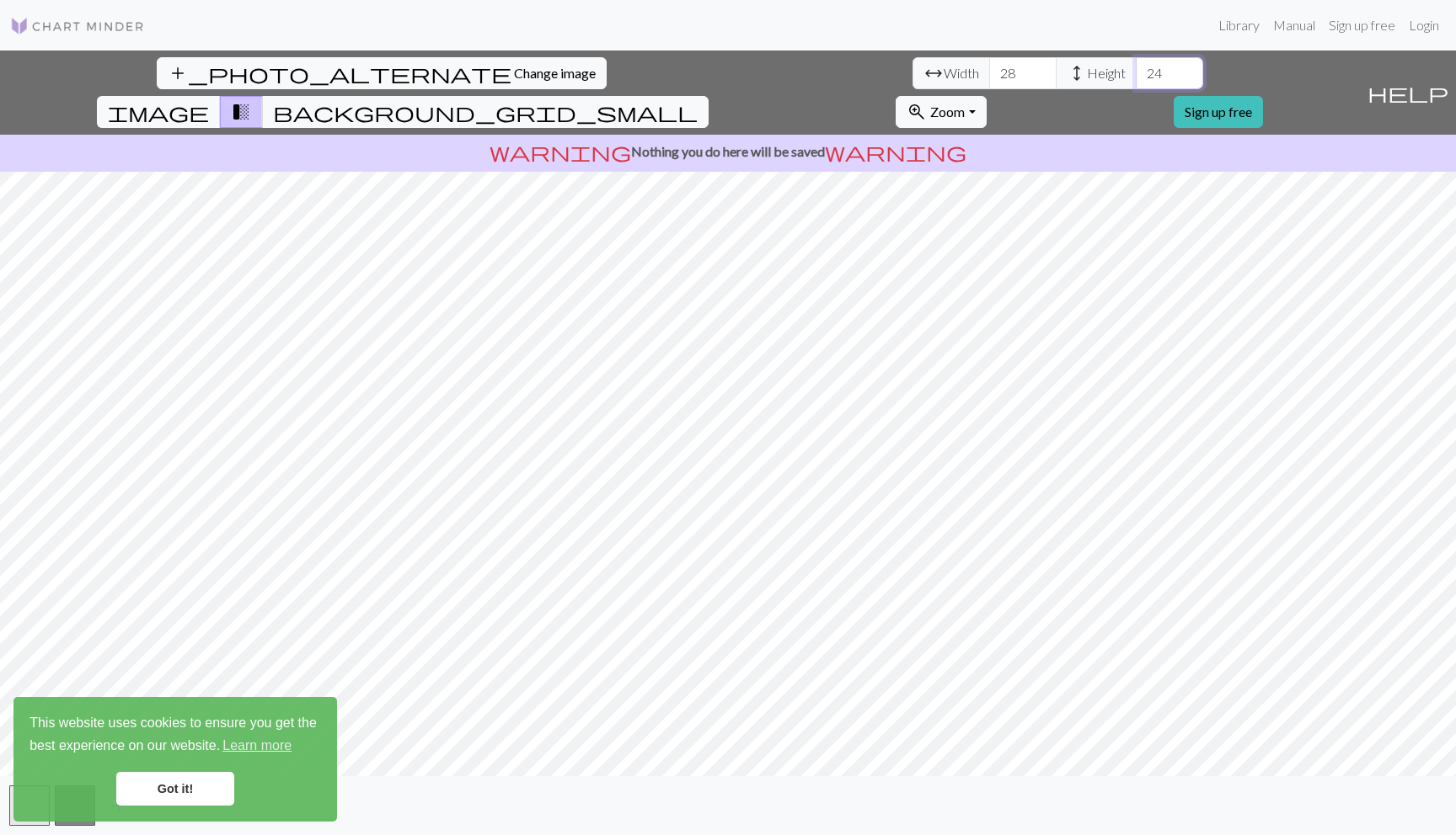
click at [1135, 67] on input "24" at bounding box center [1169, 73] width 67 height 32
click at [1135, 67] on input "25" at bounding box center [1169, 73] width 67 height 32
click at [1135, 67] on input "26" at bounding box center [1169, 73] width 67 height 32
click at [1135, 67] on input "27" at bounding box center [1169, 73] width 67 height 32
click at [1135, 67] on input "28" at bounding box center [1169, 73] width 67 height 32
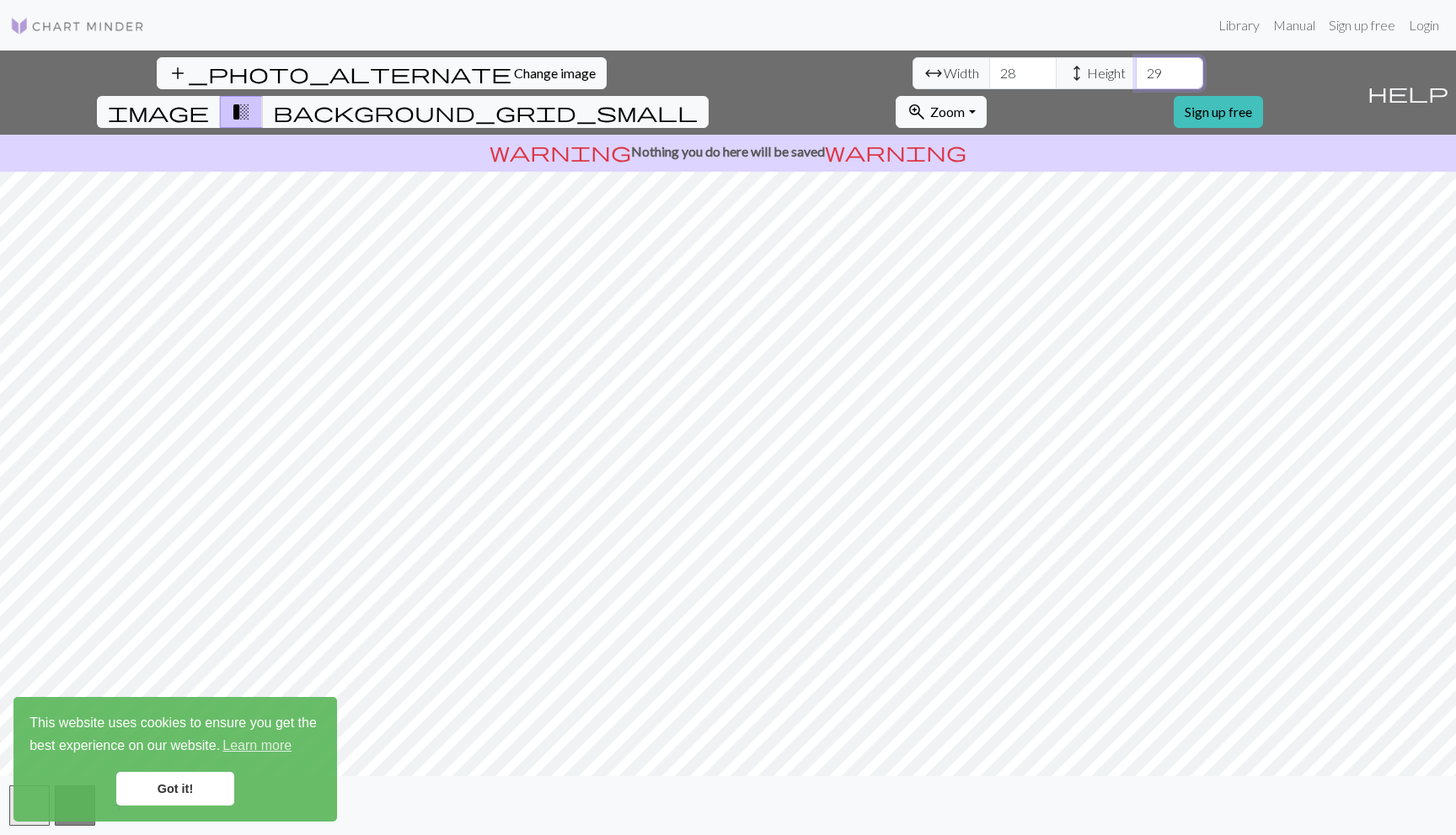
click at [1135, 67] on input "29" at bounding box center [1169, 73] width 67 height 32
click at [1135, 67] on input "30" at bounding box center [1169, 73] width 67 height 32
click at [1135, 68] on input "31" at bounding box center [1169, 73] width 67 height 32
click at [708, 96] on button "background_grid_small" at bounding box center [486, 112] width 447 height 32
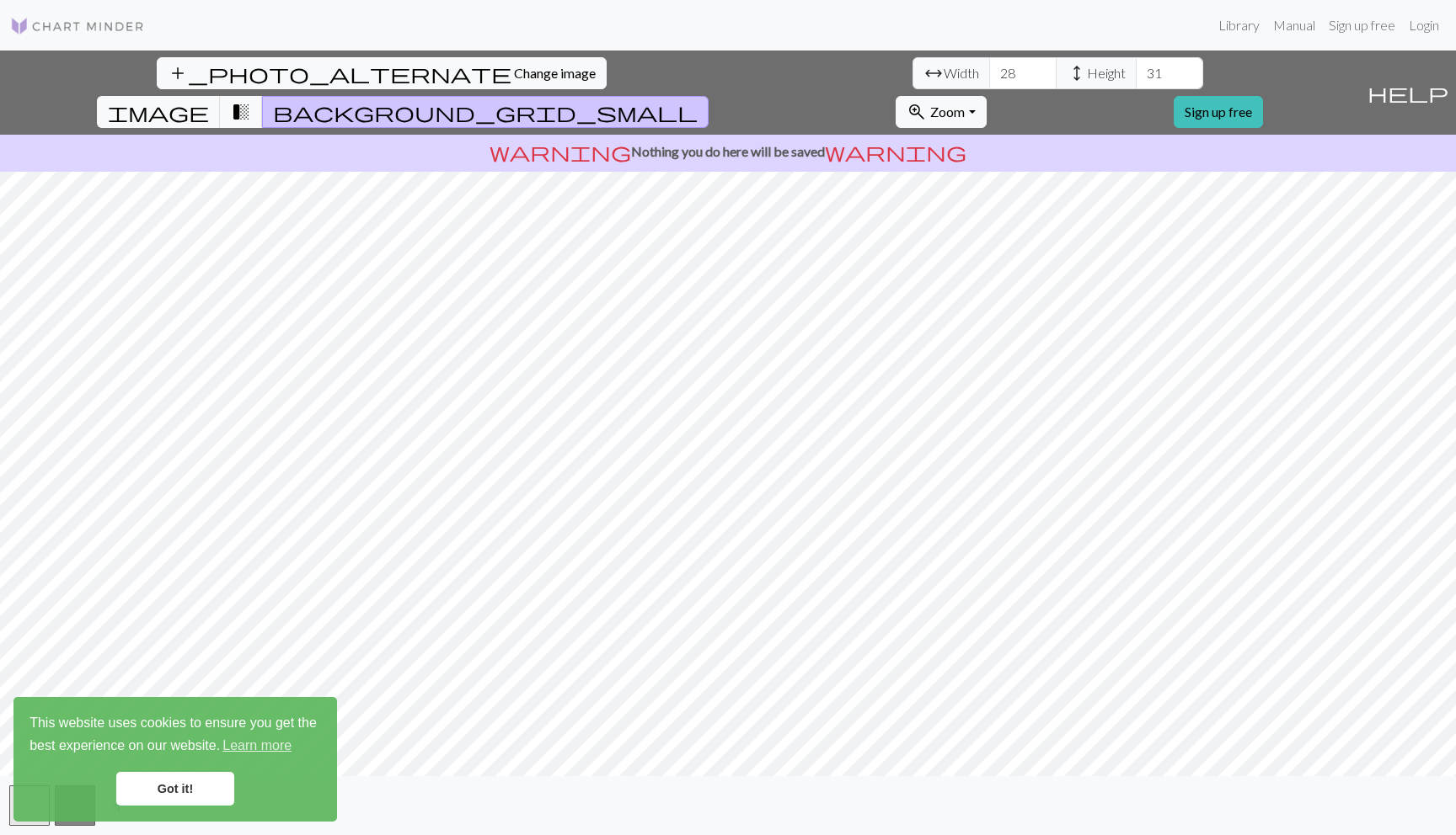
click at [698, 101] on span "background_grid_small" at bounding box center [485, 112] width 425 height 24
click at [1135, 66] on input "32" at bounding box center [1169, 73] width 67 height 32
click at [698, 101] on span "background_grid_small" at bounding box center [485, 112] width 425 height 24
click at [1135, 66] on input "33" at bounding box center [1169, 73] width 67 height 32
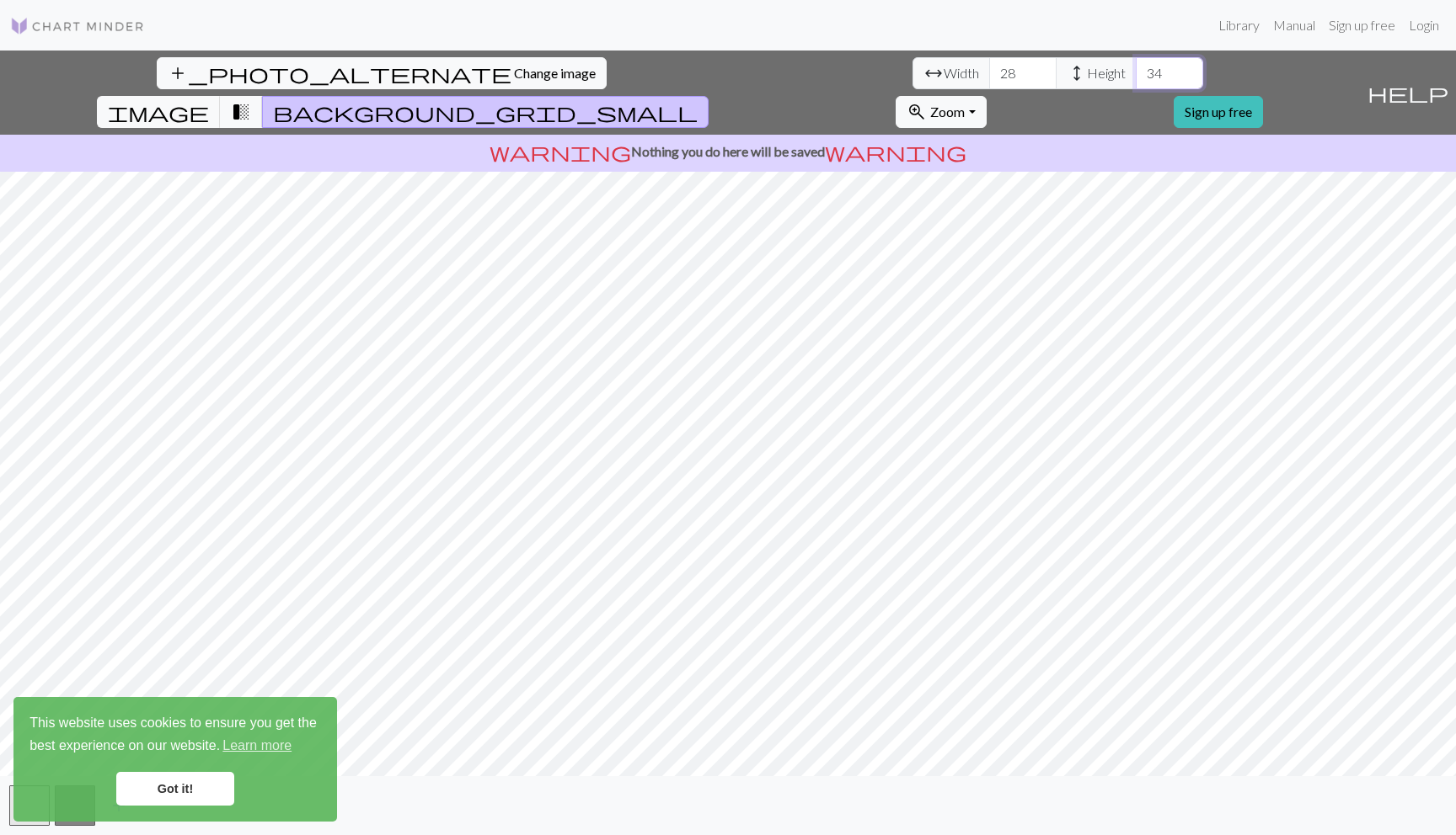
click at [1135, 66] on input "34" at bounding box center [1169, 73] width 67 height 32
click at [1135, 87] on input "34" at bounding box center [1169, 73] width 67 height 32
type input "33"
click at [1135, 78] on input "33" at bounding box center [1169, 73] width 67 height 32
click at [698, 101] on span "background_grid_small" at bounding box center [485, 112] width 425 height 24
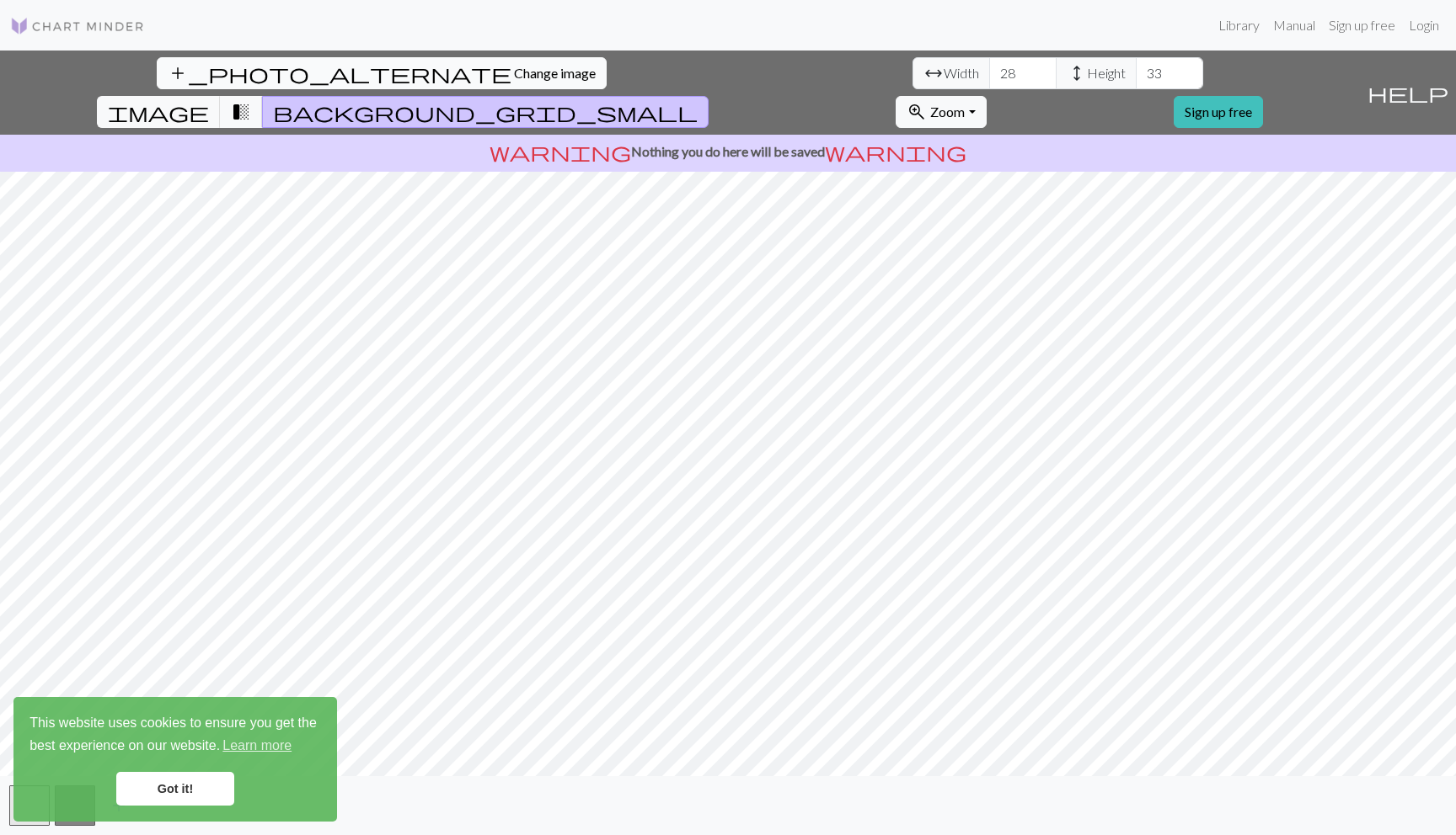
click at [514, 72] on span "Change image" at bounding box center [554, 72] width 82 height 16
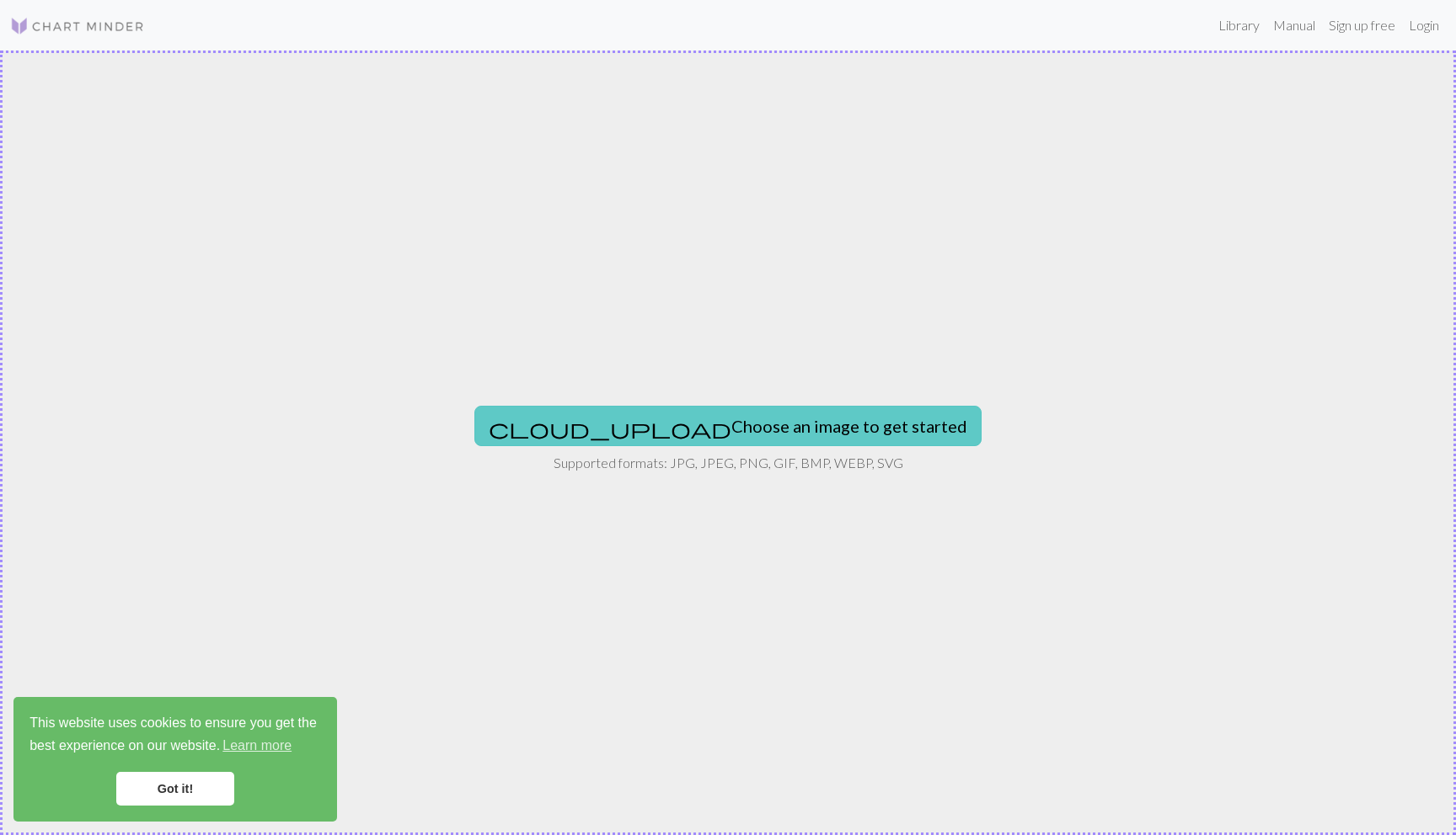
click at [830, 434] on button "cloud_upload Choose an image to get started" at bounding box center [728, 426] width 507 height 41
